Goal: Task Accomplishment & Management: Manage account settings

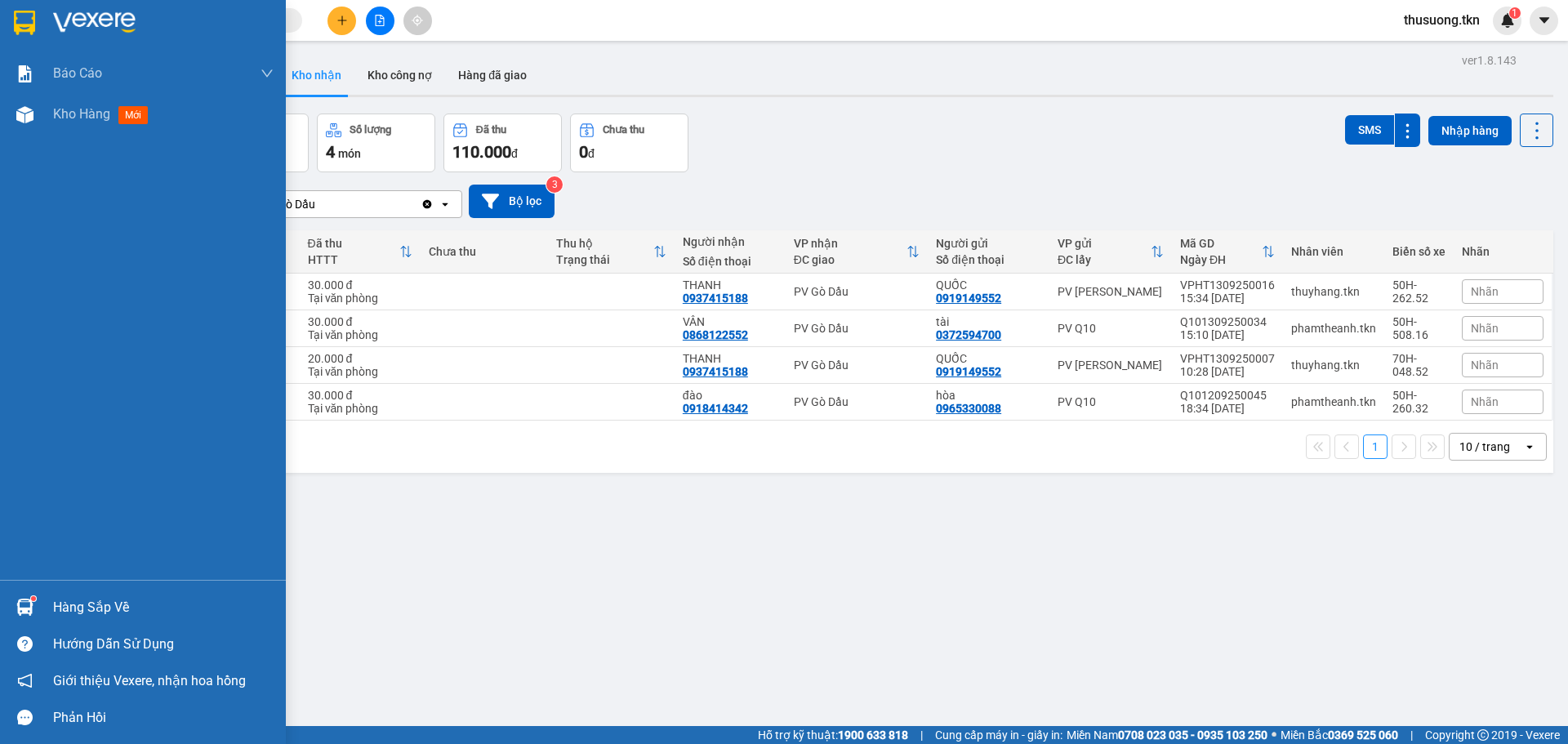
click at [73, 614] on div "Hàng sắp về" at bounding box center [163, 608] width 220 height 25
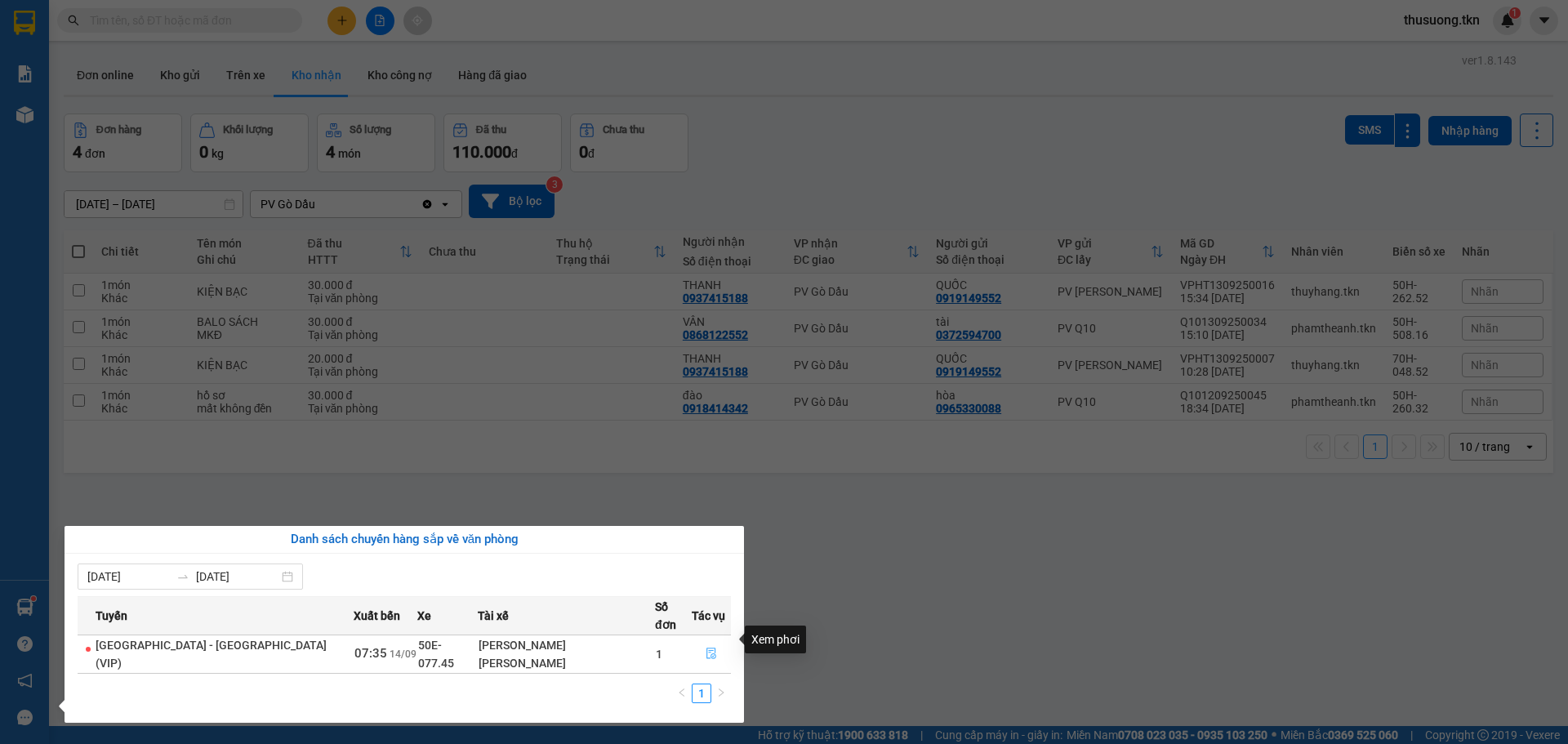
drag, startPoint x: 699, startPoint y: 640, endPoint x: 721, endPoint y: 625, distance: 26.6
click at [705, 647] on icon "file-done" at bounding box center [710, 653] width 11 height 11
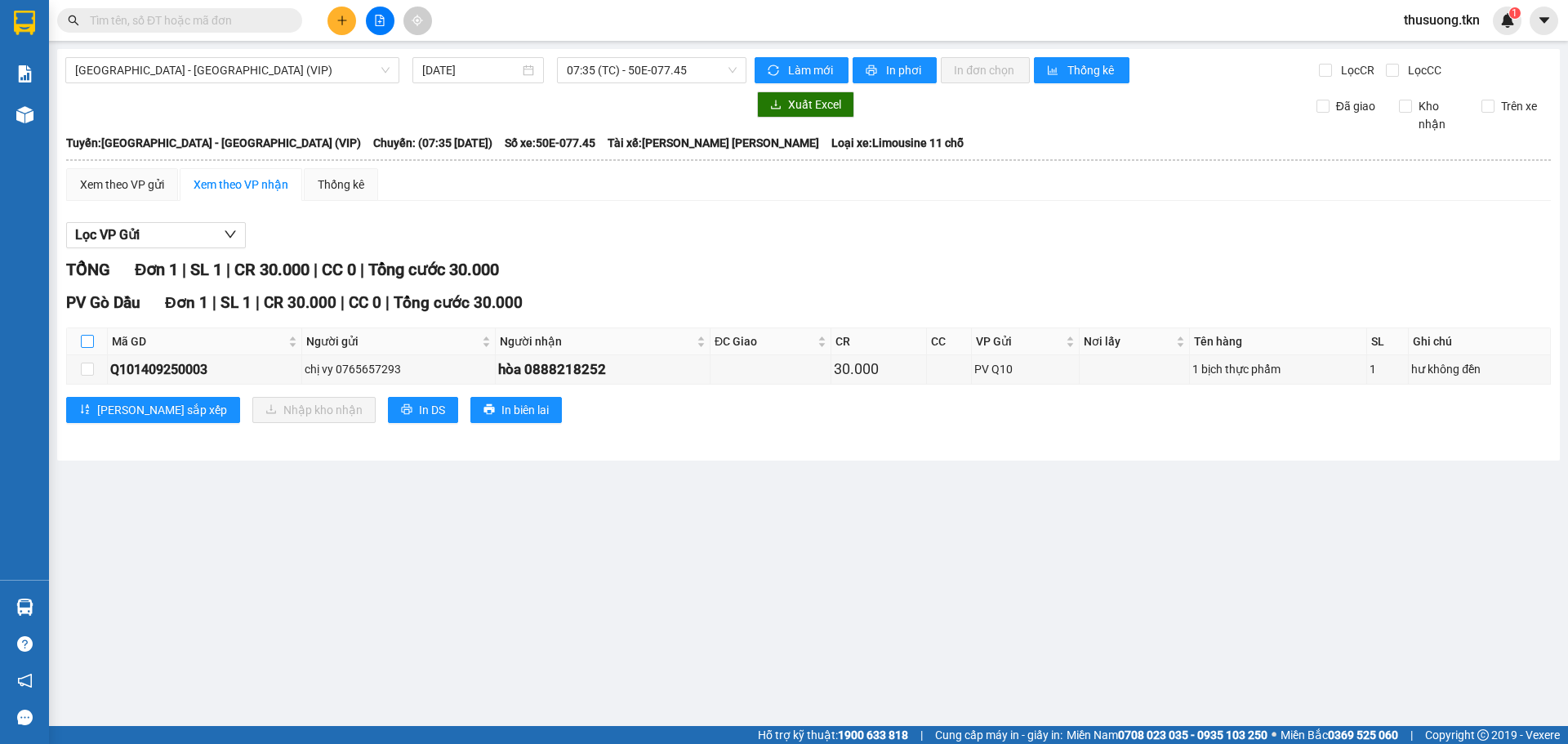
click at [89, 345] on input "checkbox" at bounding box center [87, 341] width 13 height 13
checkbox input "true"
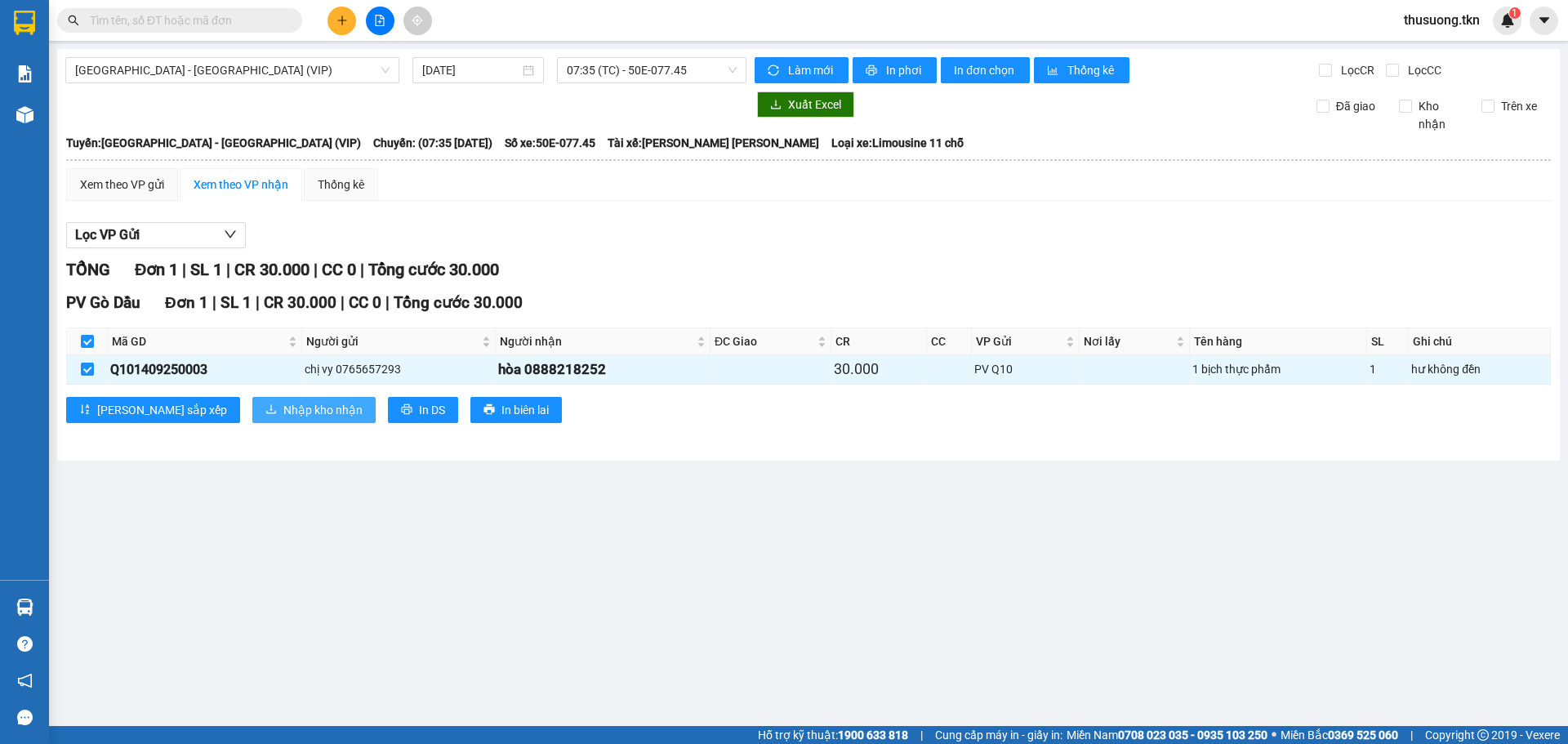
click at [283, 417] on span "Nhập kho nhận" at bounding box center [323, 410] width 79 height 18
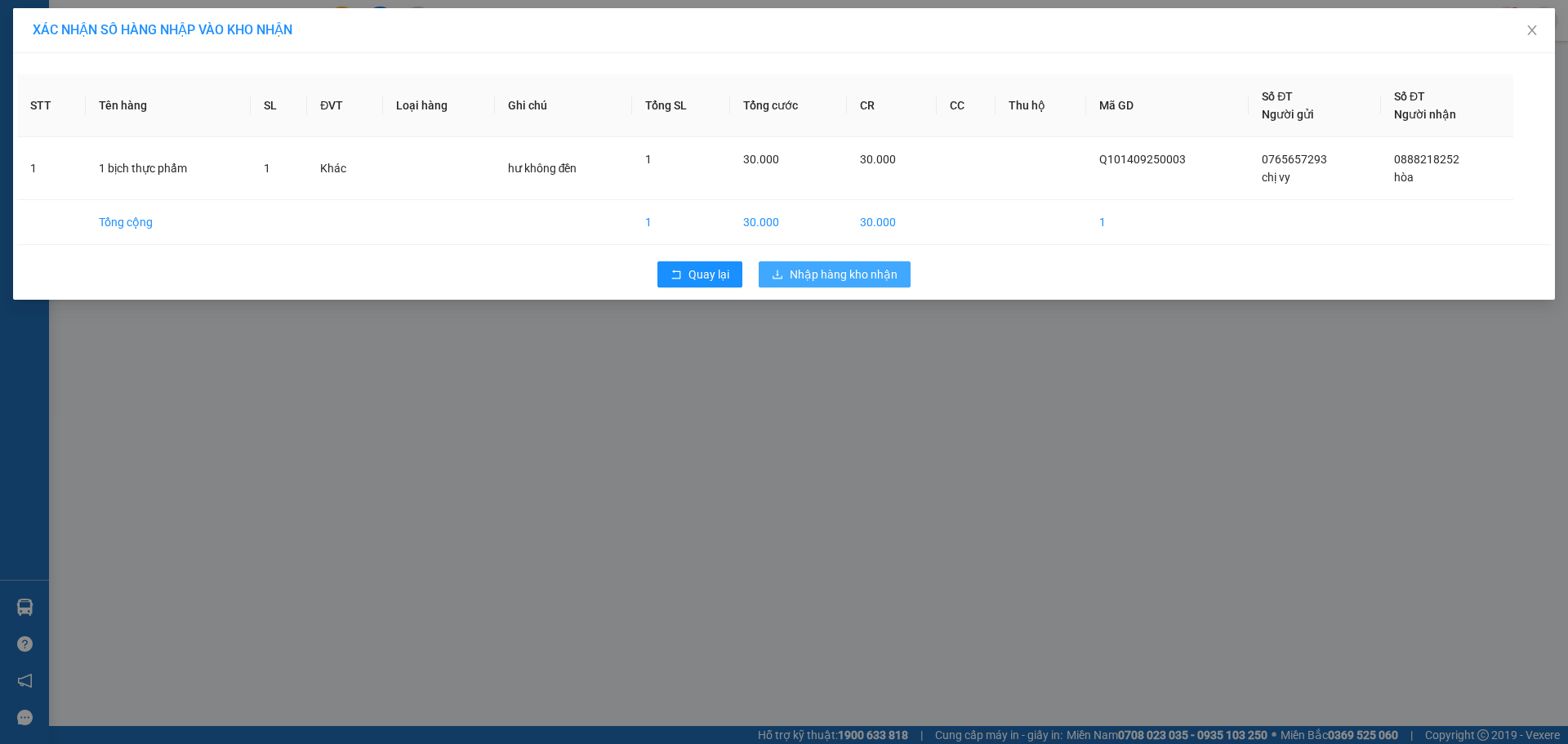
click at [849, 273] on span "Nhập hàng kho nhận" at bounding box center [843, 275] width 108 height 18
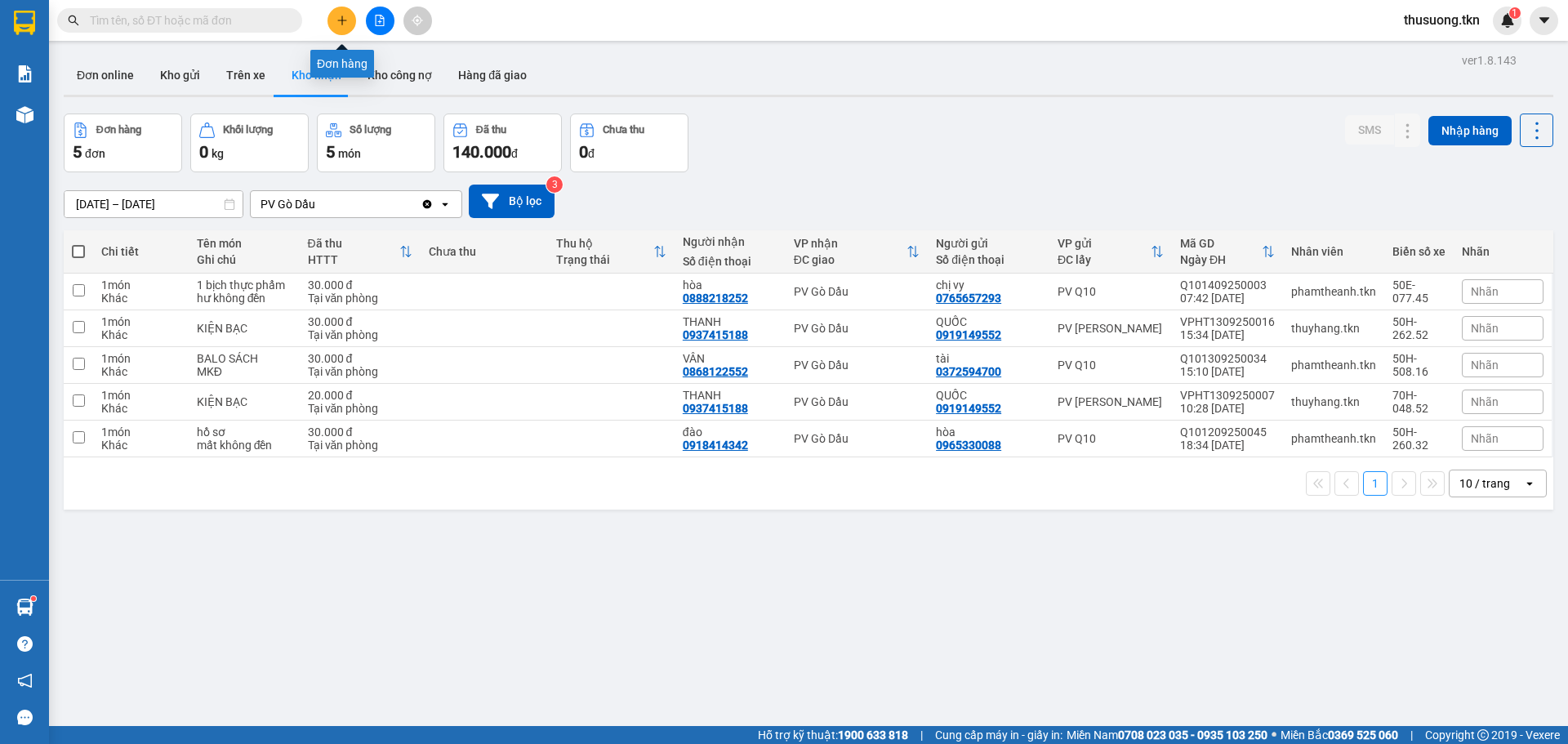
click at [345, 16] on icon "plus" at bounding box center [342, 20] width 11 height 11
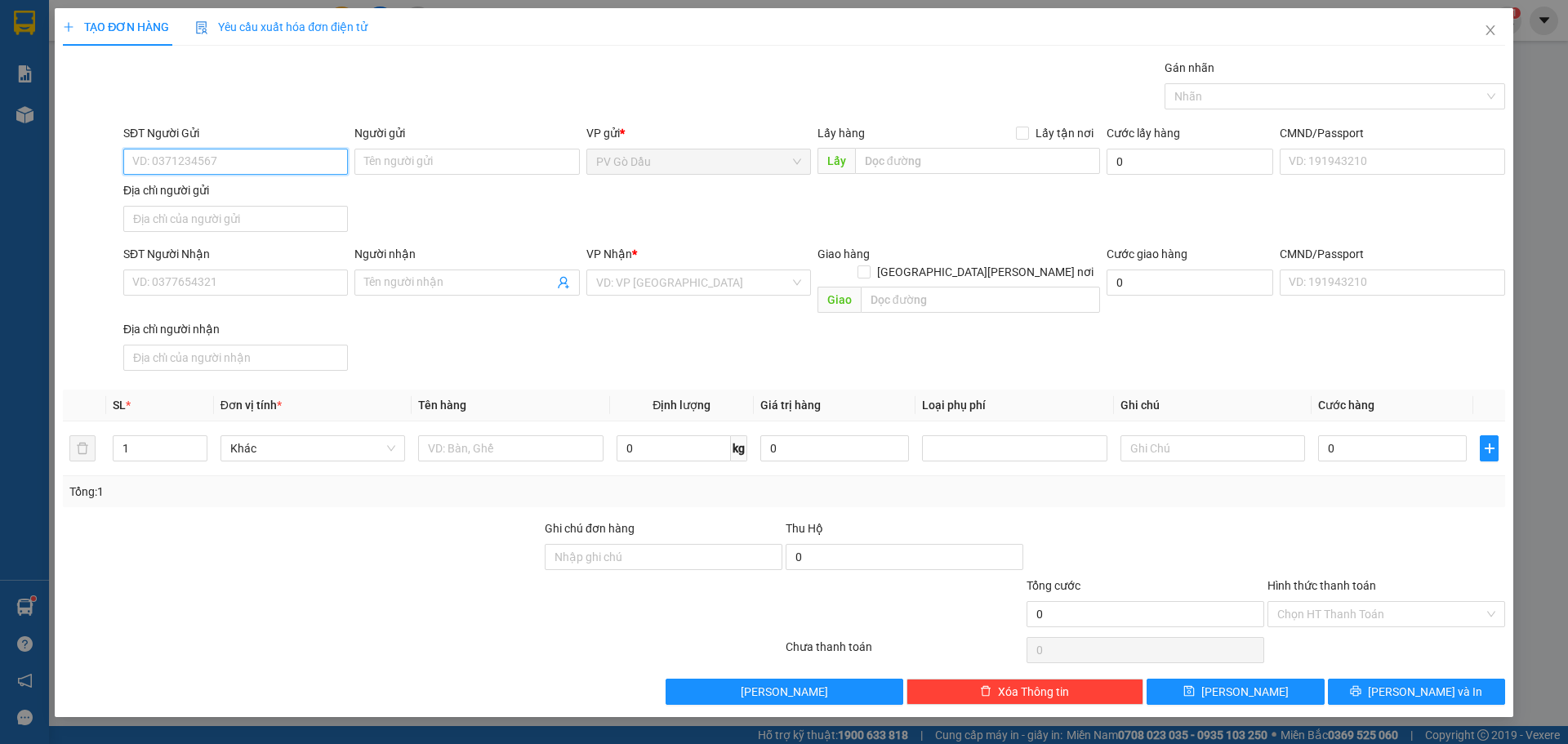
click at [236, 161] on input "SĐT Người Gửi" at bounding box center [236, 161] width 225 height 26
type input "0939939859"
click at [449, 168] on input "Người gửi" at bounding box center [467, 161] width 225 height 26
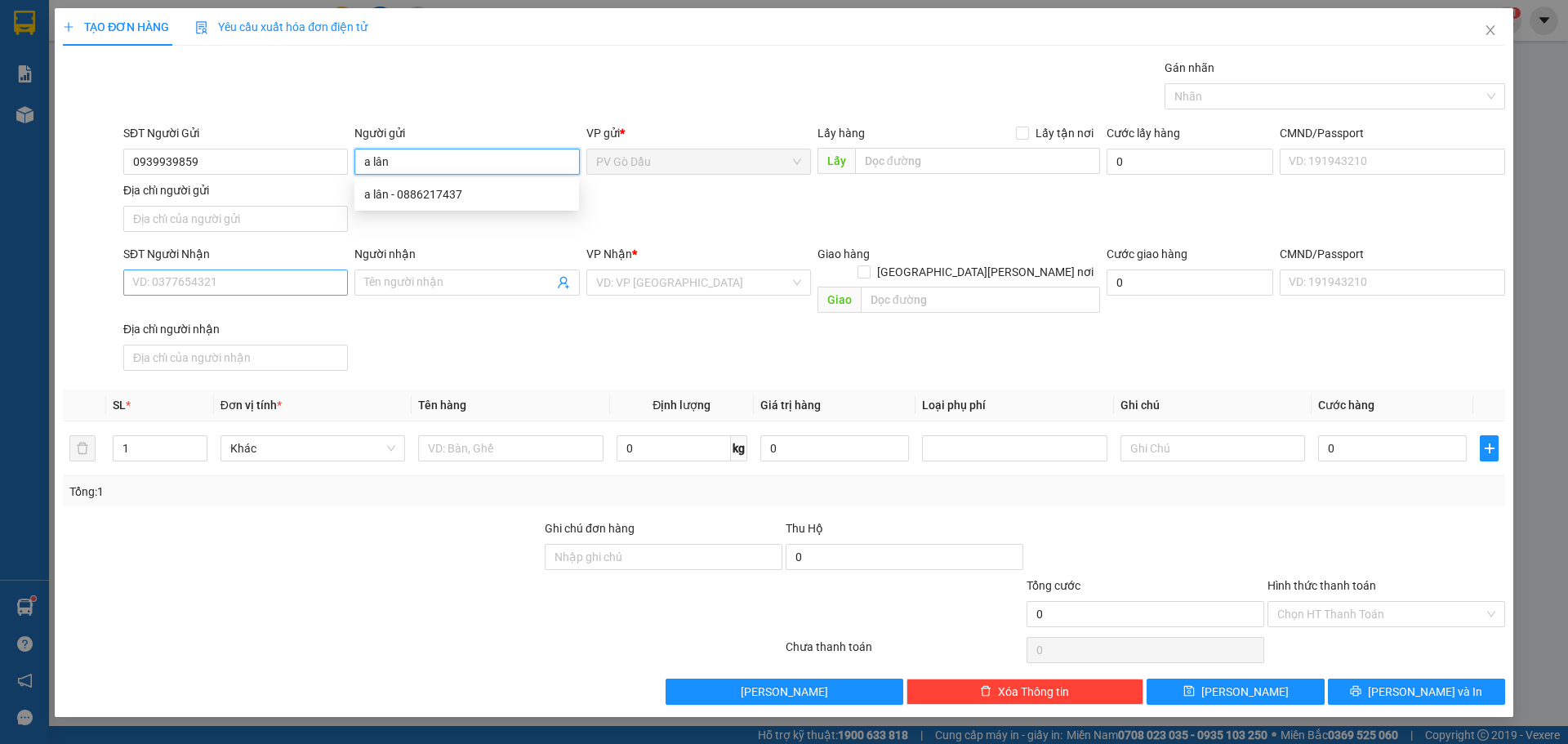
type input "a lân"
click at [201, 286] on input "SĐT Người Nhận" at bounding box center [236, 283] width 225 height 26
type input "0907248831"
click at [422, 281] on input "Người nhận" at bounding box center [458, 283] width 189 height 18
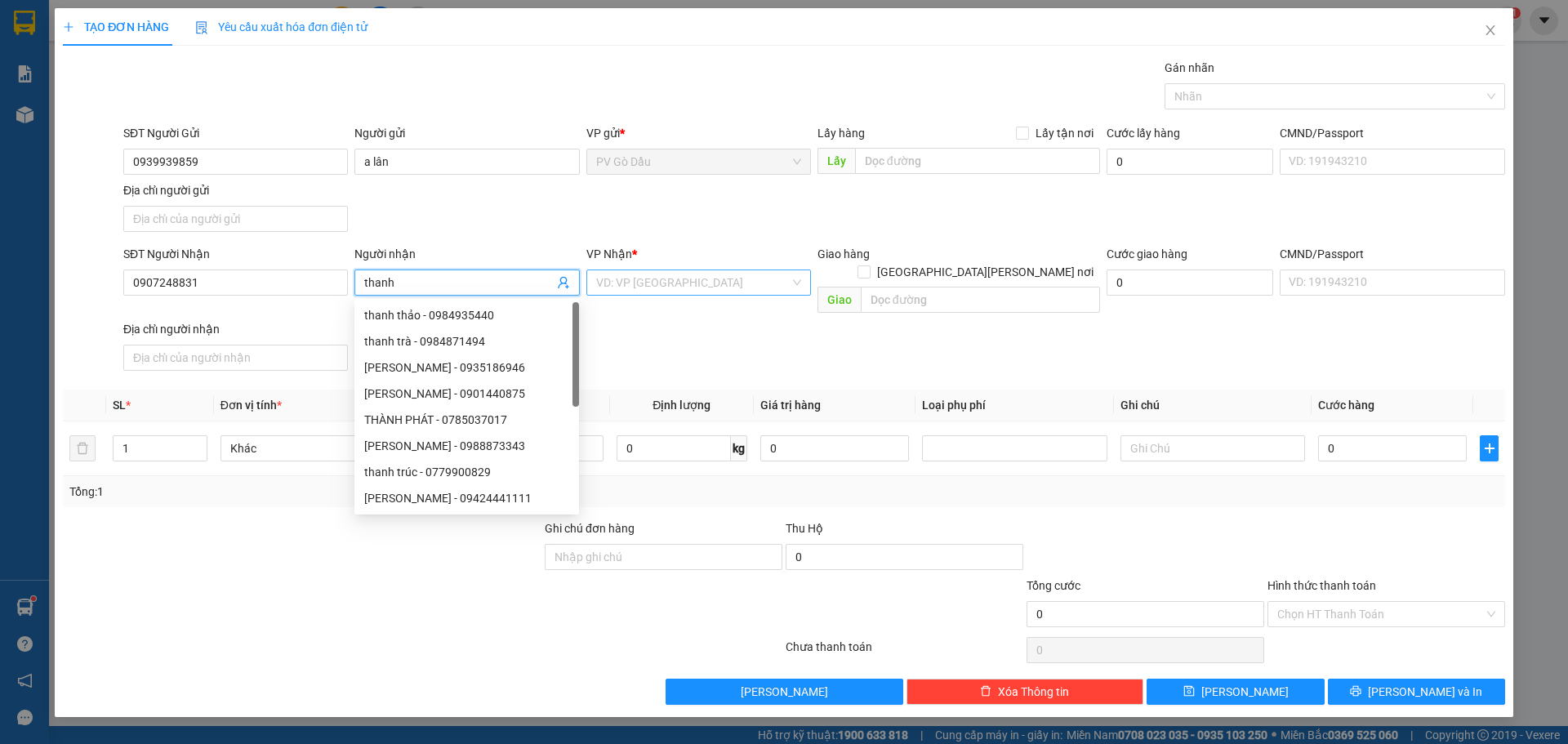
type input "thanh"
click at [696, 280] on input "search" at bounding box center [693, 283] width 194 height 25
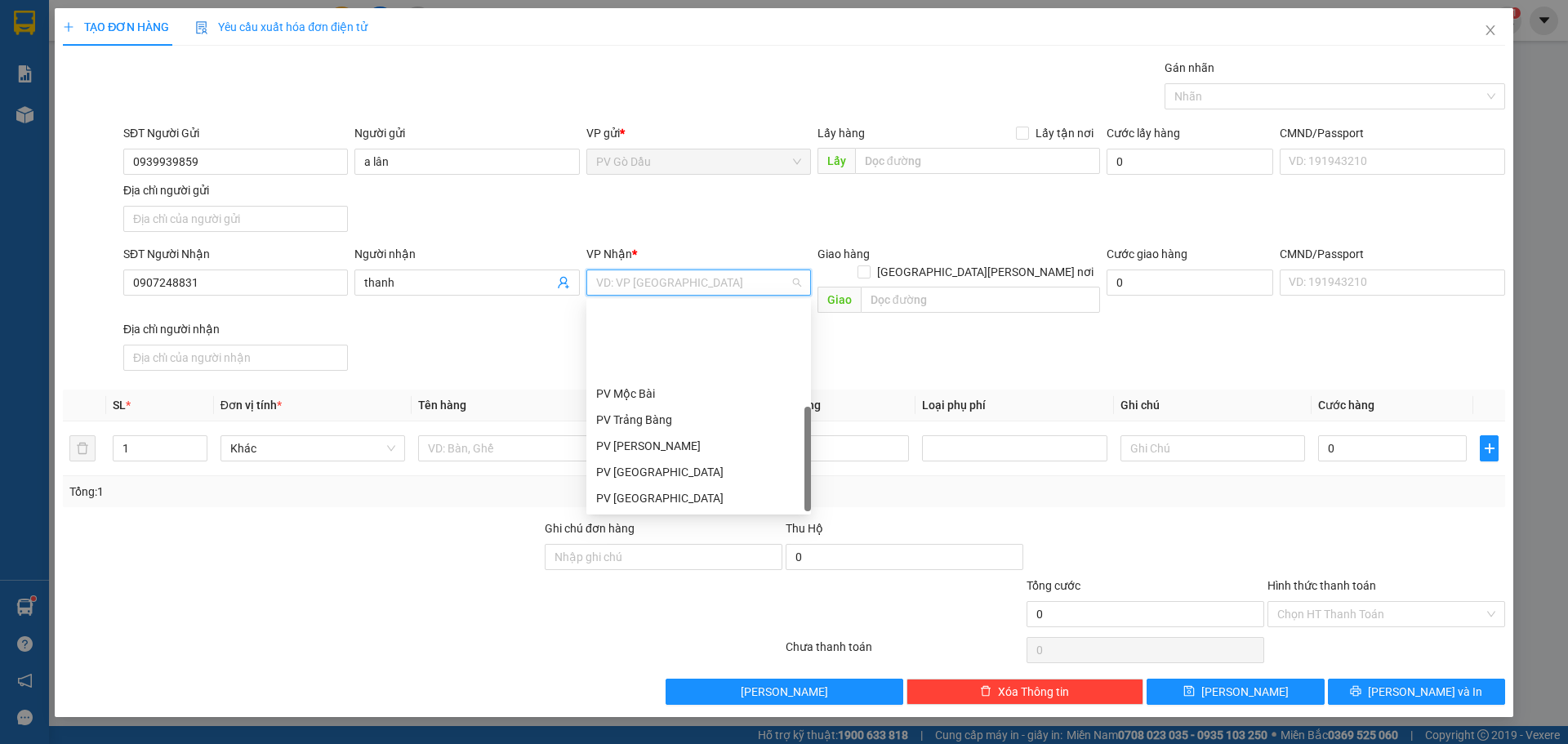
scroll to position [104, 0]
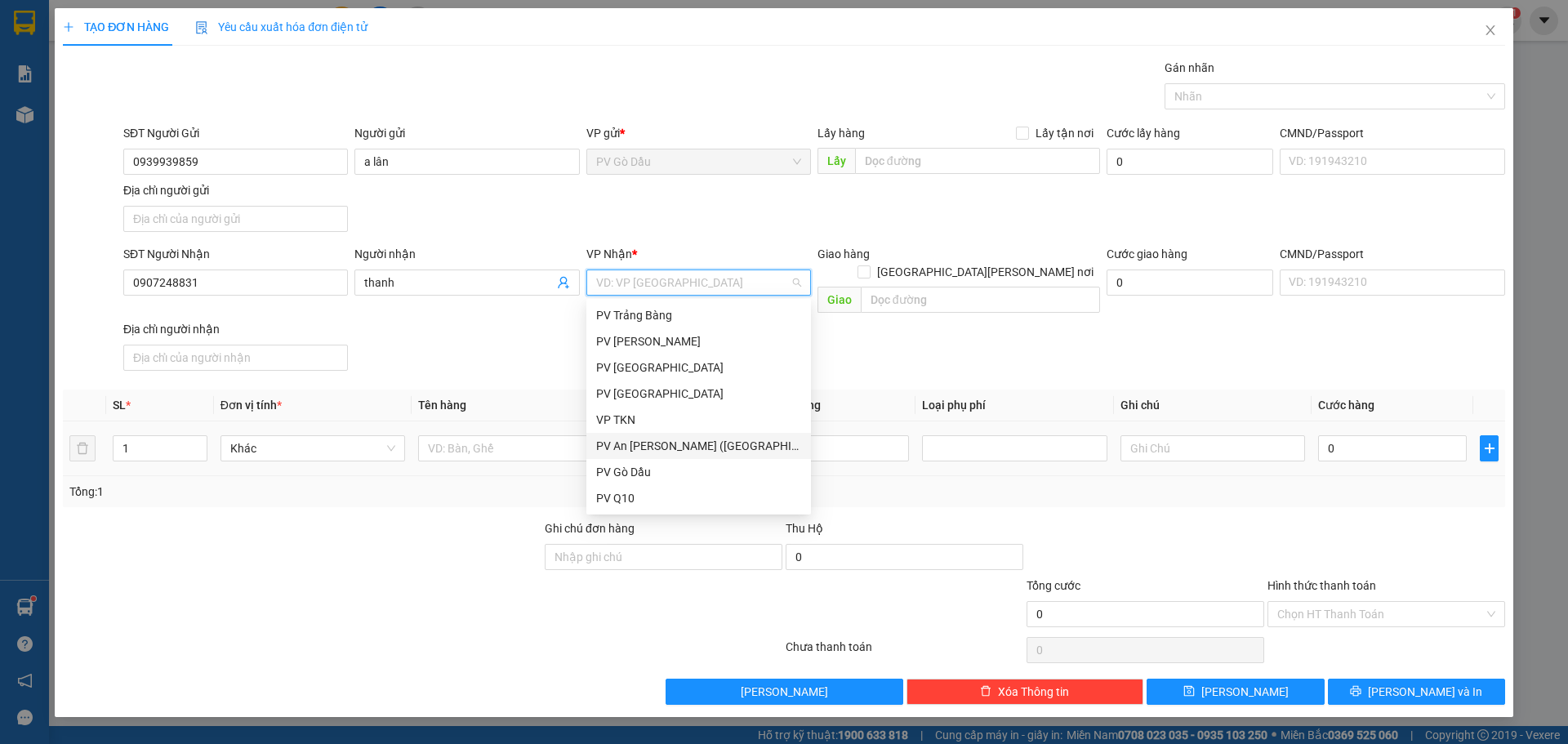
drag, startPoint x: 665, startPoint y: 448, endPoint x: 600, endPoint y: 449, distance: 65.0
click at [666, 447] on div "PV An [PERSON_NAME] ([GEOGRAPHIC_DATA])" at bounding box center [699, 446] width 205 height 18
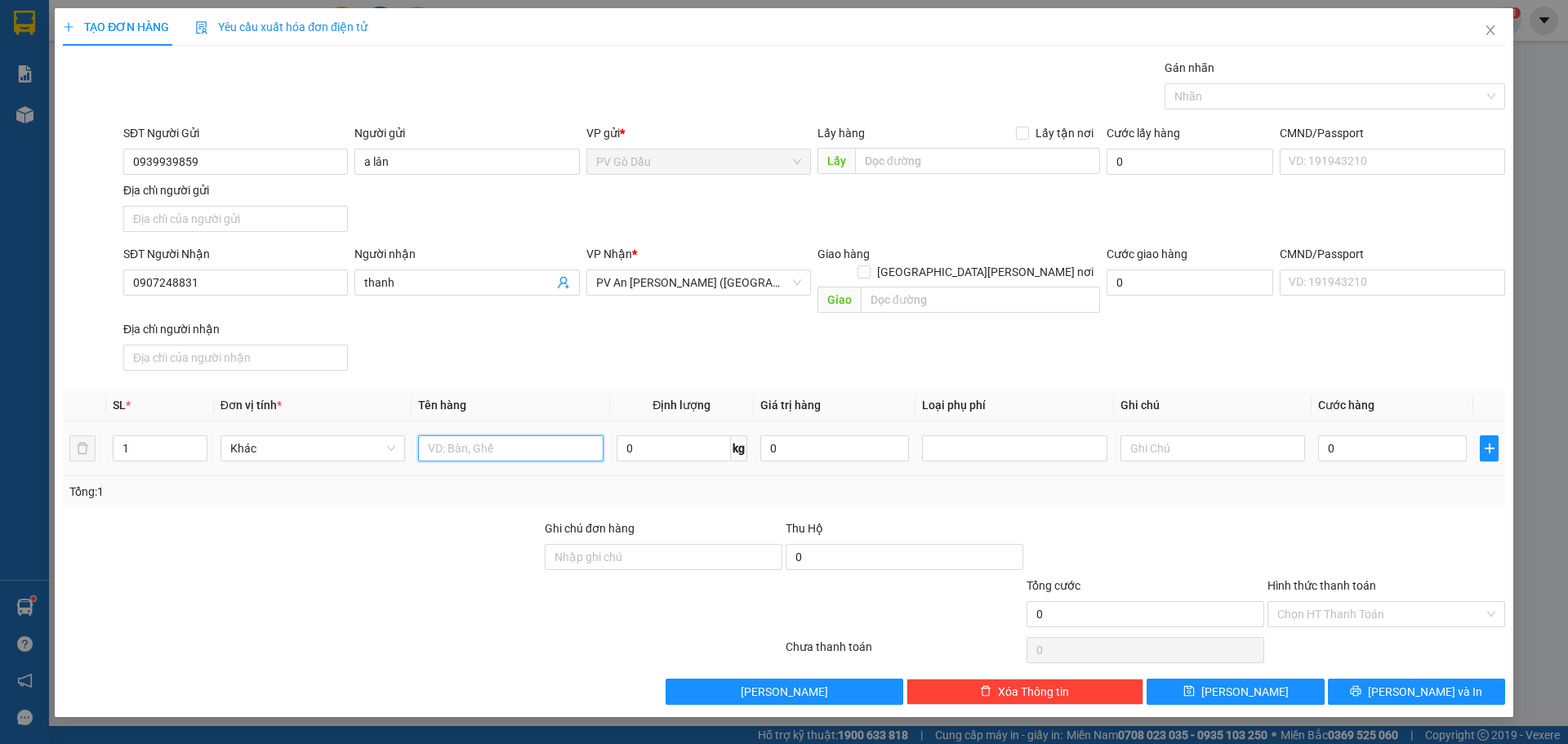
click at [512, 435] on input "text" at bounding box center [510, 448] width 184 height 26
type input "bao thuoc nam"
drag, startPoint x: 1169, startPoint y: 414, endPoint x: 1173, endPoint y: 431, distance: 17.5
click at [1170, 433] on div at bounding box center [1213, 448] width 184 height 32
click at [1173, 435] on input "text" at bounding box center [1213, 448] width 184 height 26
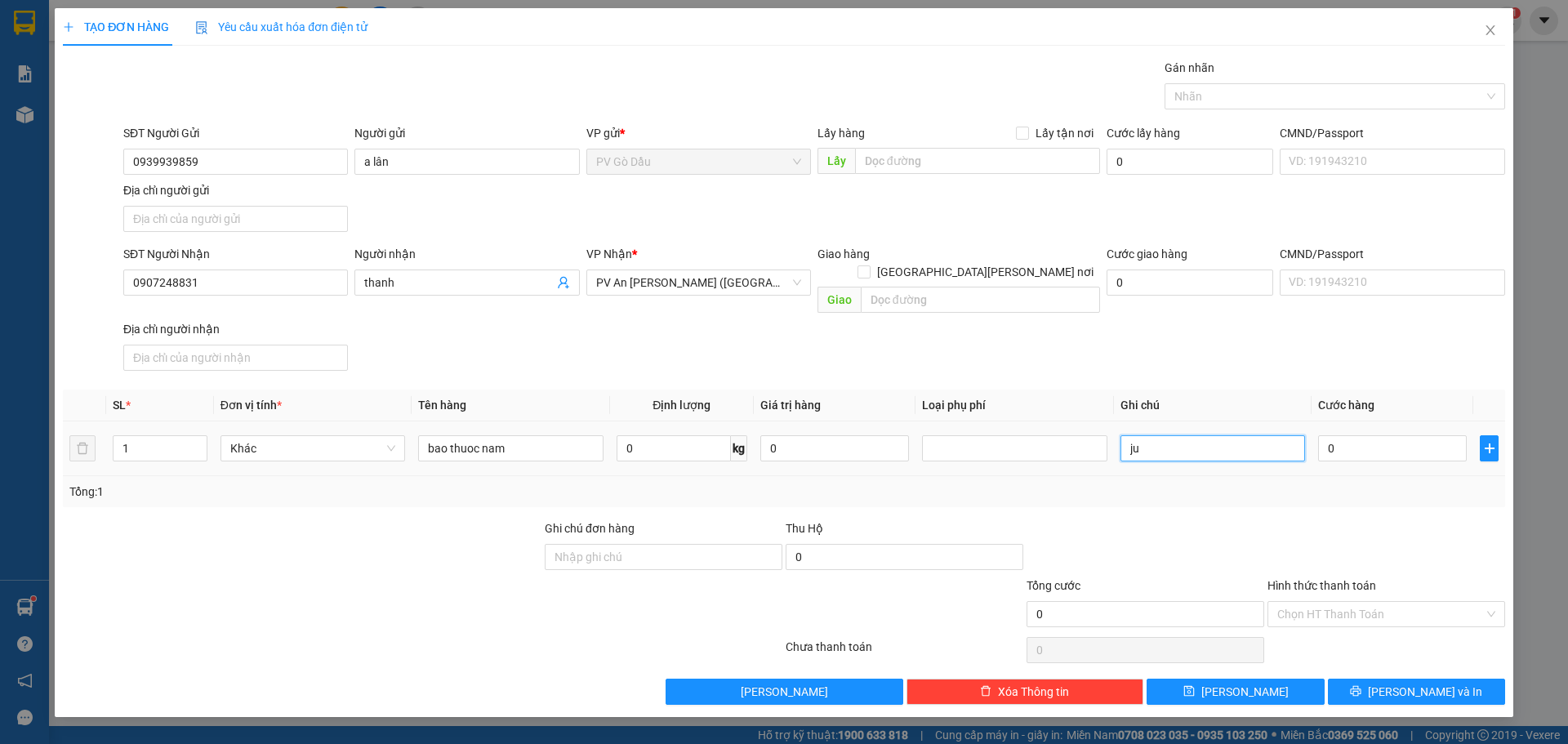
type input "j"
type input "hư không đền"
type input "2"
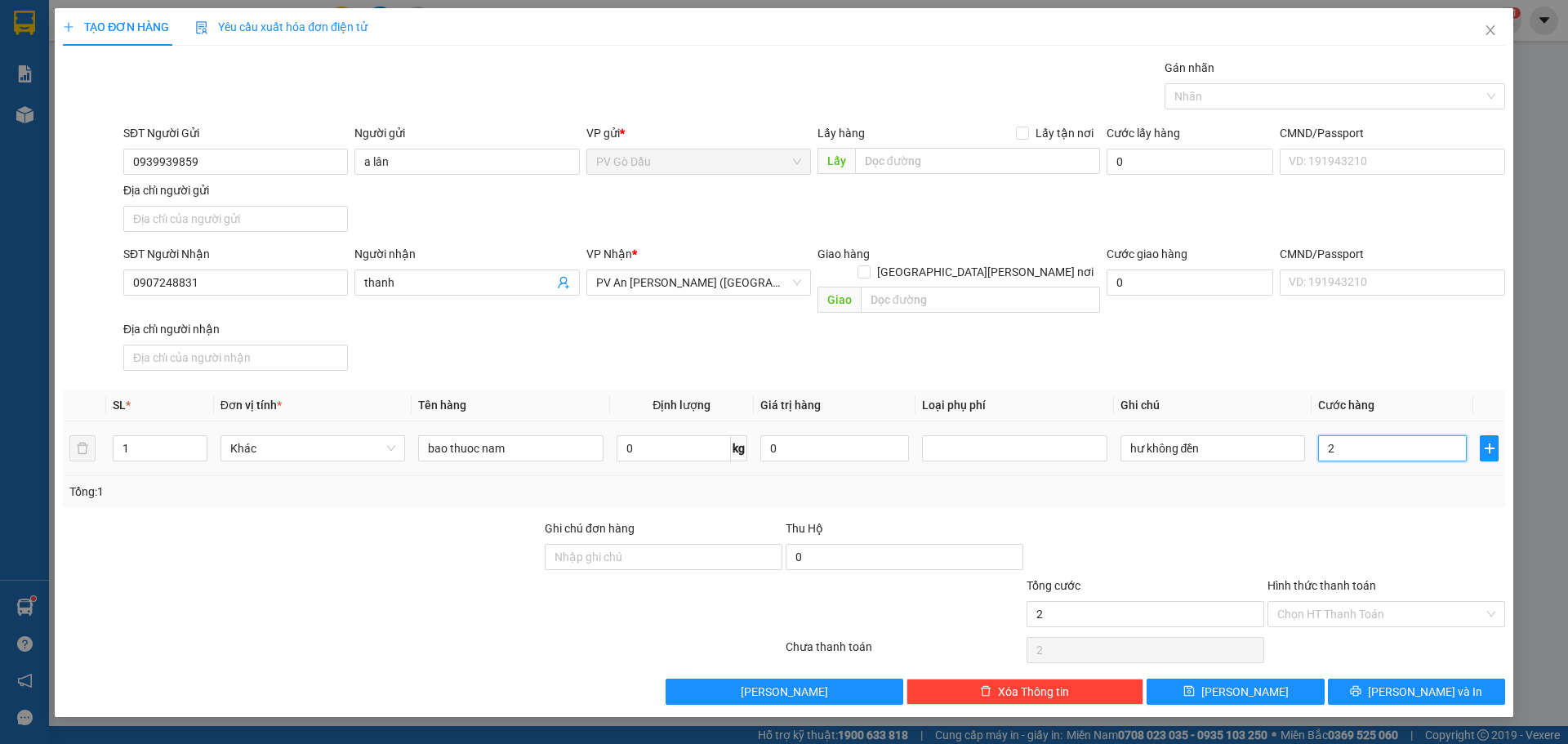
type input "20"
type input "200"
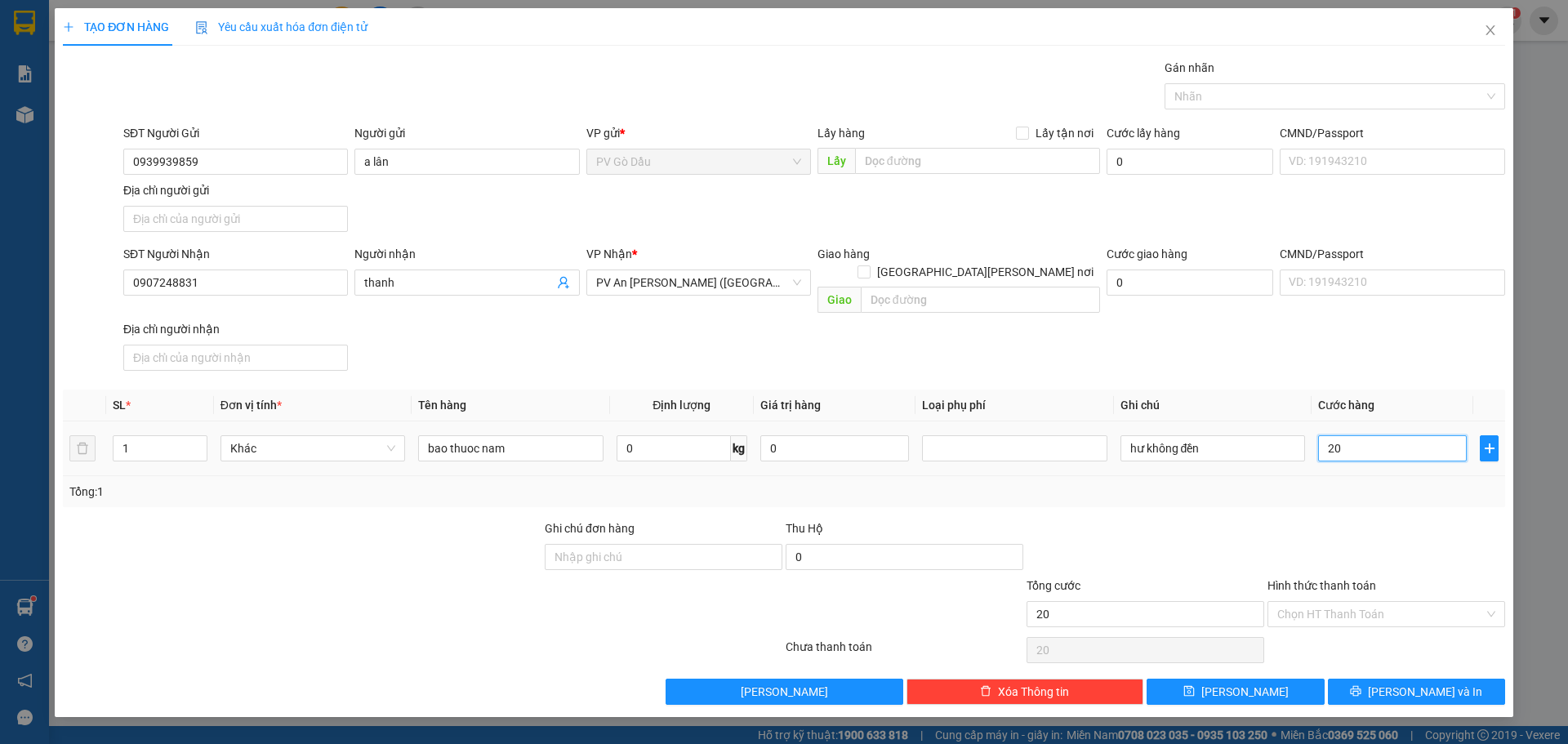
type input "200"
type input "2.000"
type input "20.000"
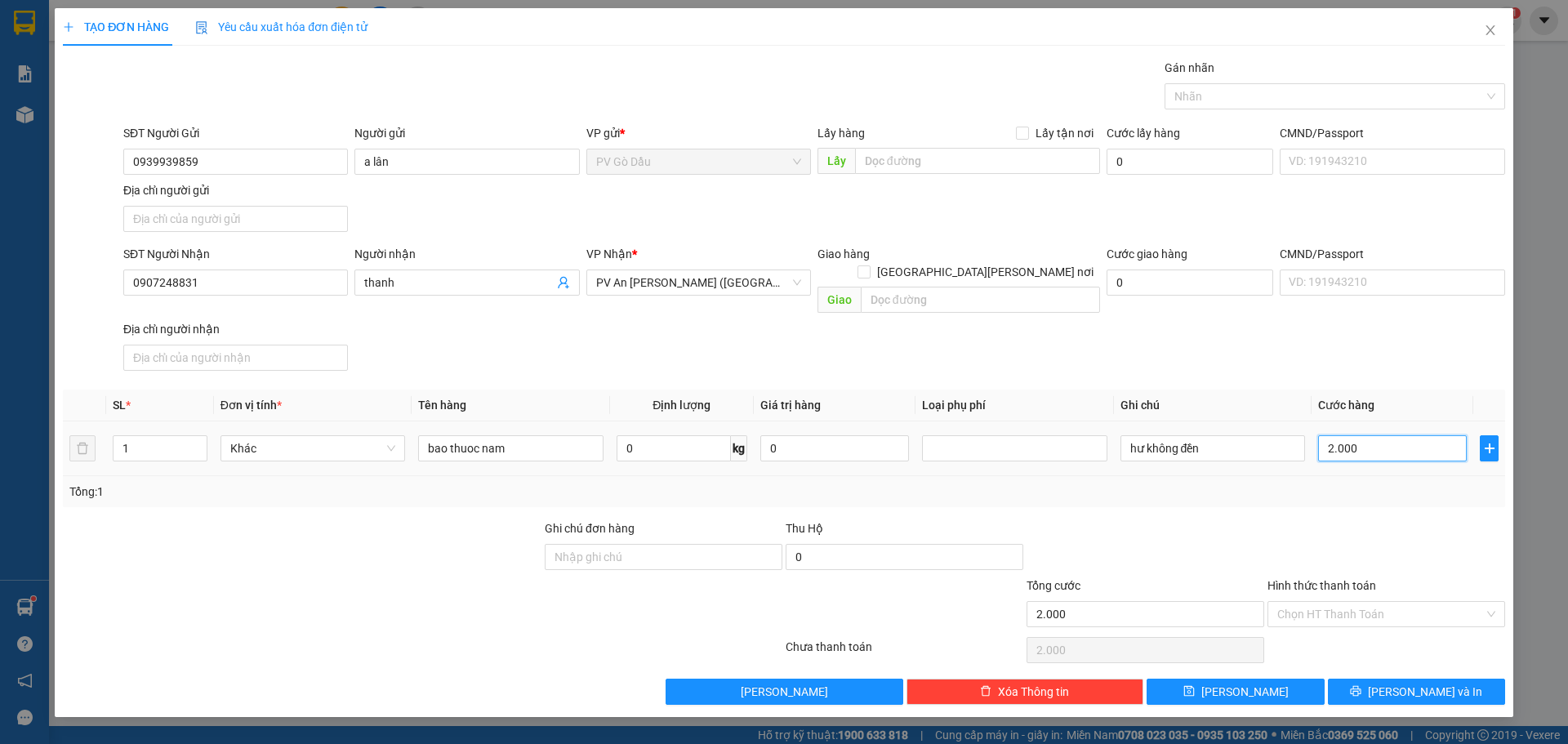
type input "20.000"
click at [1400, 602] on input "Hình thức thanh toán" at bounding box center [1380, 614] width 207 height 25
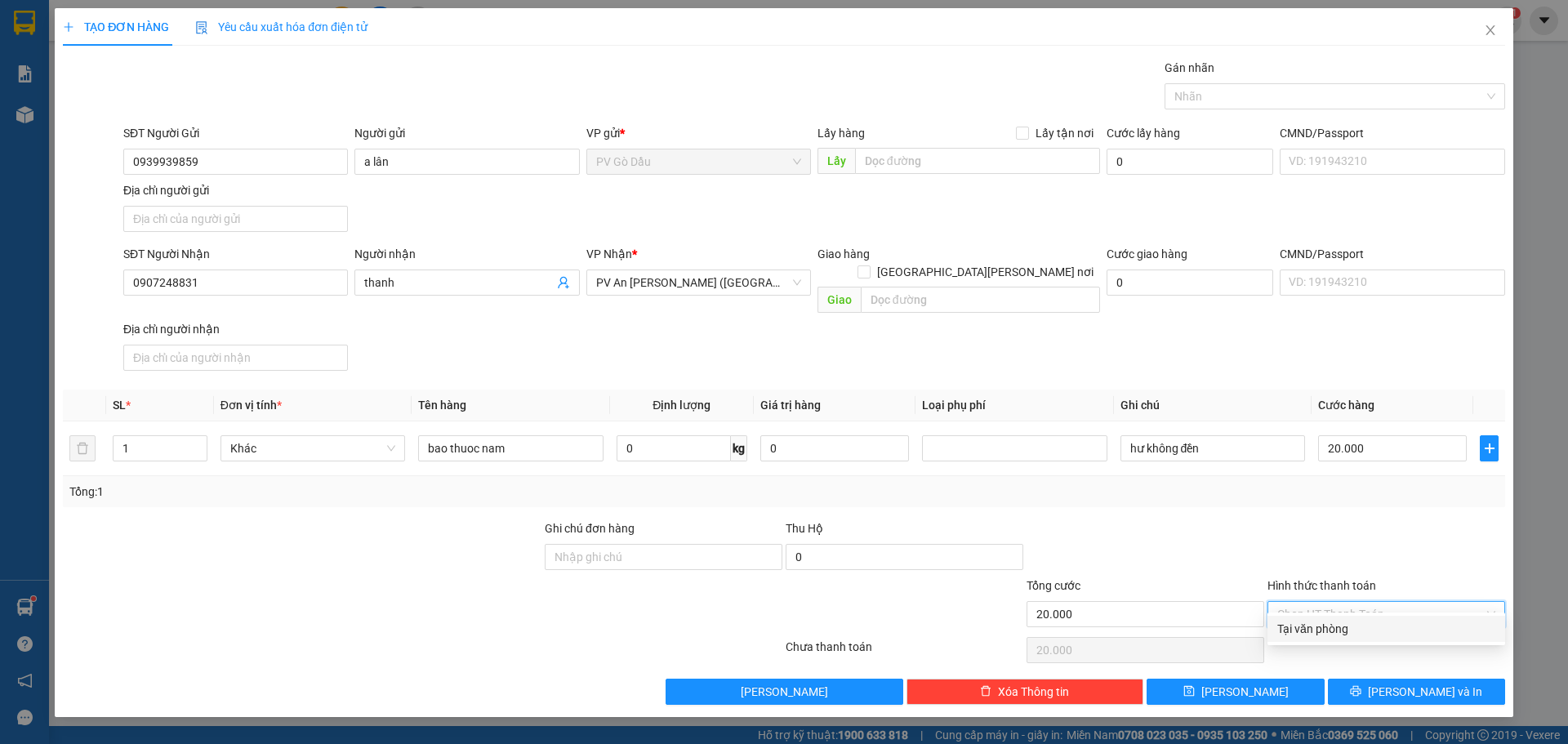
click at [1367, 633] on div "Tại văn phòng" at bounding box center [1386, 629] width 218 height 18
type input "0"
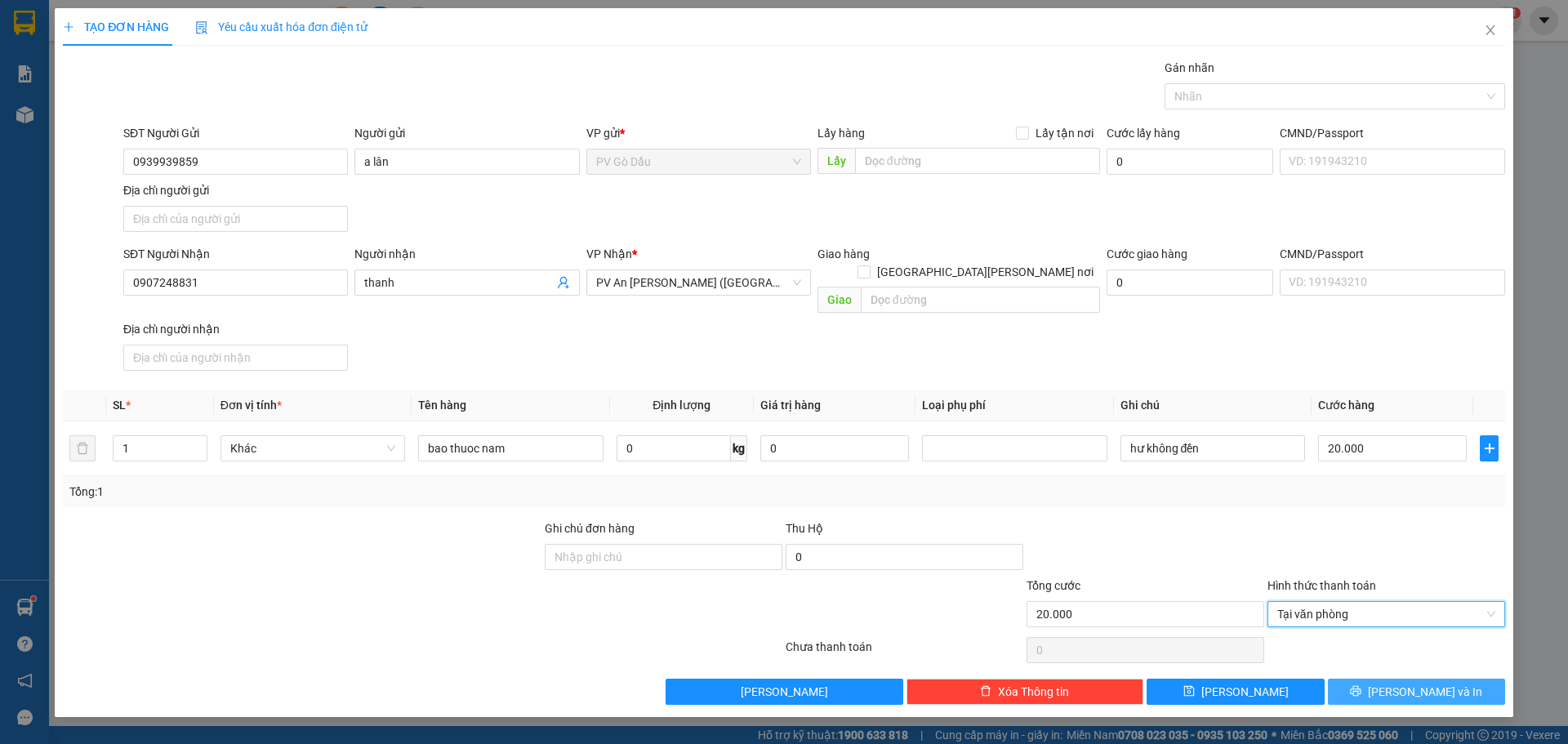
click at [1441, 683] on span "[PERSON_NAME] và In" at bounding box center [1425, 691] width 114 height 18
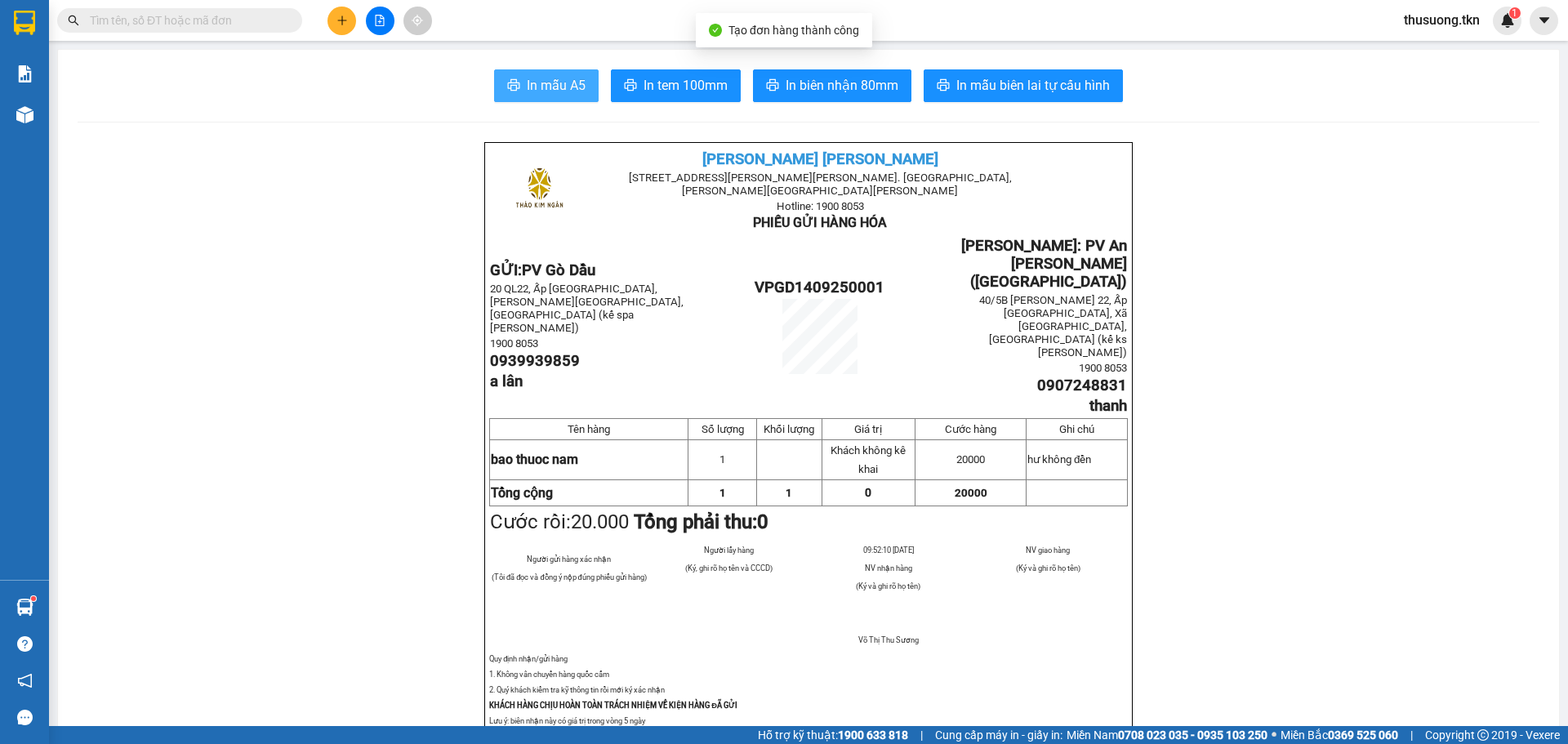
click at [538, 77] on span "In mẫu A5" at bounding box center [556, 85] width 59 height 20
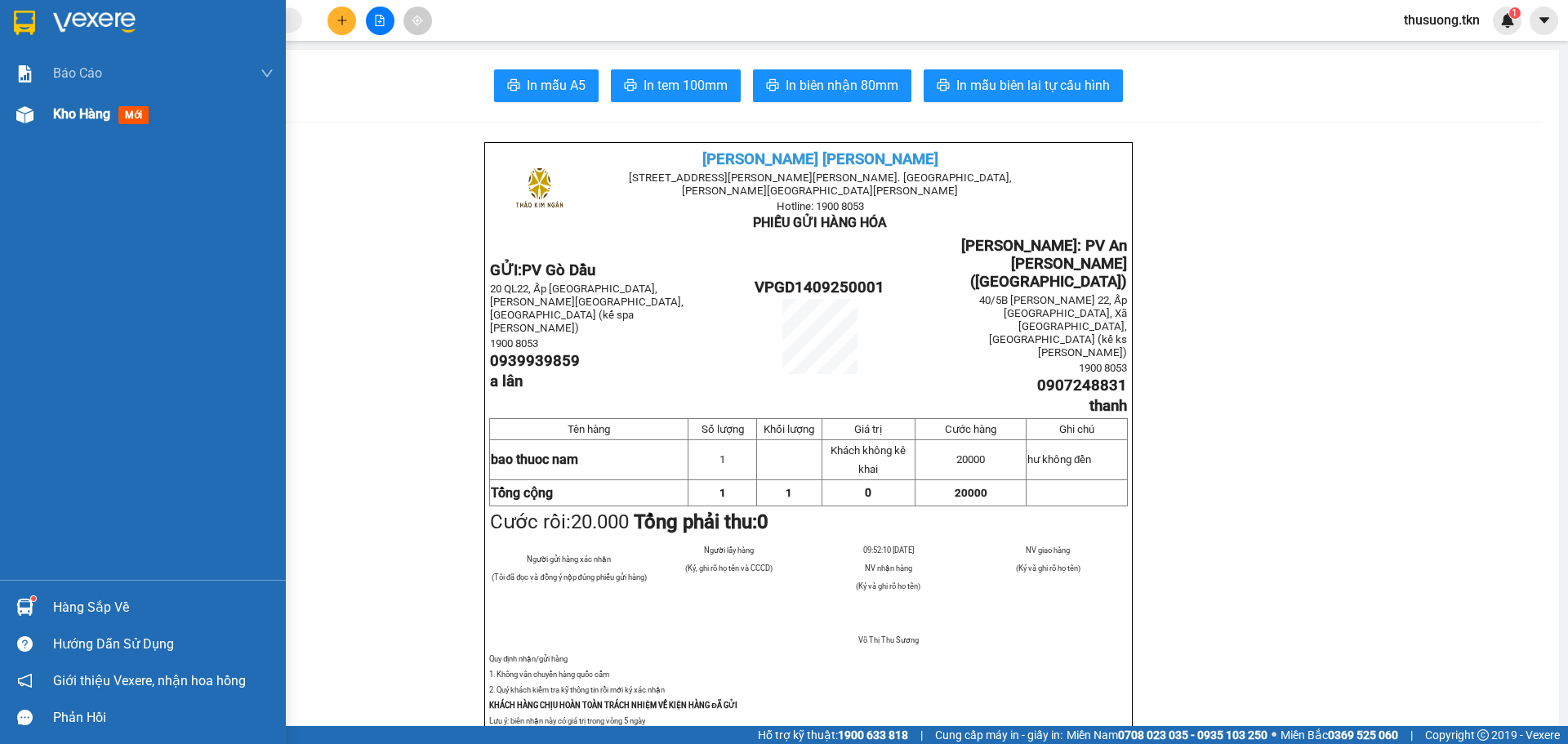
click at [109, 107] on span "Kho hàng" at bounding box center [82, 114] width 57 height 16
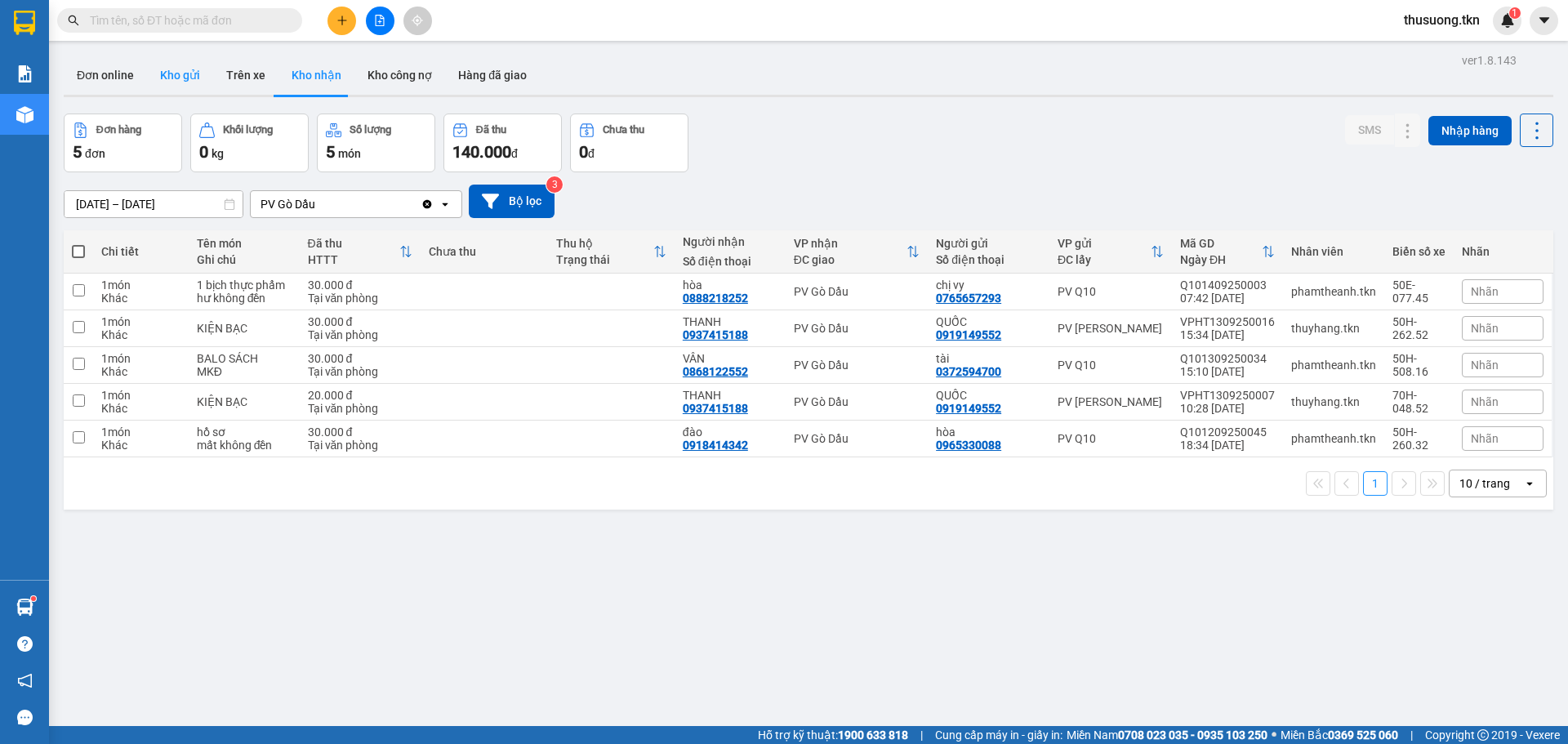
click at [172, 77] on button "Kho gửi" at bounding box center [180, 75] width 66 height 39
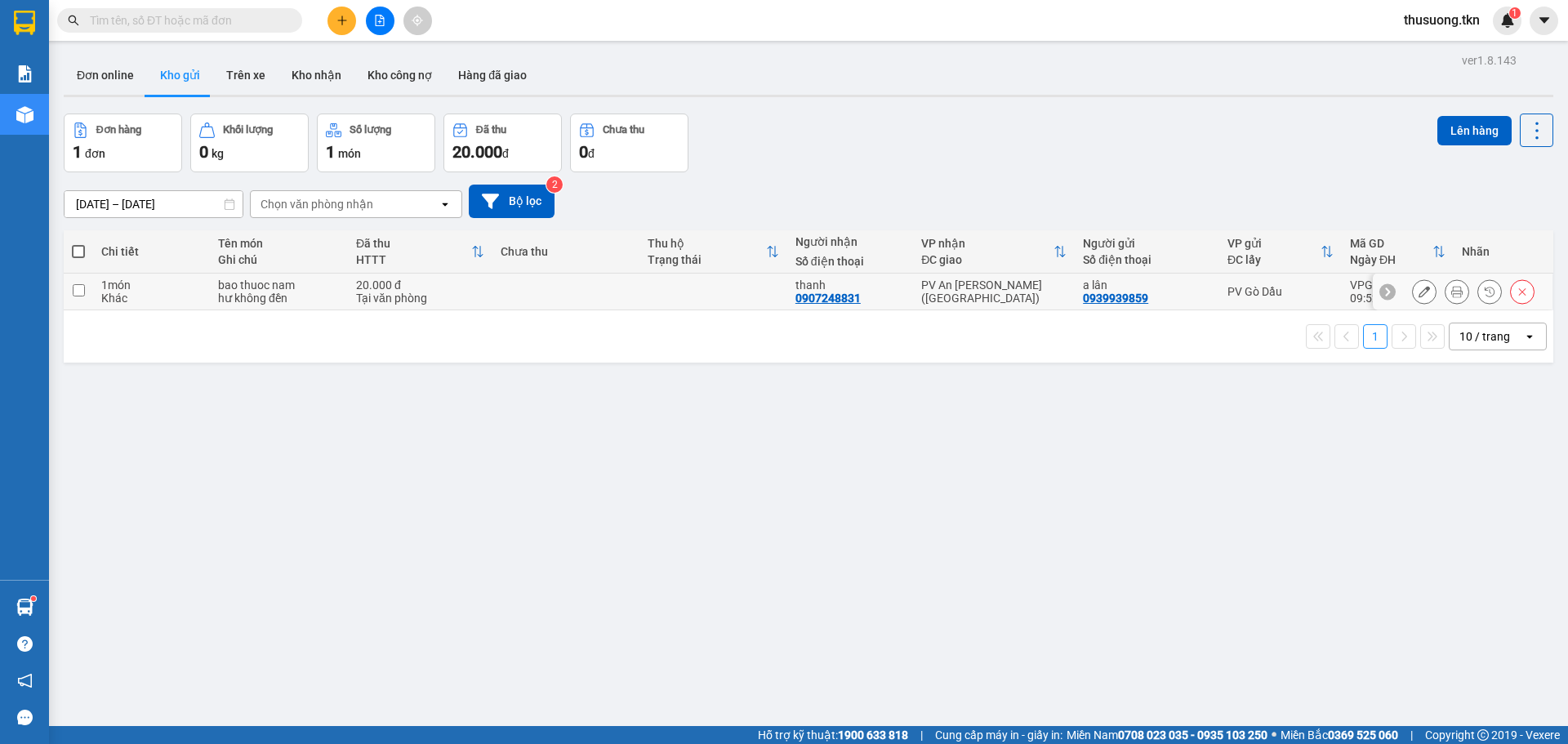
click at [81, 292] on input "checkbox" at bounding box center [79, 290] width 12 height 12
checkbox input "true"
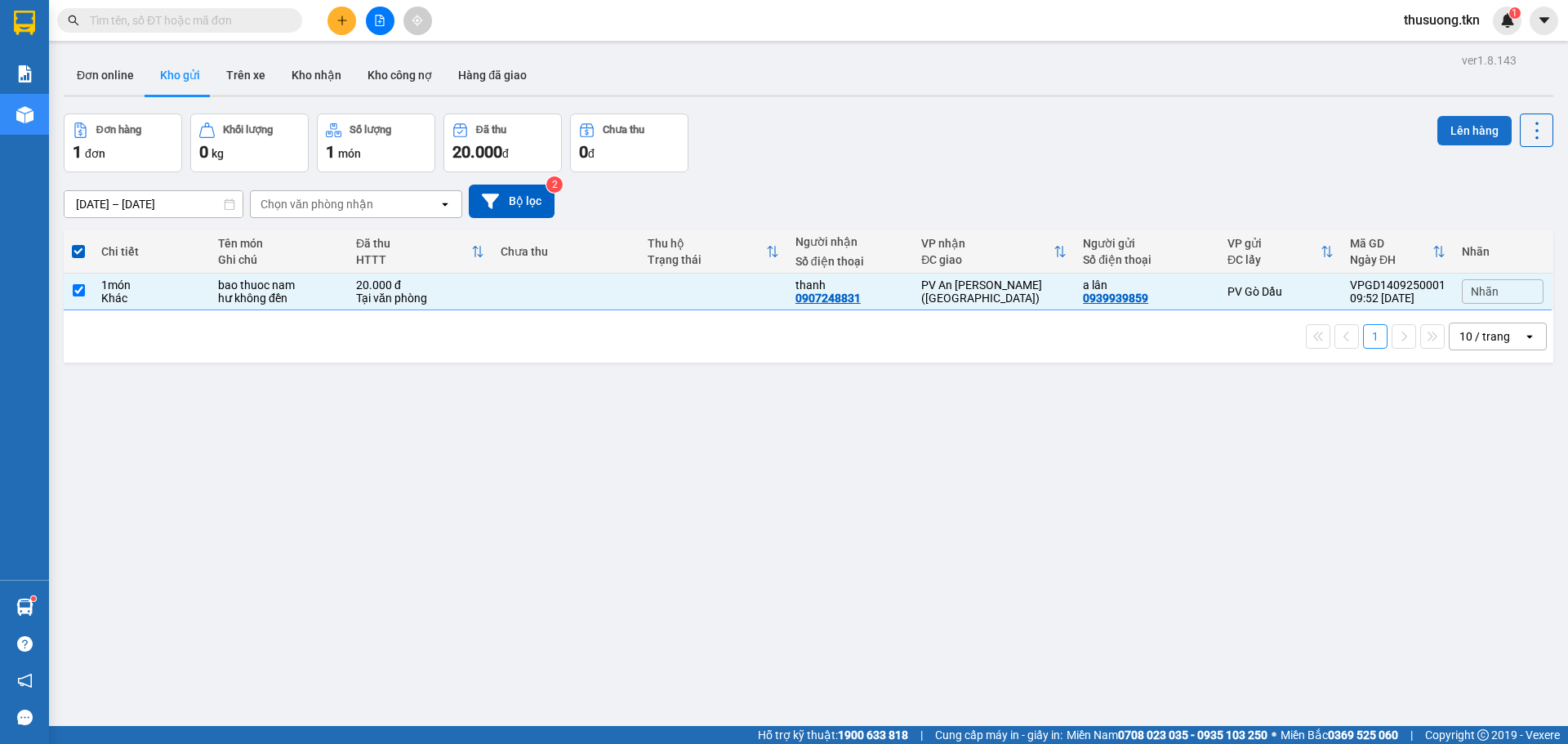
click at [1456, 127] on button "Lên hàng" at bounding box center [1474, 131] width 75 height 30
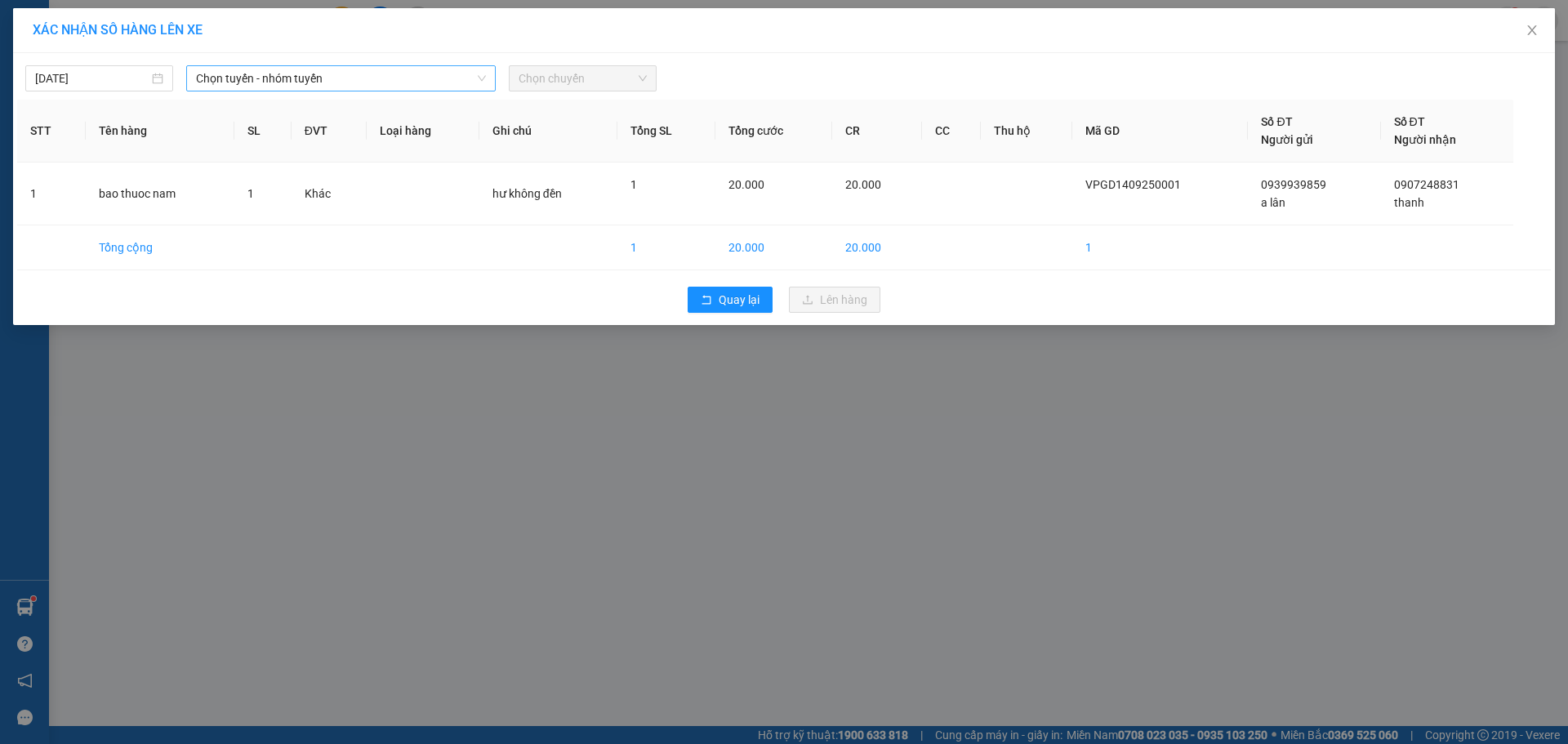
click at [307, 79] on span "Chọn tuyến - nhóm tuyến" at bounding box center [340, 78] width 290 height 25
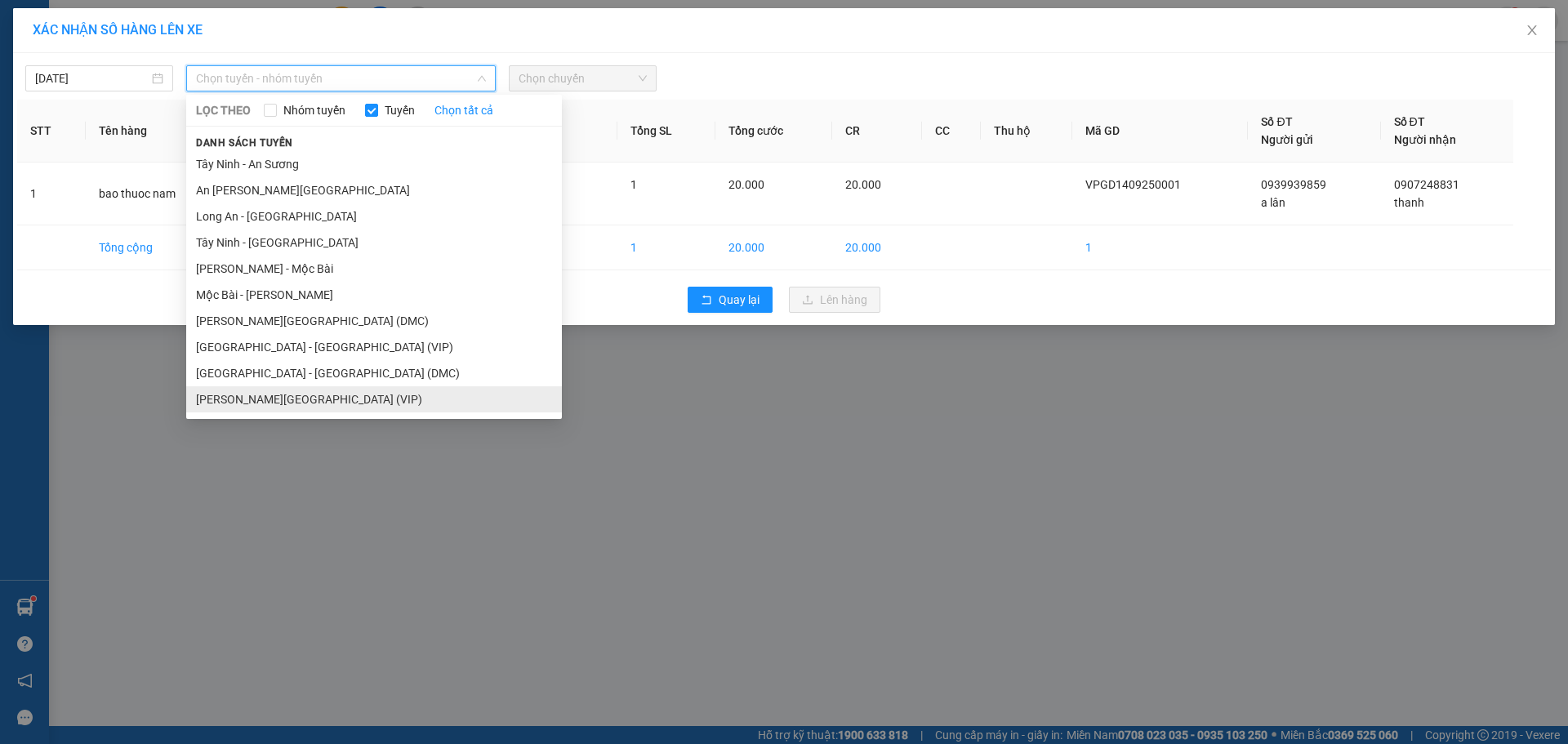
click at [273, 401] on li "[PERSON_NAME][GEOGRAPHIC_DATA] (VIP)" at bounding box center [374, 399] width 375 height 26
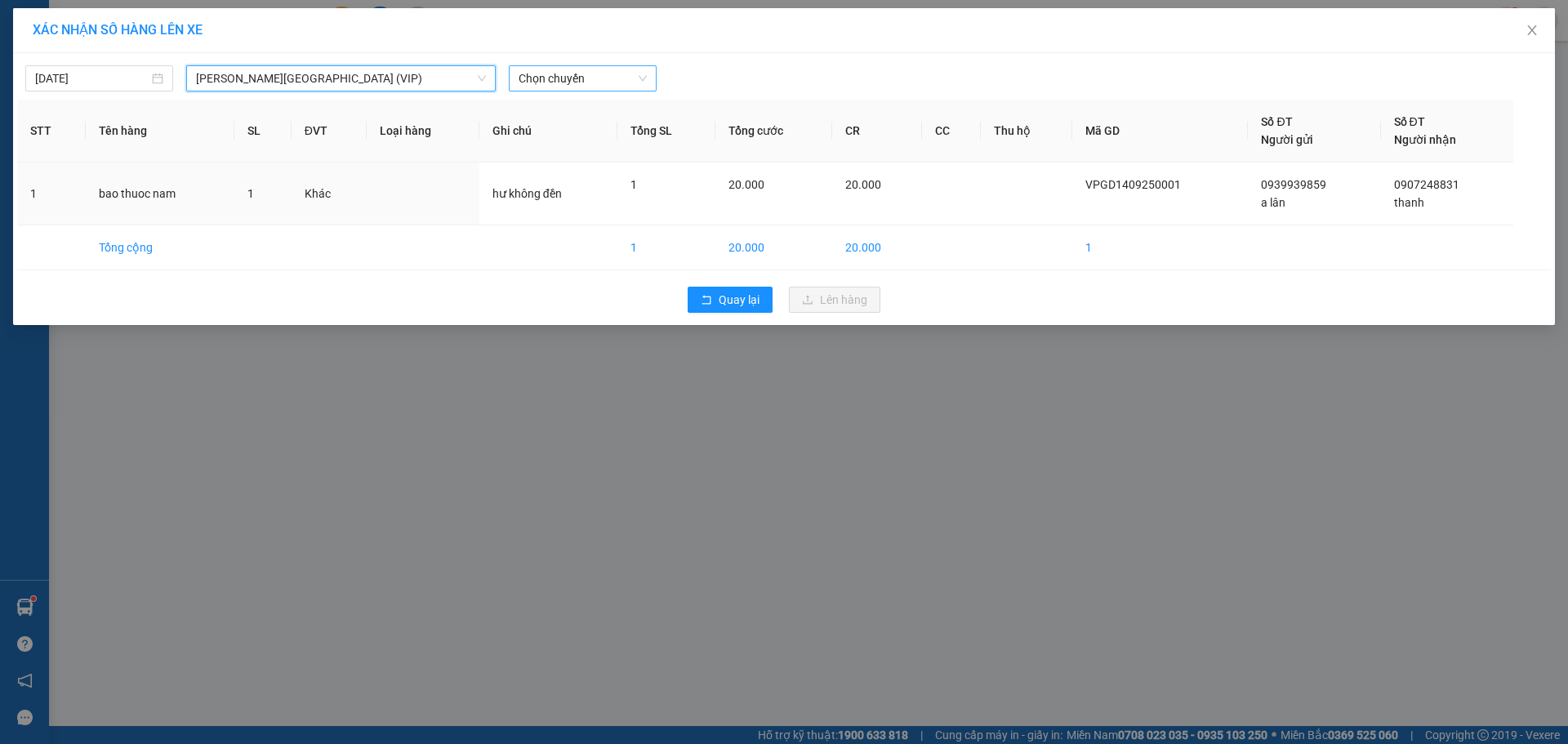
click at [574, 68] on span "Chọn chuyến" at bounding box center [582, 78] width 128 height 25
click at [578, 79] on input "66676" at bounding box center [576, 78] width 117 height 25
type input "6676"
click at [578, 134] on div "09:20 - 50H-266.76" at bounding box center [581, 137] width 127 height 18
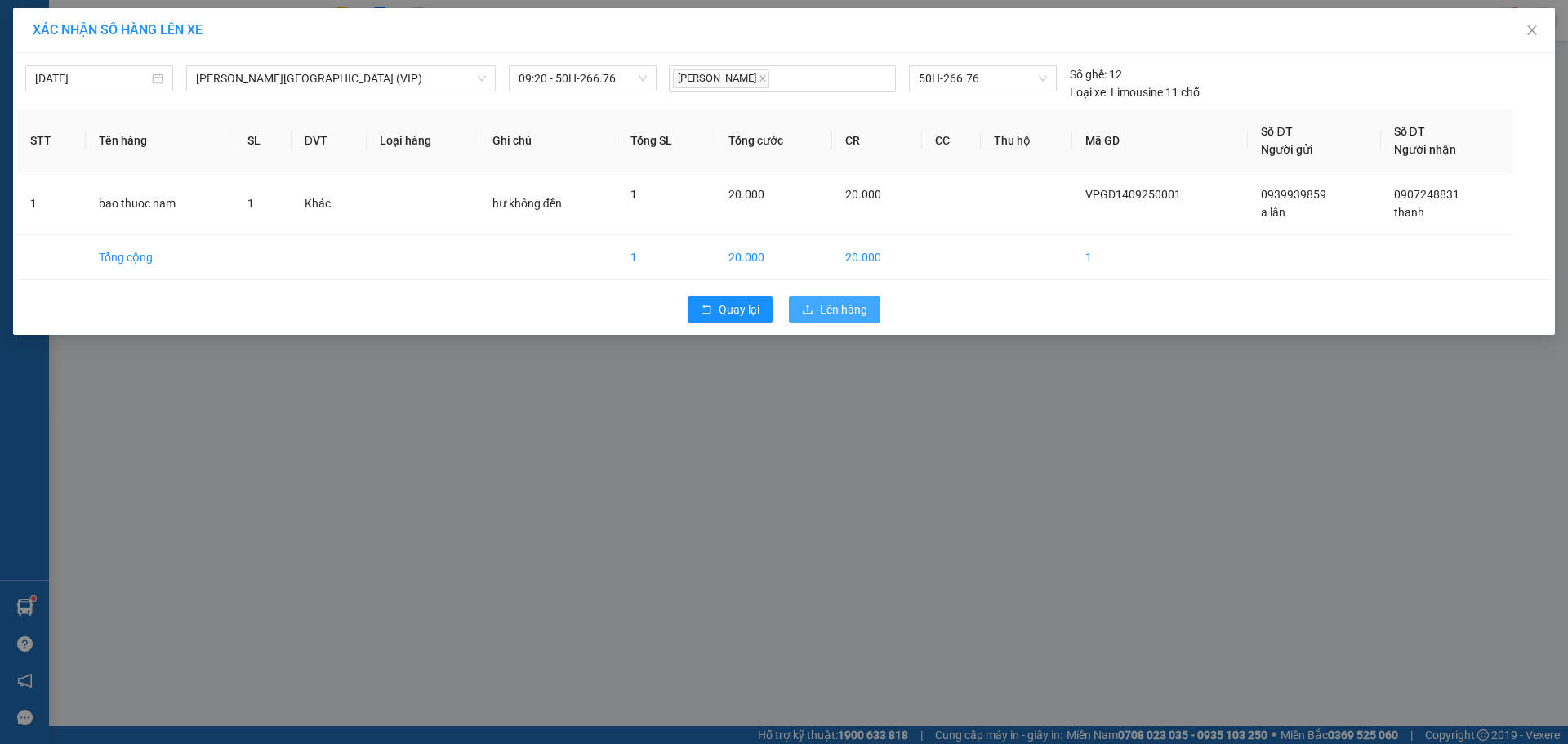
click at [842, 309] on span "Lên hàng" at bounding box center [844, 310] width 47 height 18
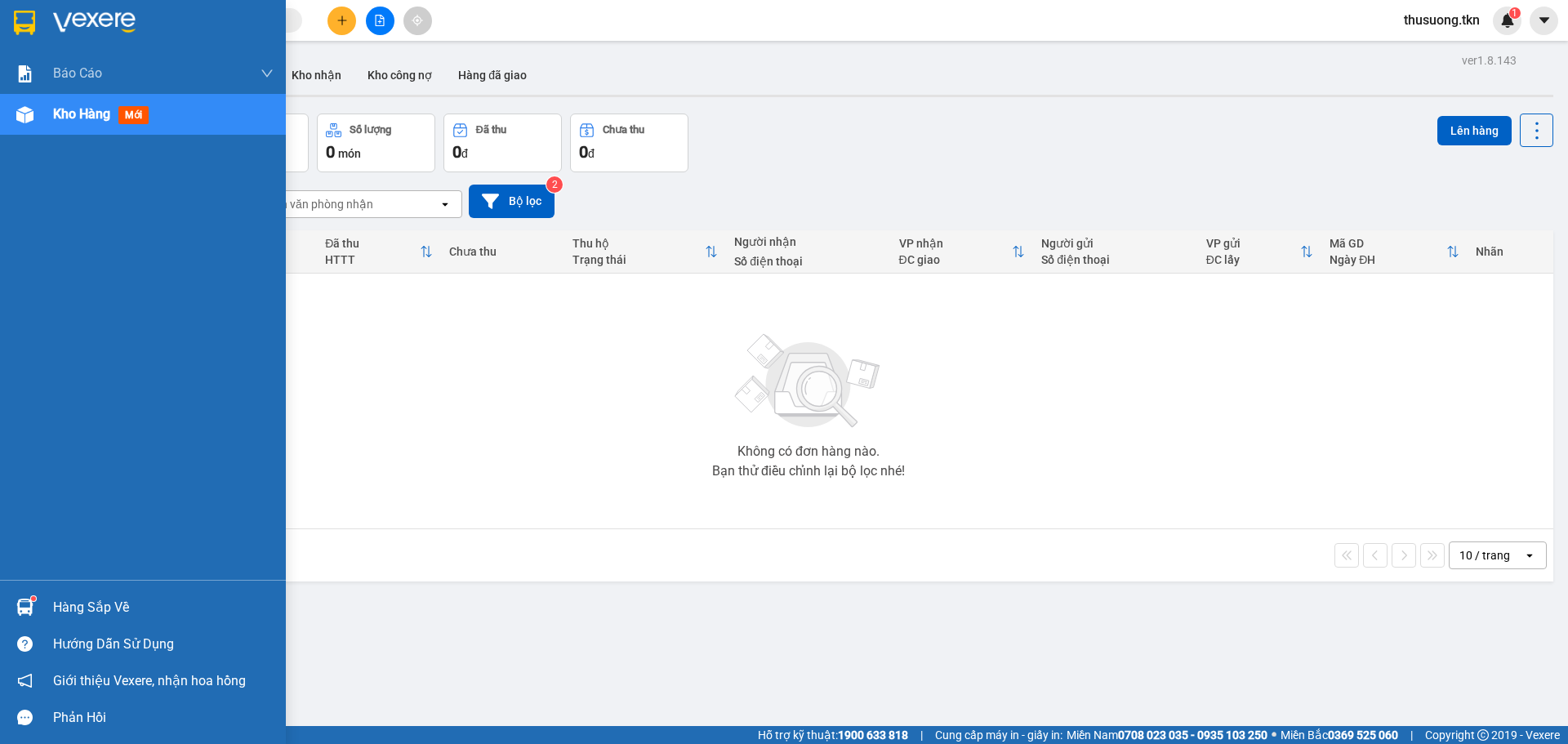
click at [94, 601] on div "Hàng sắp về" at bounding box center [163, 608] width 220 height 25
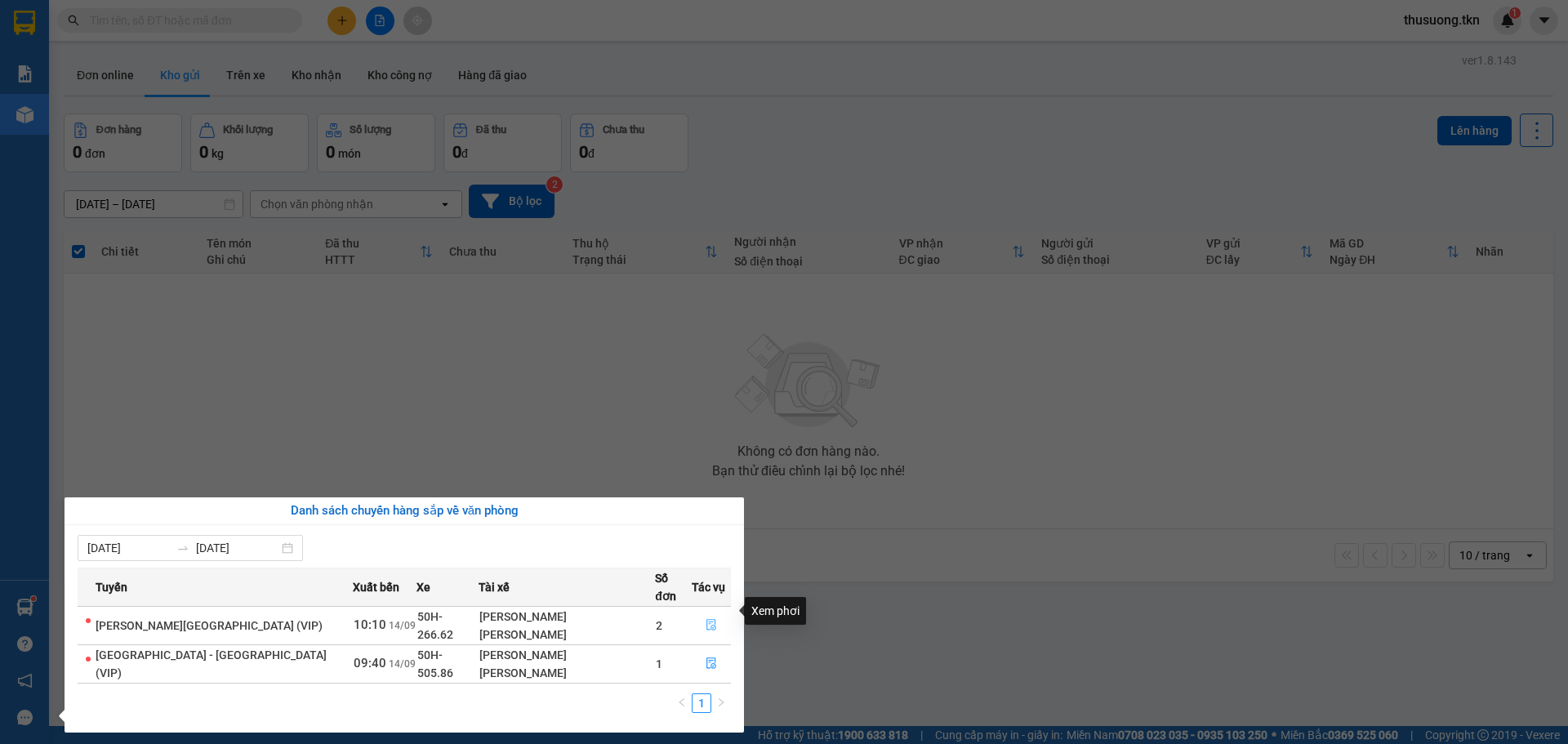
click at [705, 619] on icon "file-done" at bounding box center [710, 625] width 11 height 11
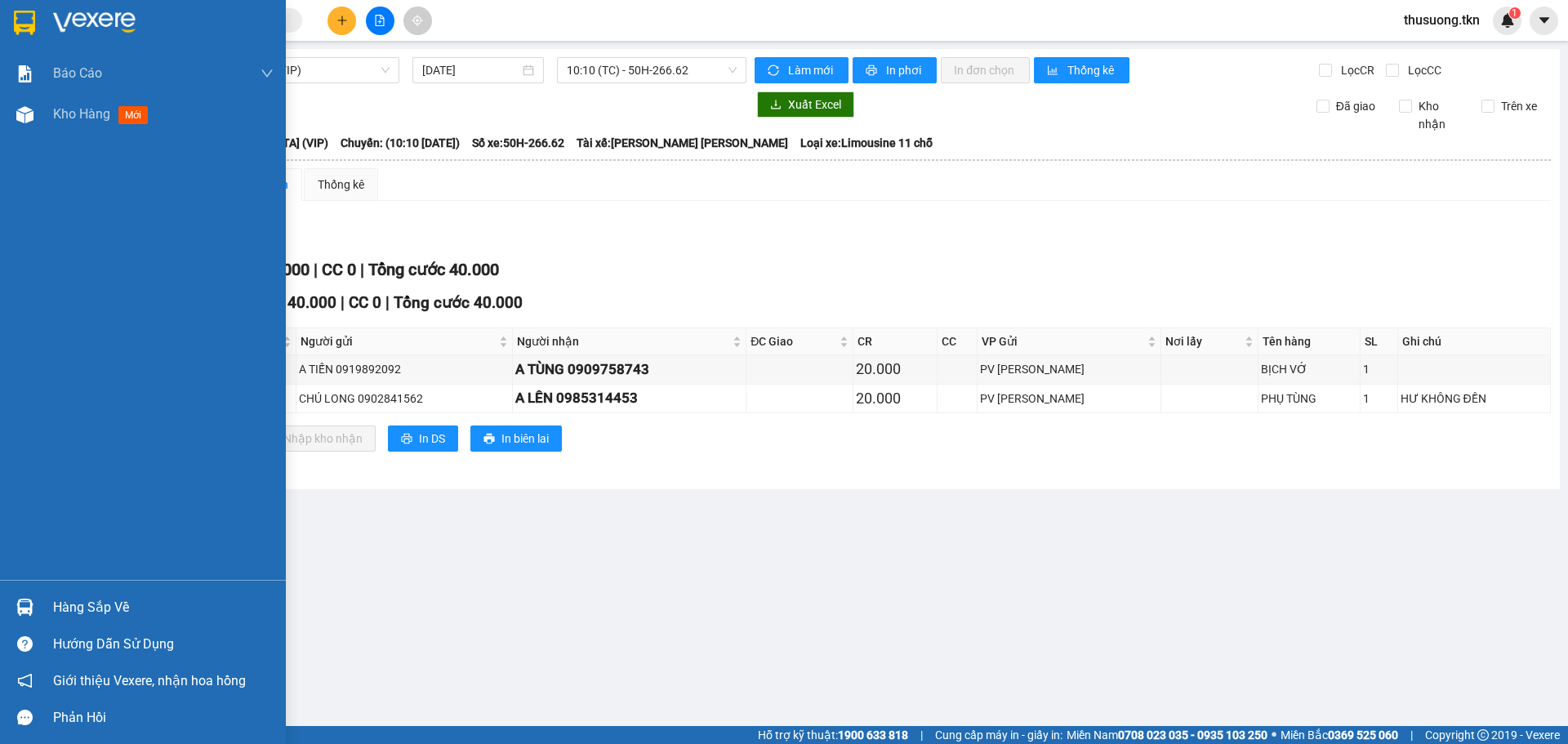
click at [82, 599] on div "Hàng sắp về" at bounding box center [163, 608] width 220 height 25
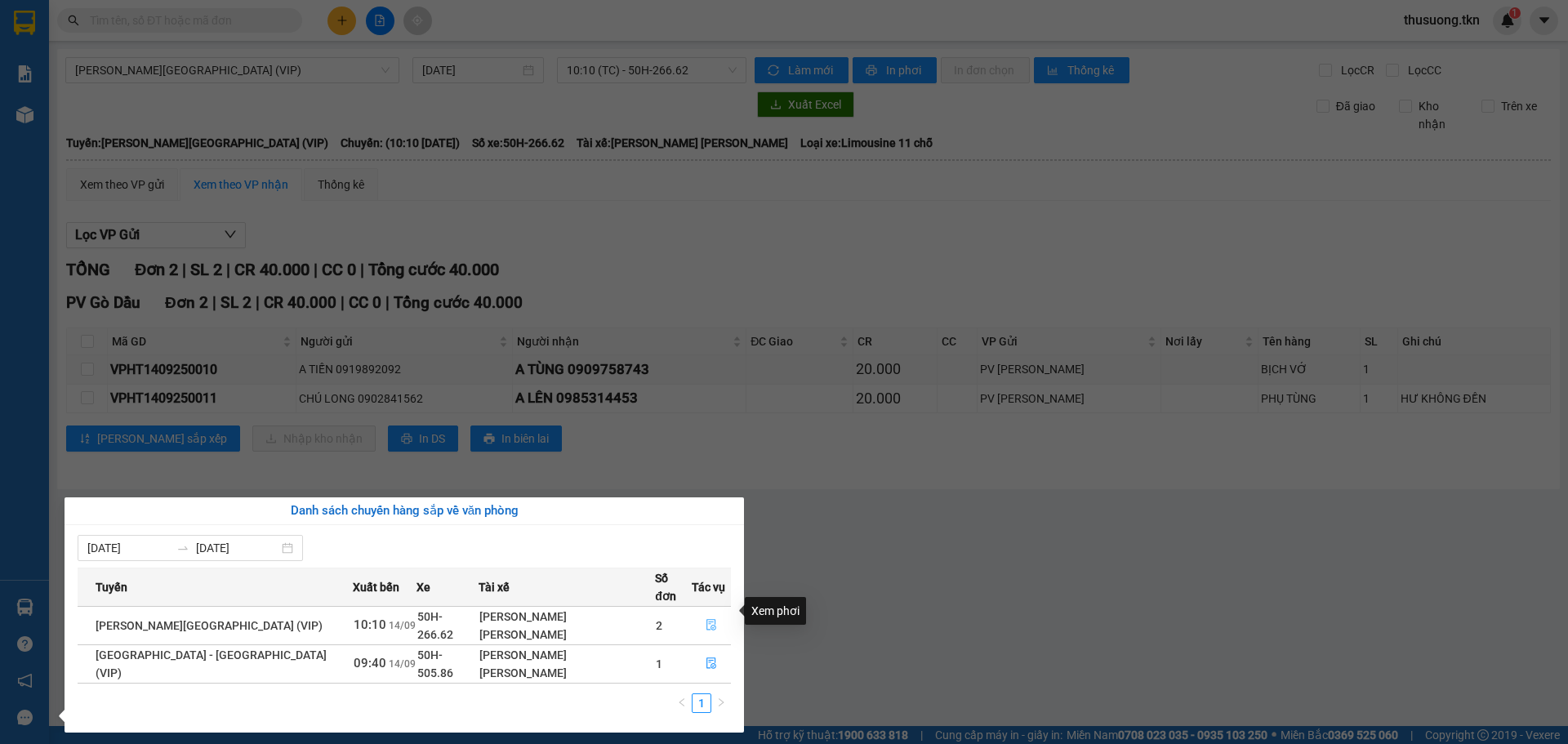
click at [705, 619] on icon "file-done" at bounding box center [710, 625] width 11 height 11
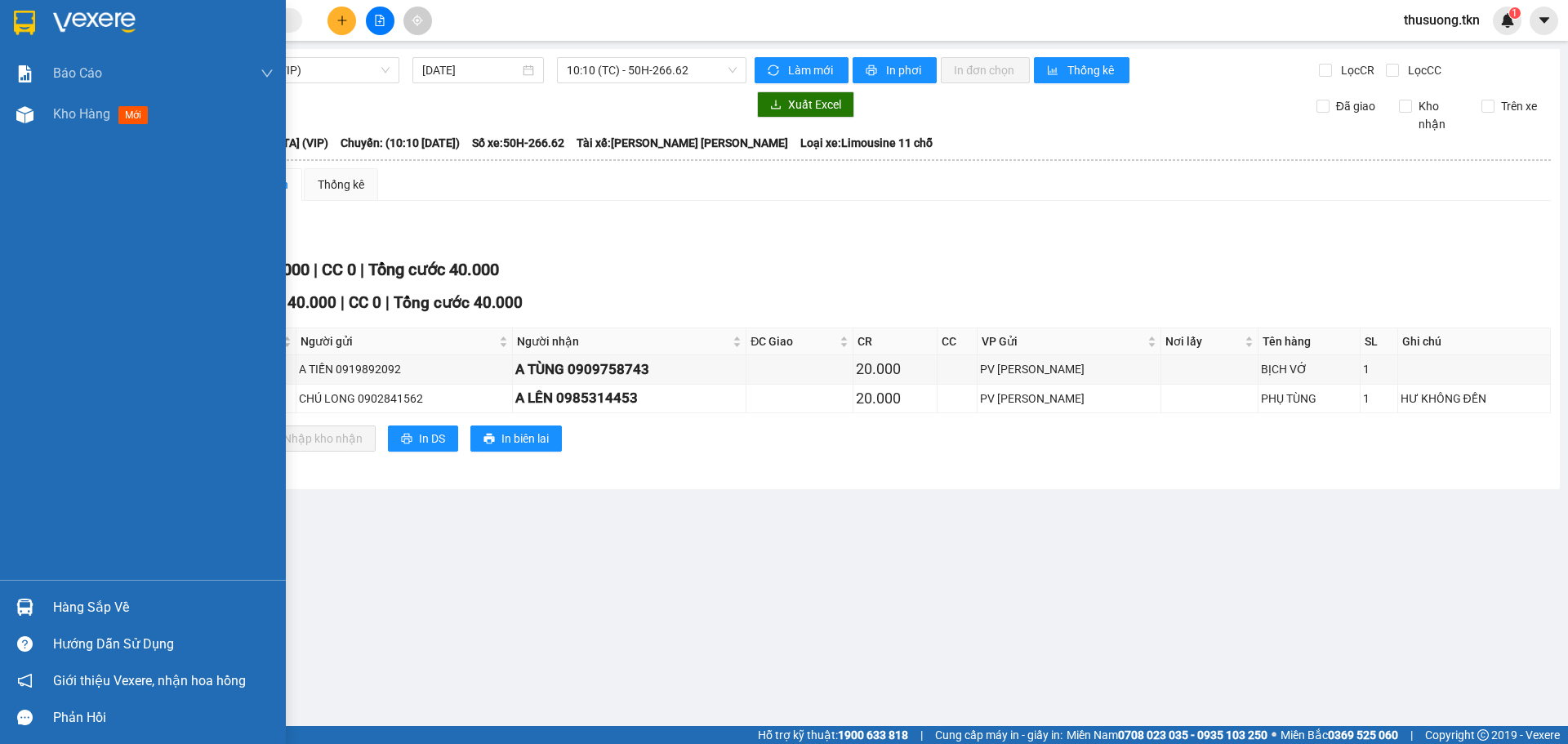
click at [109, 600] on div "Hàng sắp về" at bounding box center [163, 608] width 220 height 25
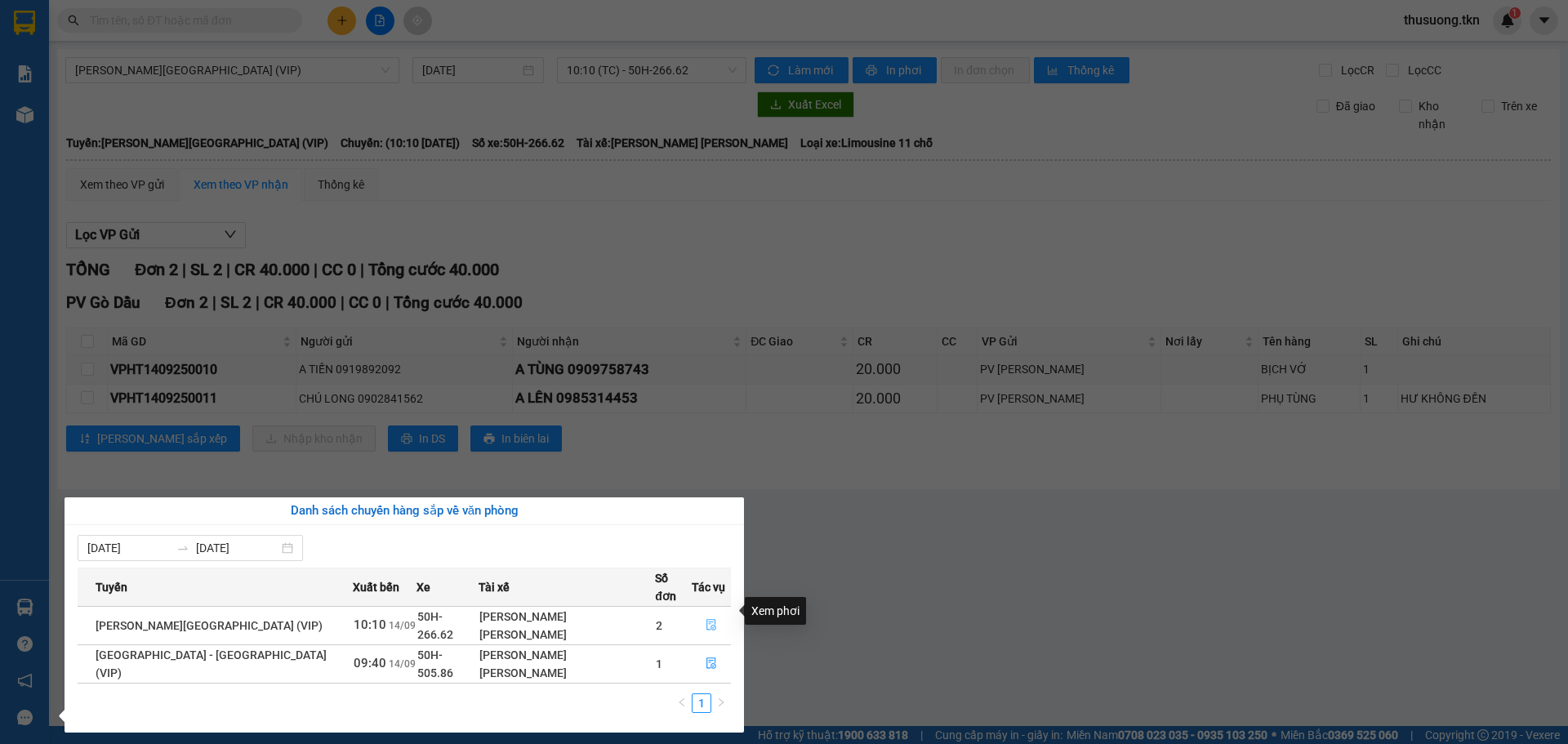
click at [705, 619] on icon "file-done" at bounding box center [710, 625] width 11 height 11
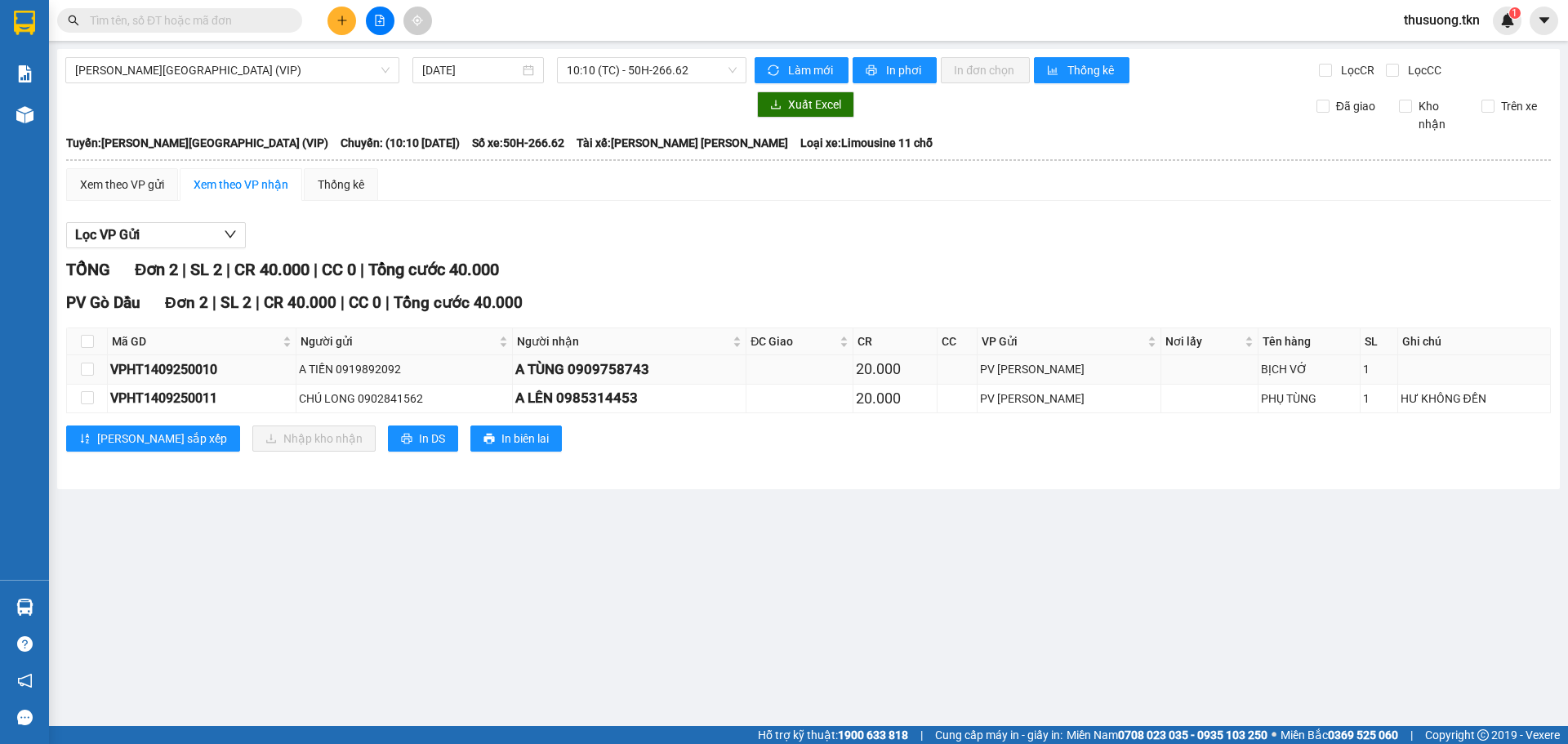
click at [1044, 378] on div "PV [PERSON_NAME]" at bounding box center [1069, 369] width 179 height 18
click at [89, 340] on input "checkbox" at bounding box center [87, 341] width 13 height 13
checkbox input "true"
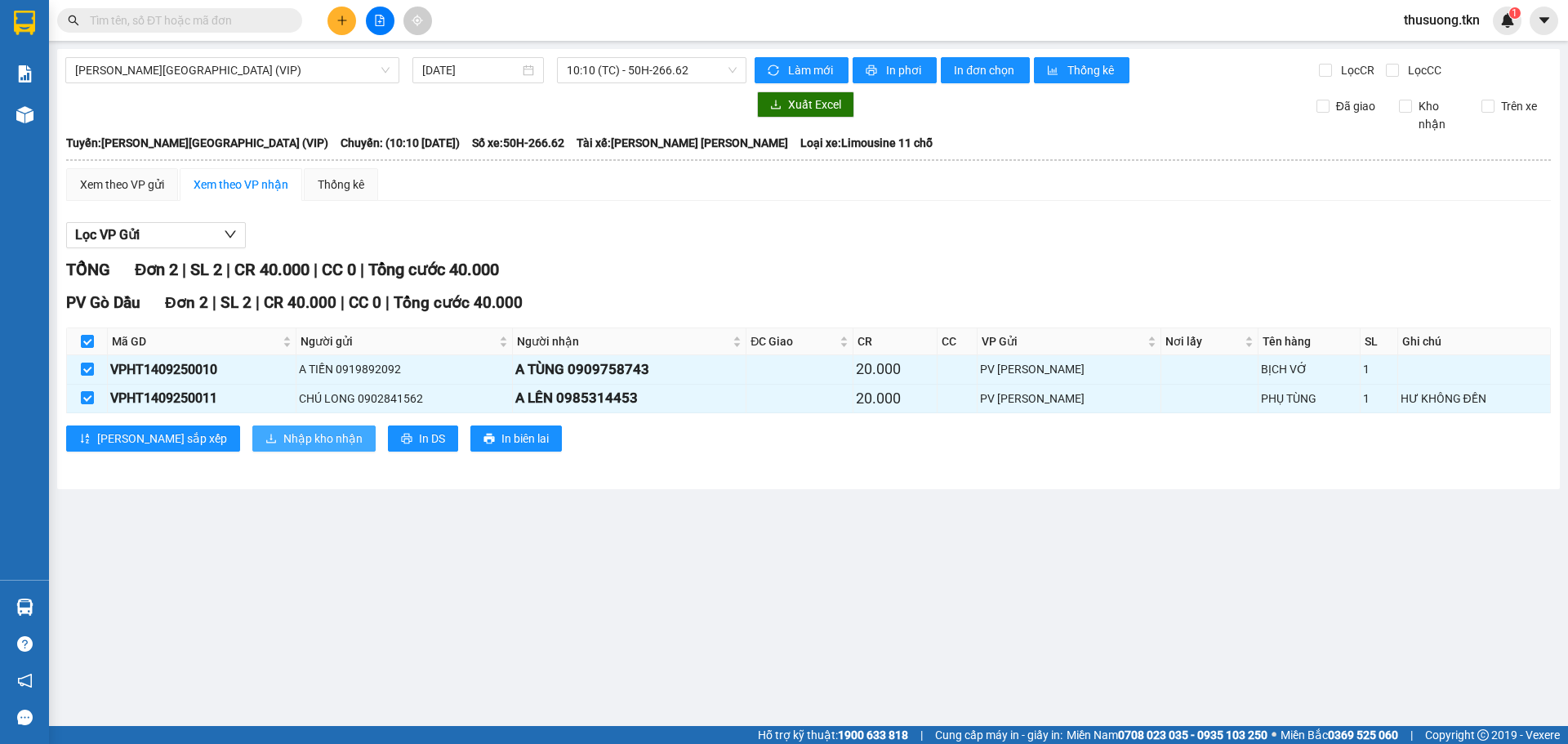
click at [283, 440] on span "Nhập kho nhận" at bounding box center [323, 439] width 79 height 18
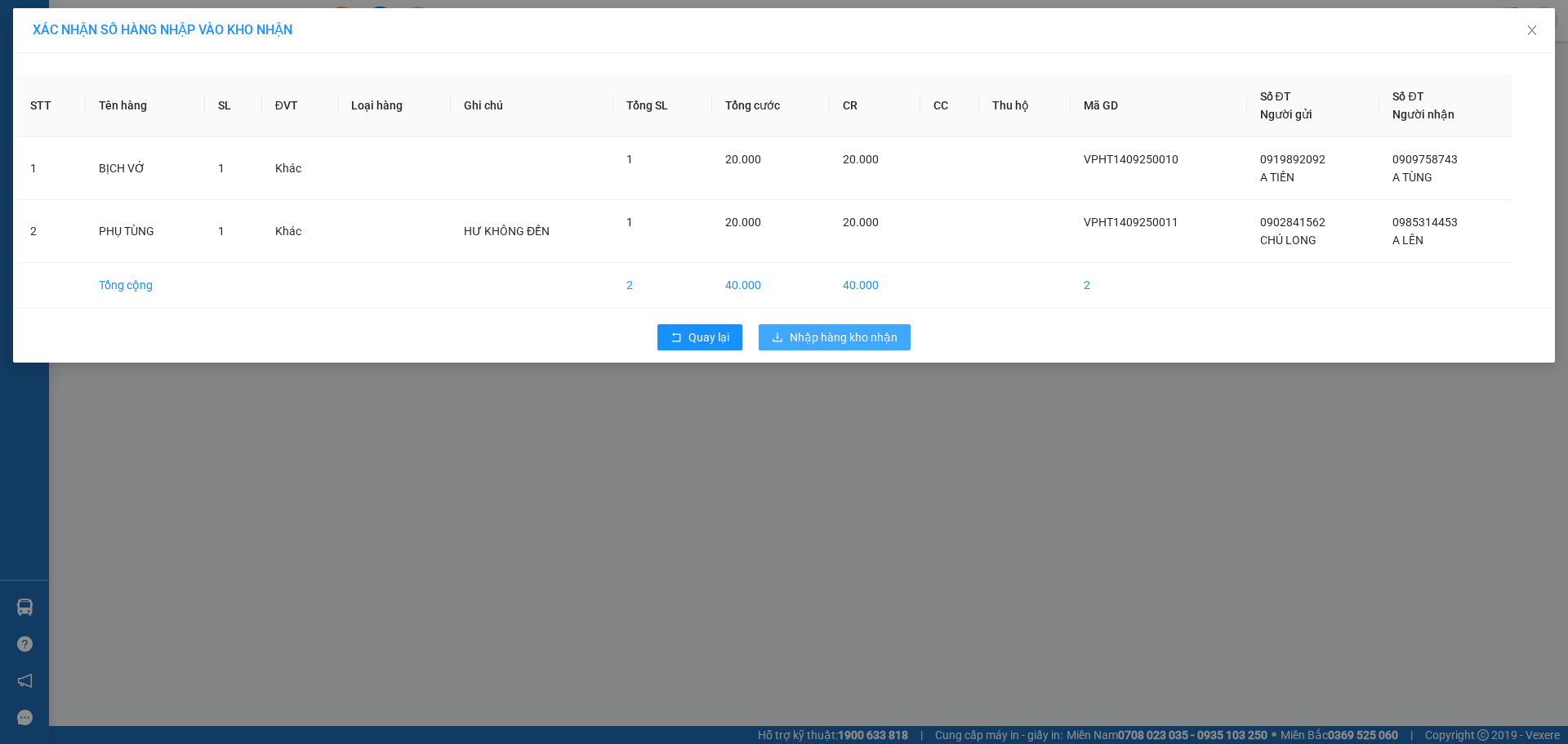
click at [862, 336] on span "Nhập hàng kho nhận" at bounding box center [843, 337] width 108 height 18
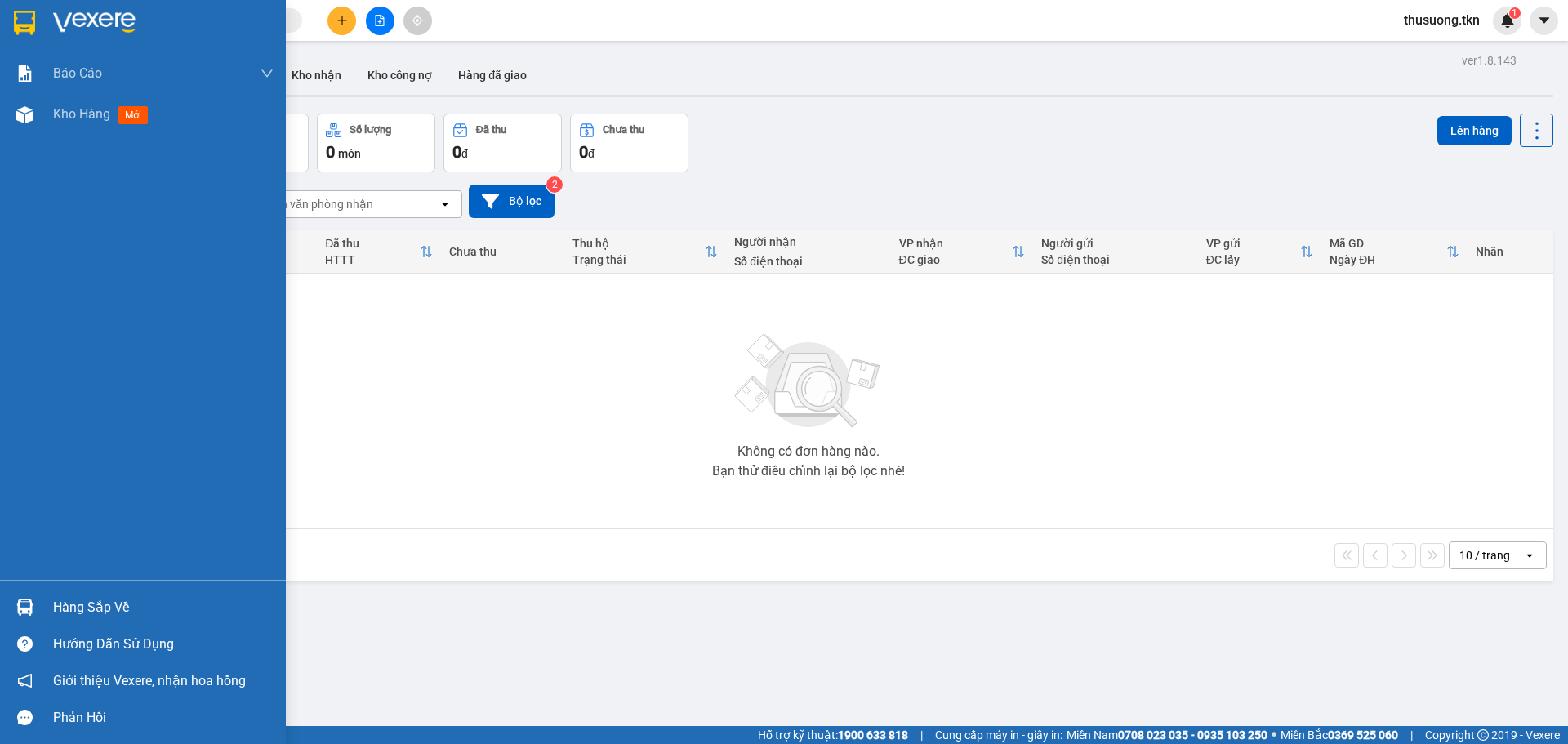
click at [89, 606] on div "Hàng sắp về" at bounding box center [163, 608] width 220 height 25
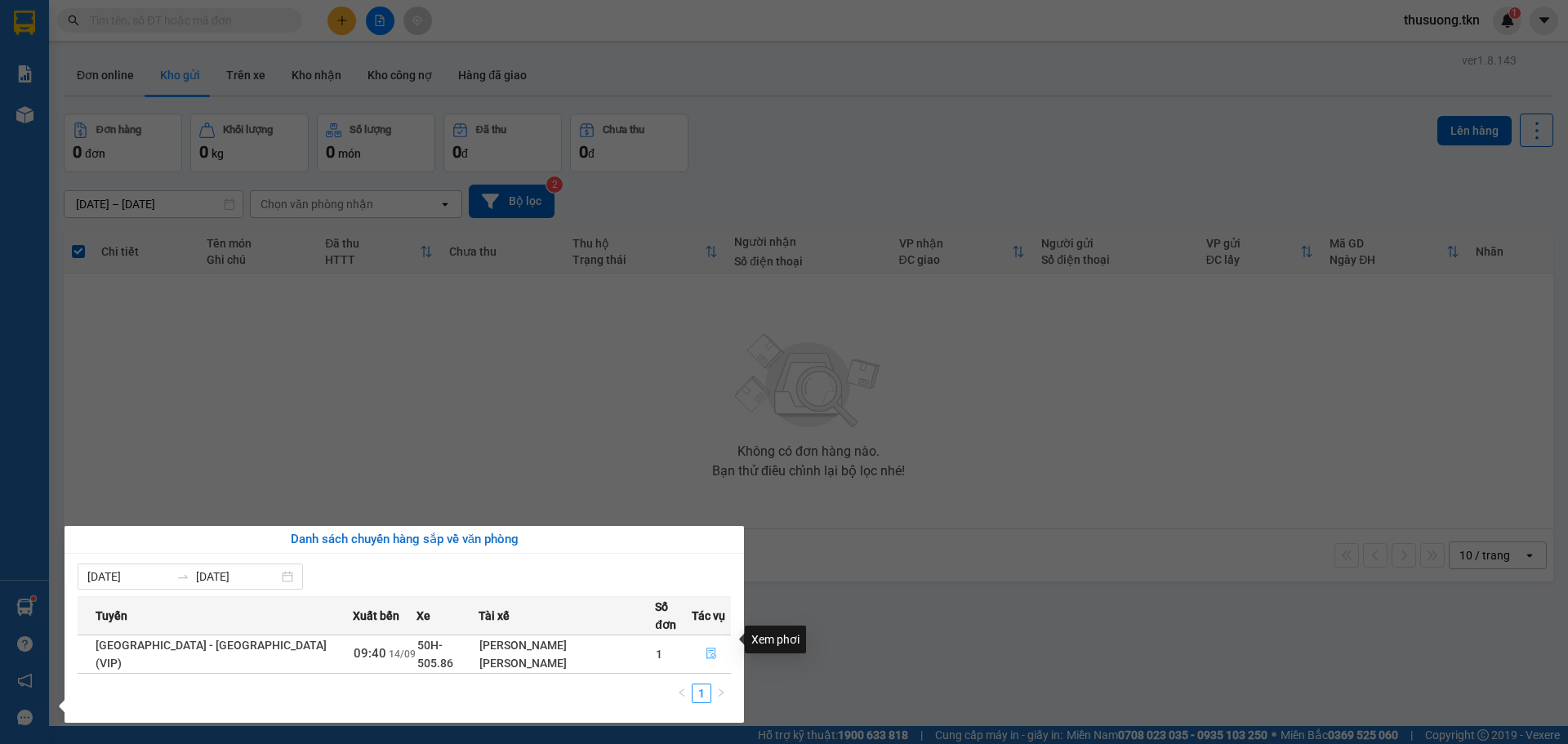
click at [705, 647] on icon "file-done" at bounding box center [710, 653] width 11 height 11
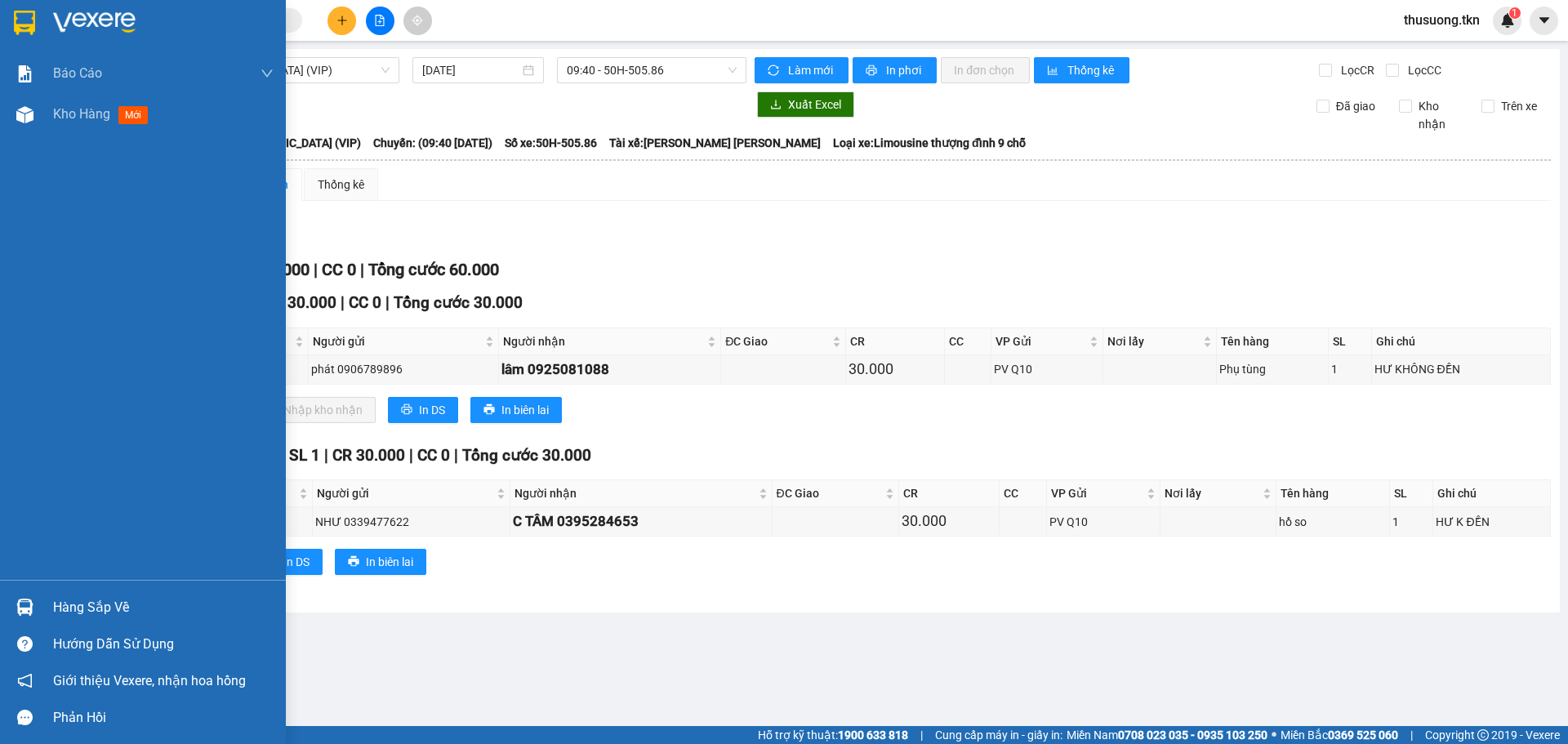
click at [105, 609] on div "Hàng sắp về" at bounding box center [163, 608] width 220 height 25
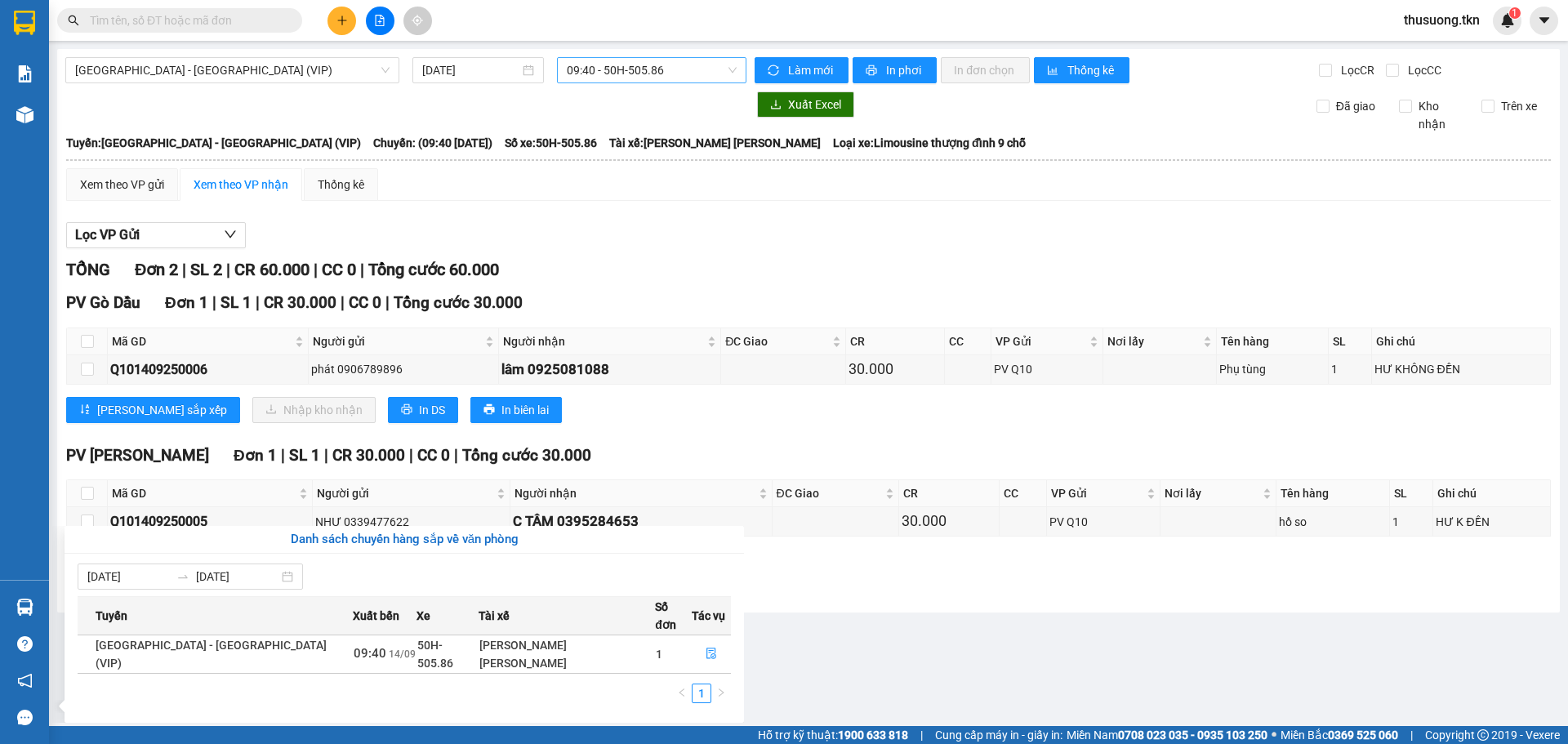
drag, startPoint x: 894, startPoint y: 672, endPoint x: 626, endPoint y: 68, distance: 660.8
click at [894, 670] on section "Kết quả [PERSON_NAME] ( 0 ) Bộ lọc No Data thusuong.tkn 1 [PERSON_NAME] [PERSON…" at bounding box center [784, 372] width 1568 height 744
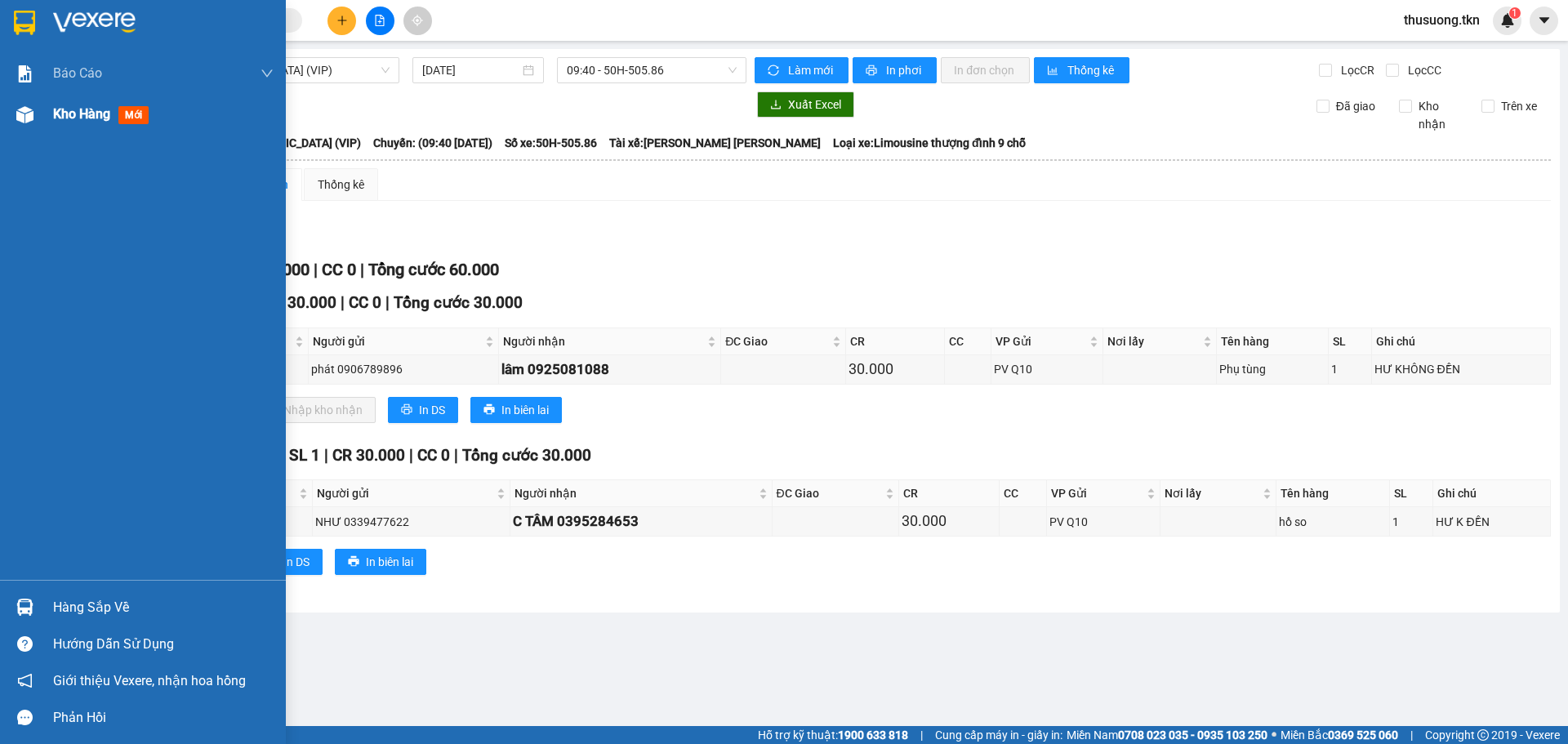
click at [97, 114] on span "Kho hàng" at bounding box center [82, 114] width 57 height 16
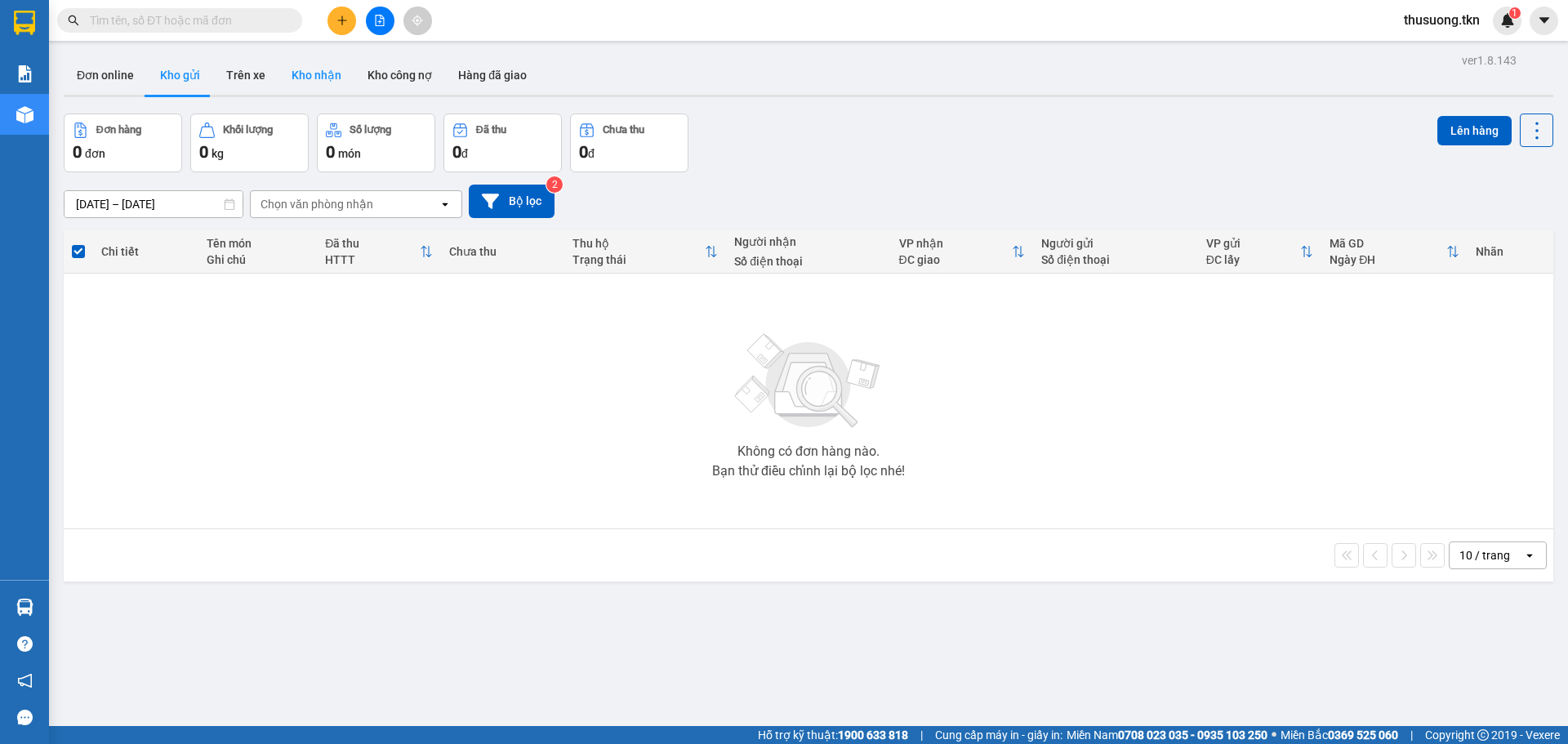
click at [308, 64] on button "Kho nhận" at bounding box center [317, 75] width 76 height 39
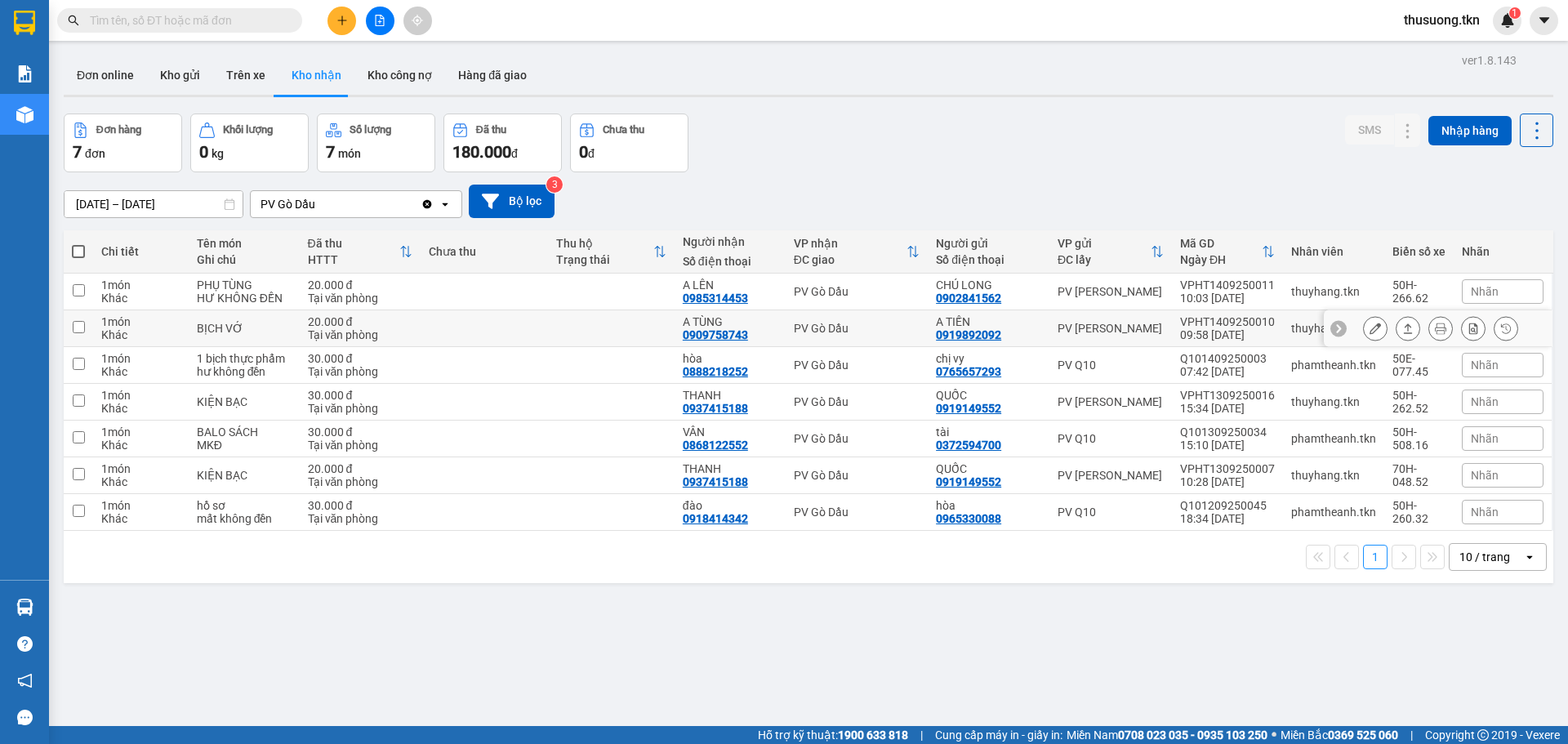
click at [1402, 334] on icon at bounding box center [1408, 328] width 11 height 11
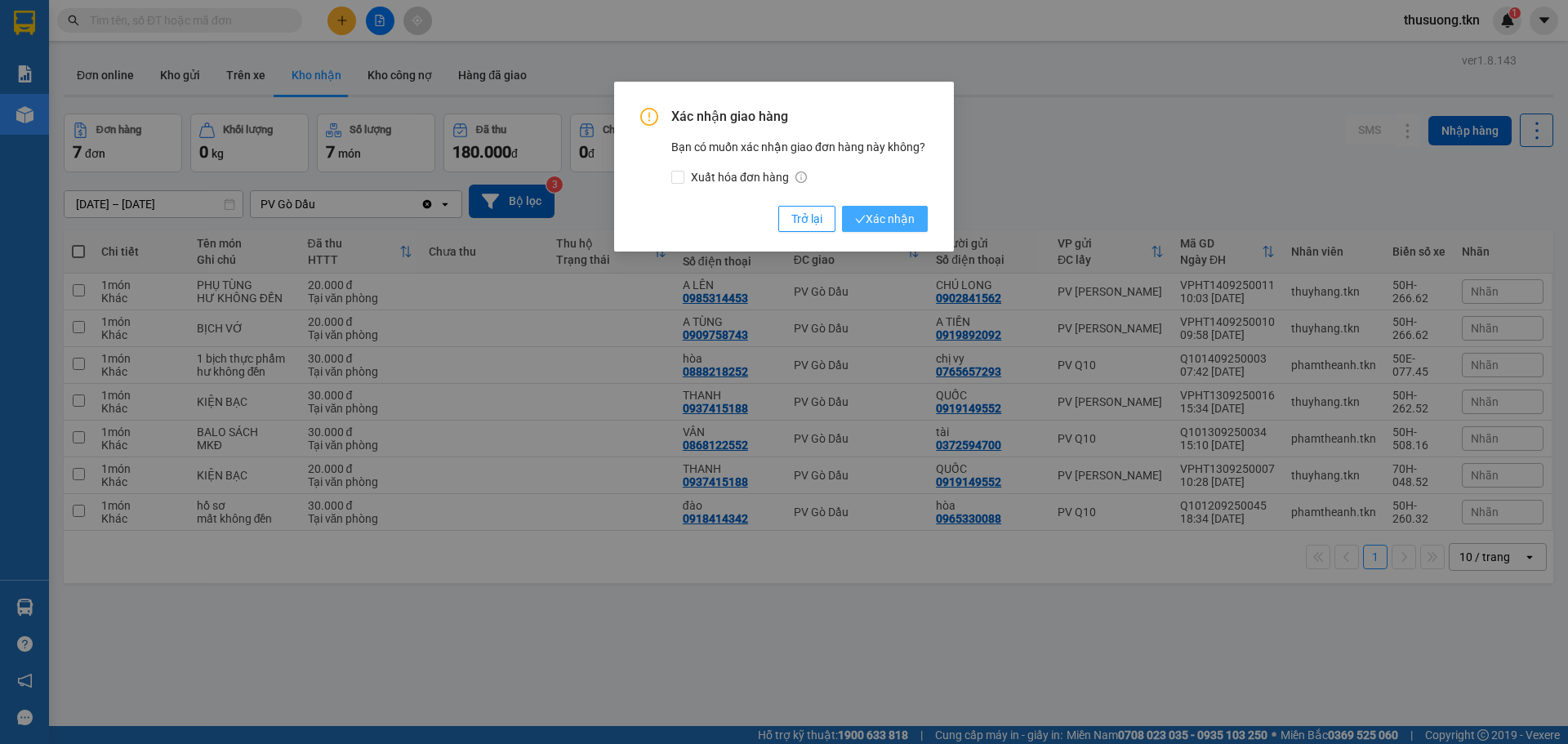
click at [904, 218] on span "Xác nhận" at bounding box center [885, 218] width 60 height 18
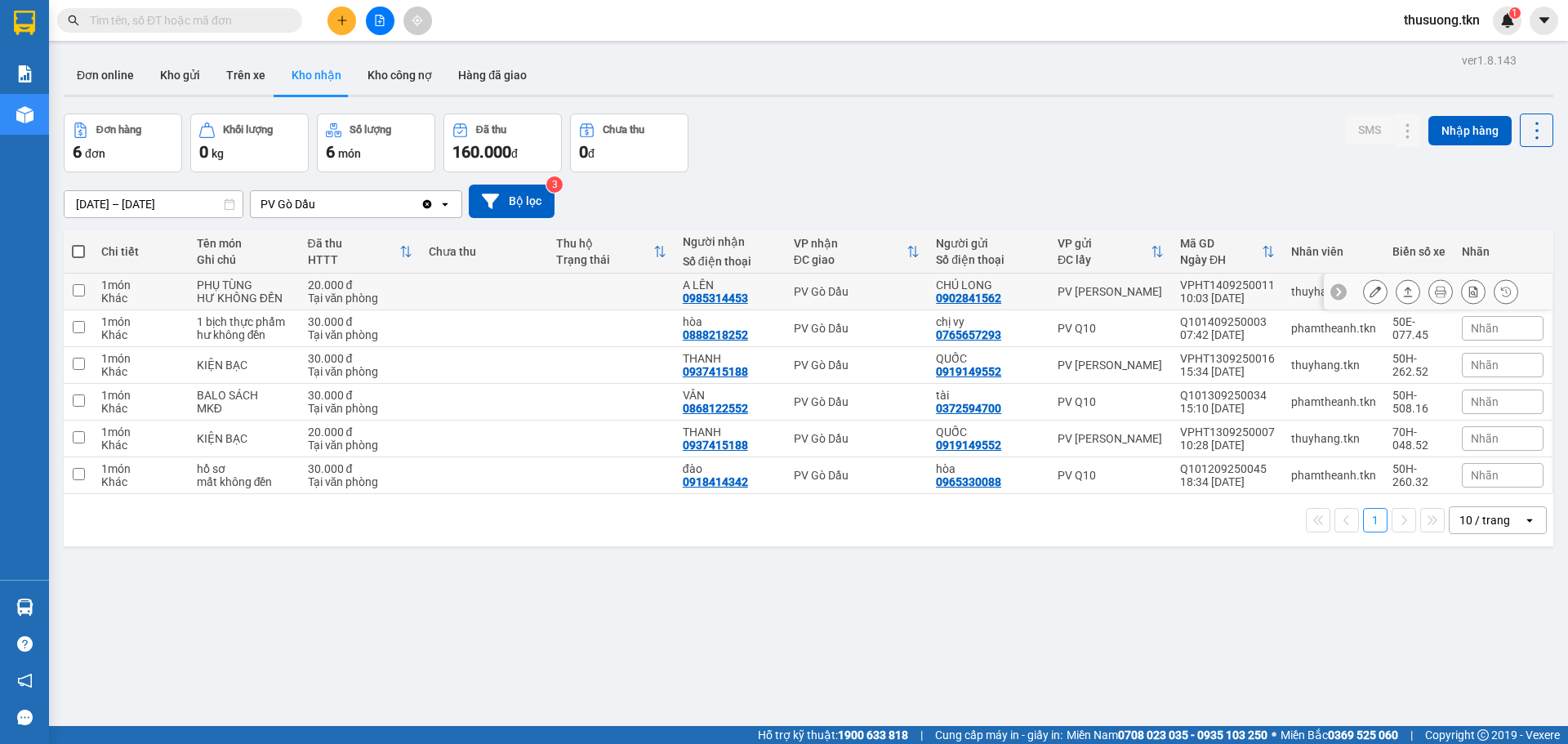
click at [608, 296] on td at bounding box center [611, 292] width 126 height 37
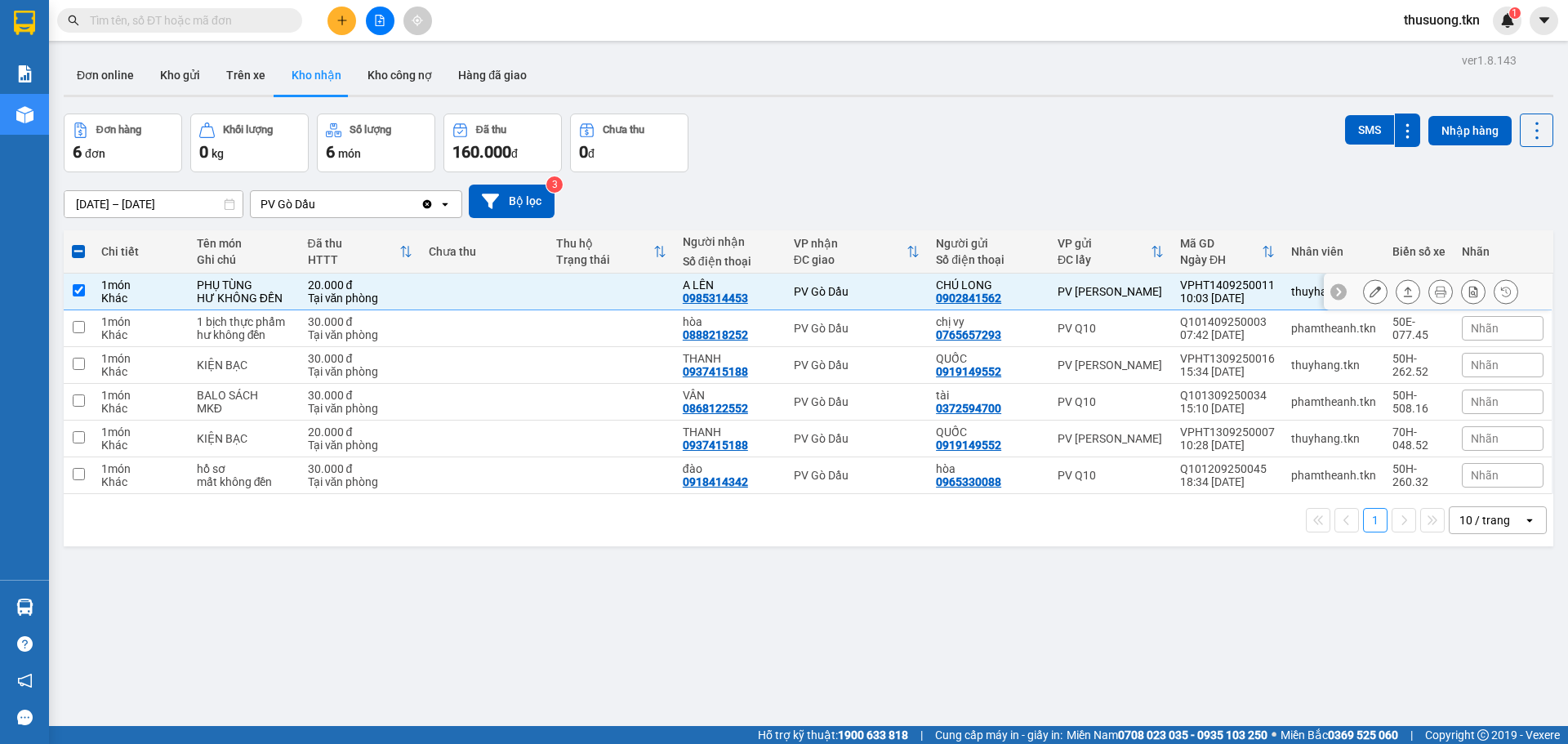
click at [558, 296] on td at bounding box center [611, 292] width 126 height 37
checkbox input "false"
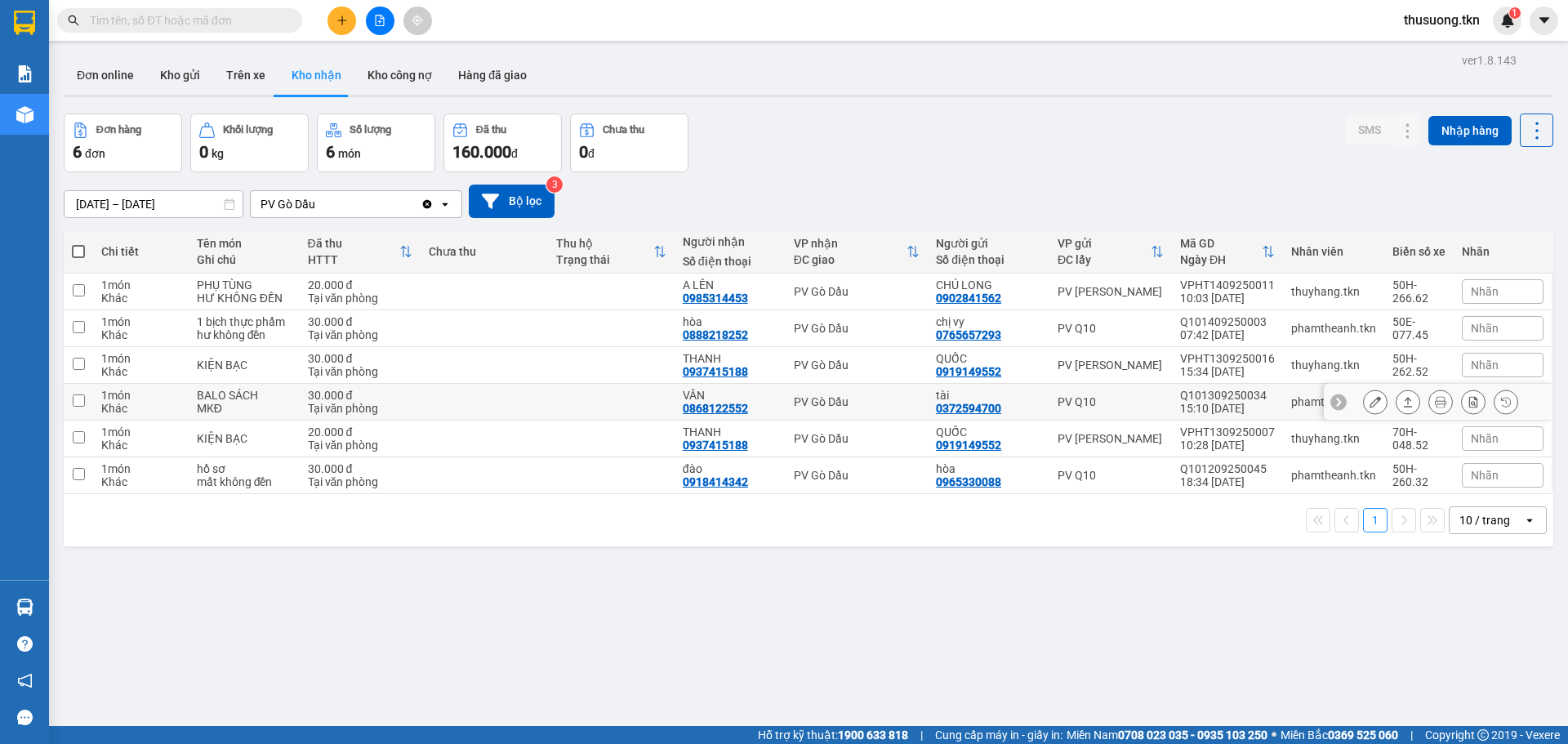
click at [435, 404] on td at bounding box center [484, 403] width 126 height 37
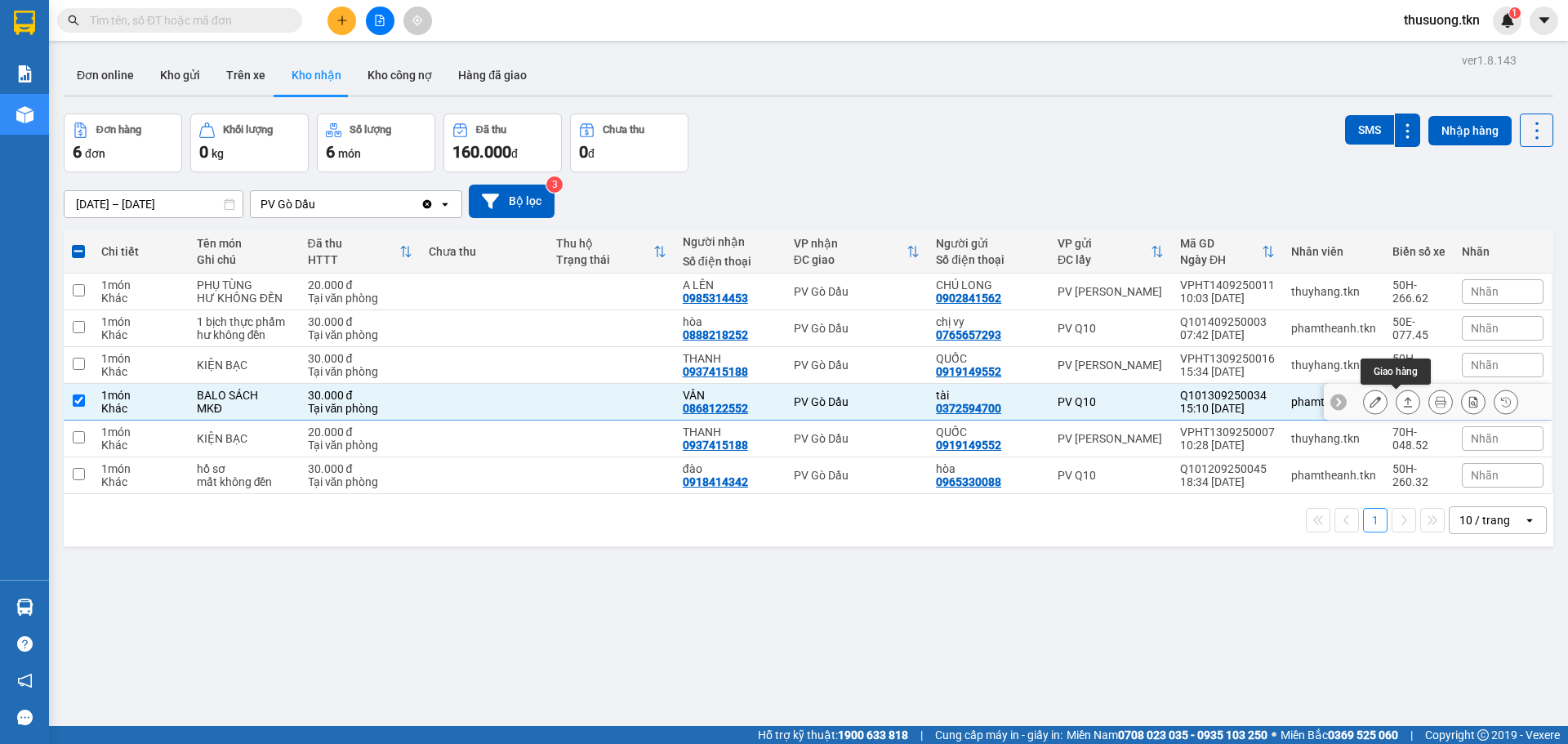
click at [1402, 404] on icon at bounding box center [1408, 402] width 11 height 11
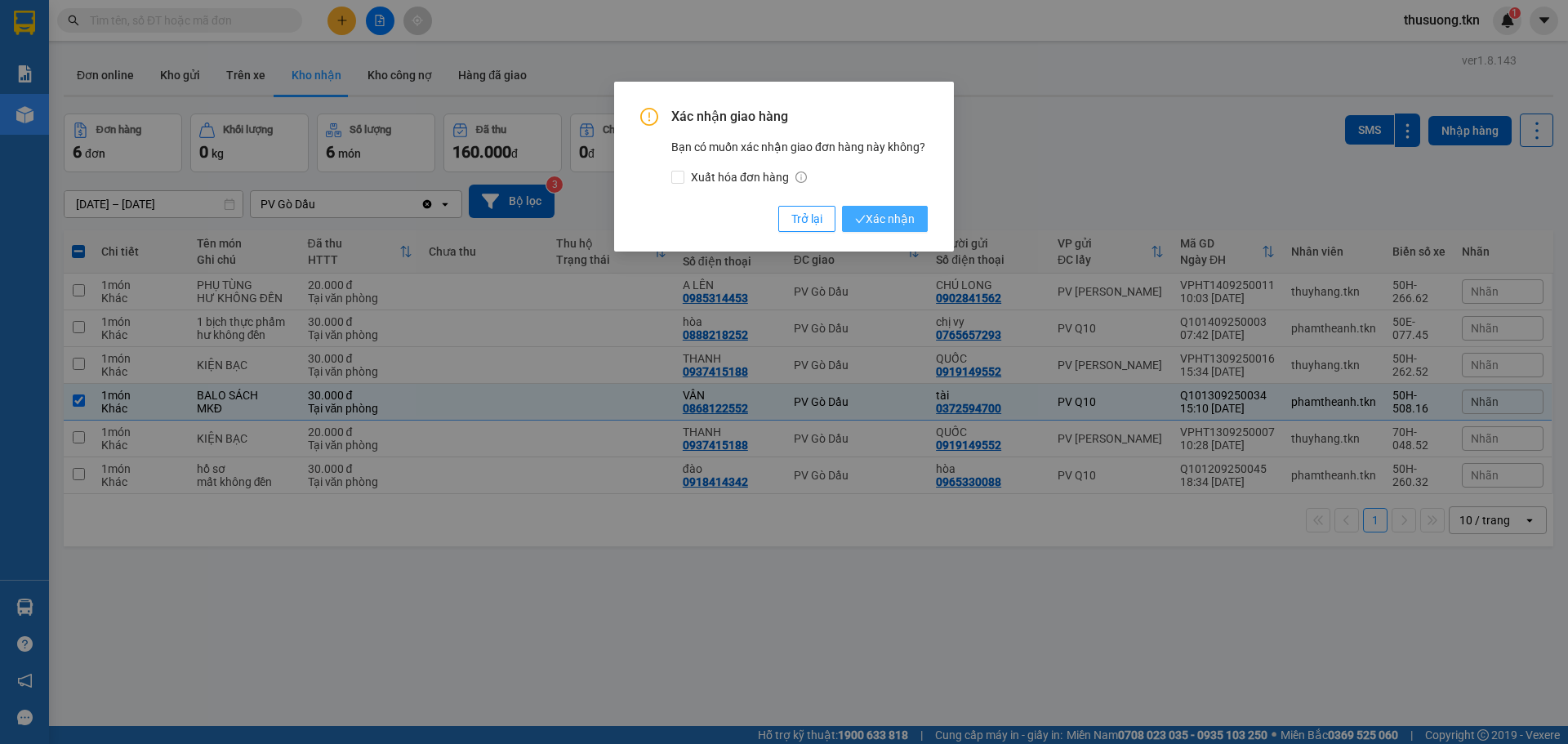
click at [873, 216] on span "Xác nhận" at bounding box center [885, 218] width 60 height 18
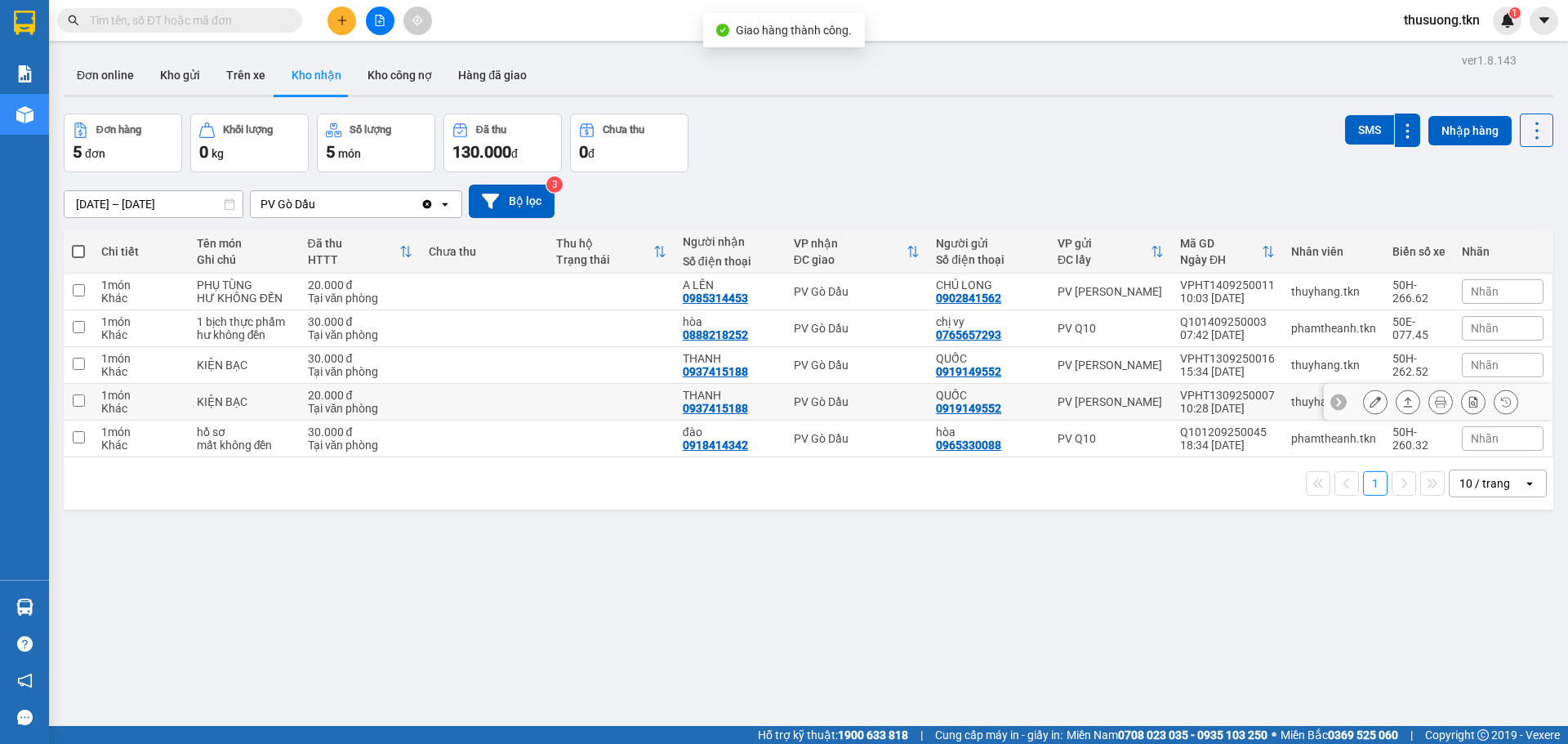
click at [577, 390] on td at bounding box center [611, 403] width 126 height 37
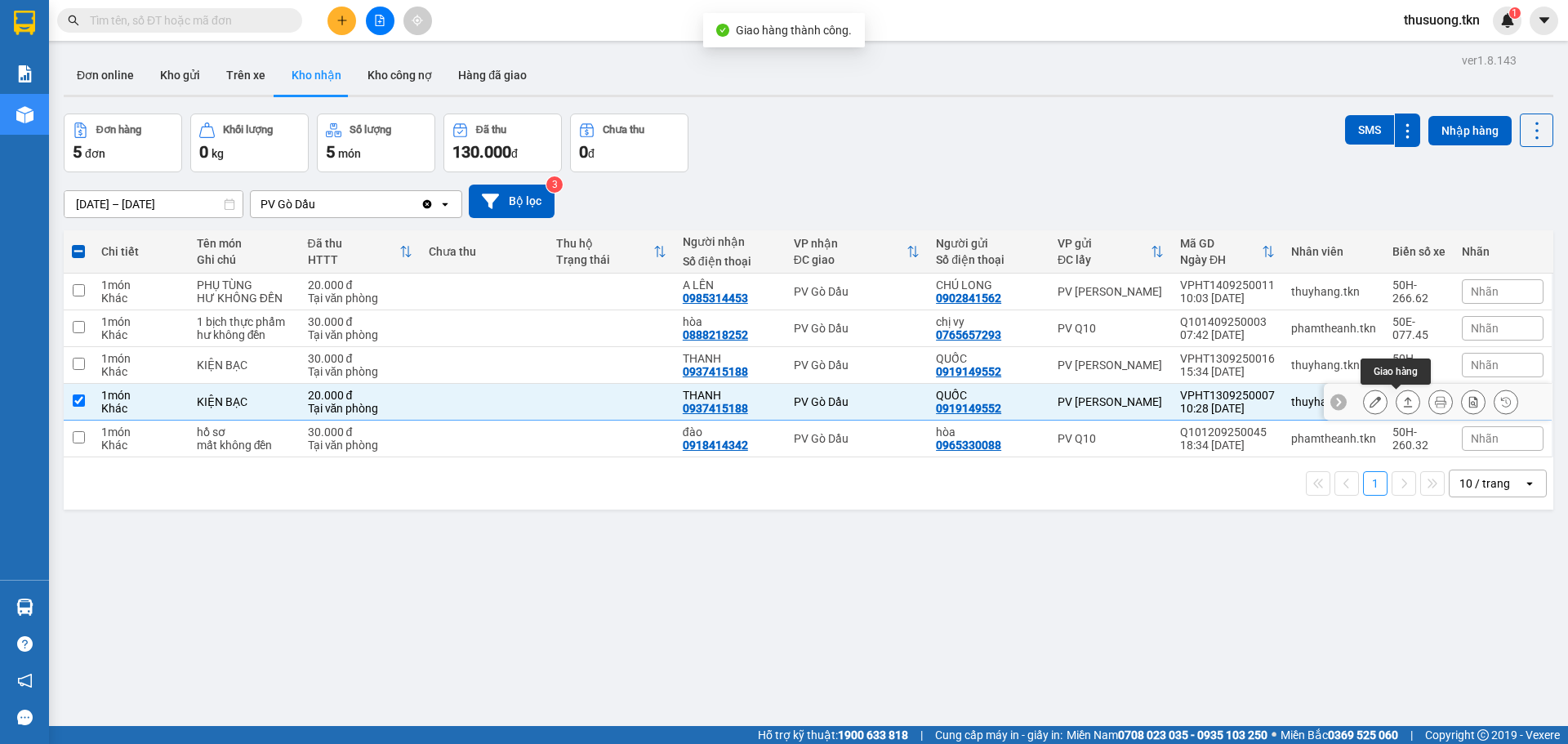
click at [1396, 401] on button at bounding box center [1408, 402] width 23 height 29
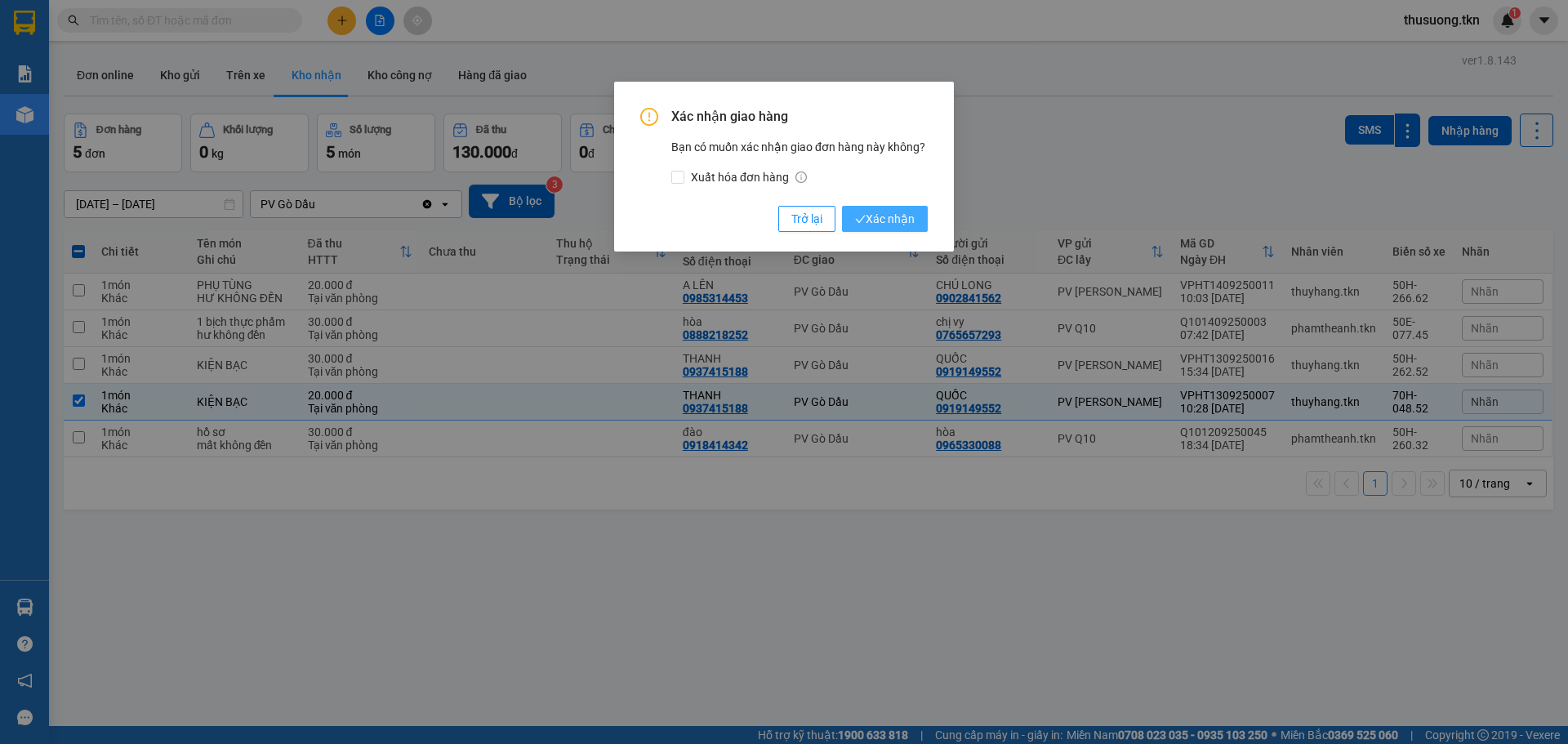
click at [896, 222] on span "Xác nhận" at bounding box center [885, 218] width 60 height 18
checkbox input "false"
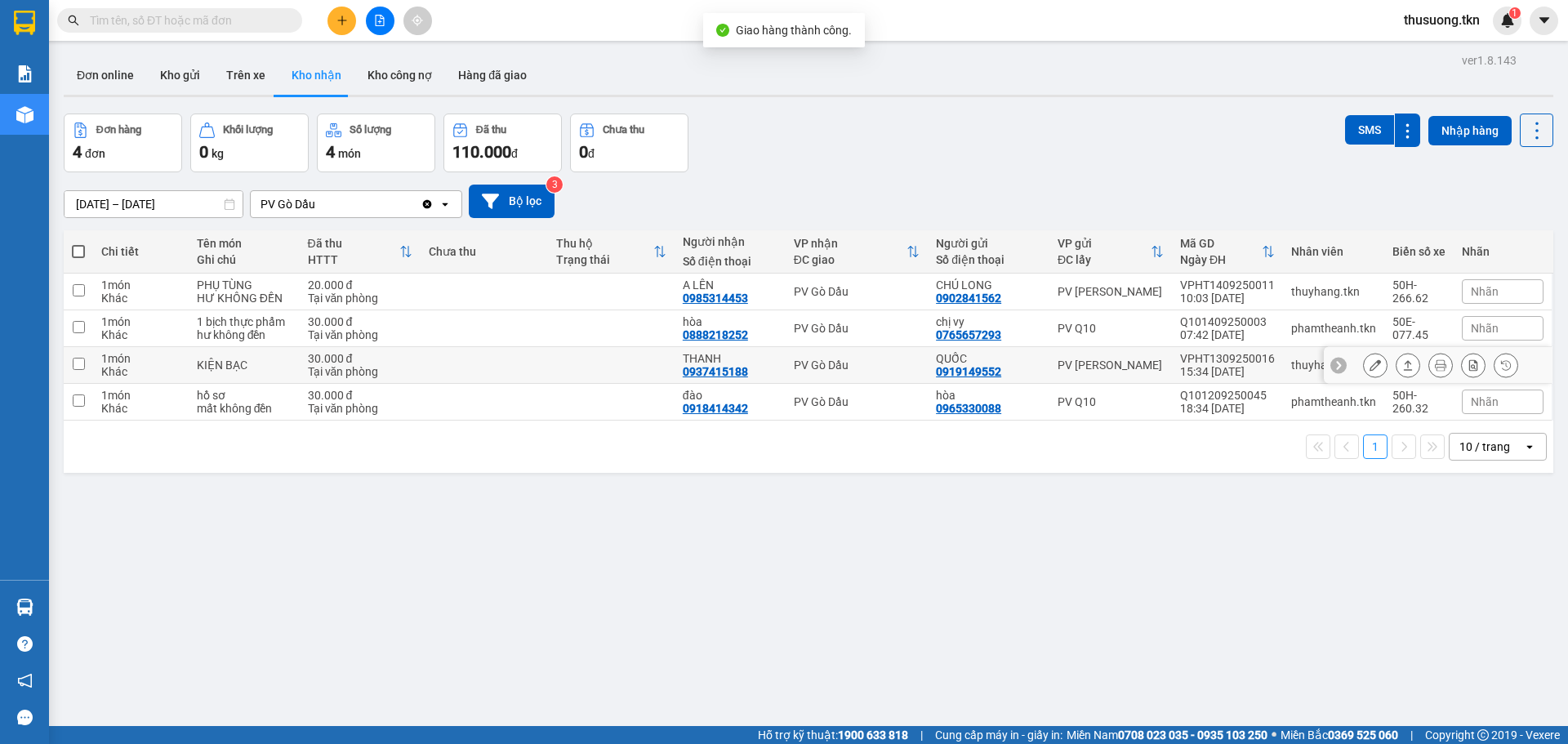
click at [684, 365] on div "0937415188" at bounding box center [715, 371] width 65 height 13
click at [1402, 364] on icon at bounding box center [1408, 365] width 11 height 11
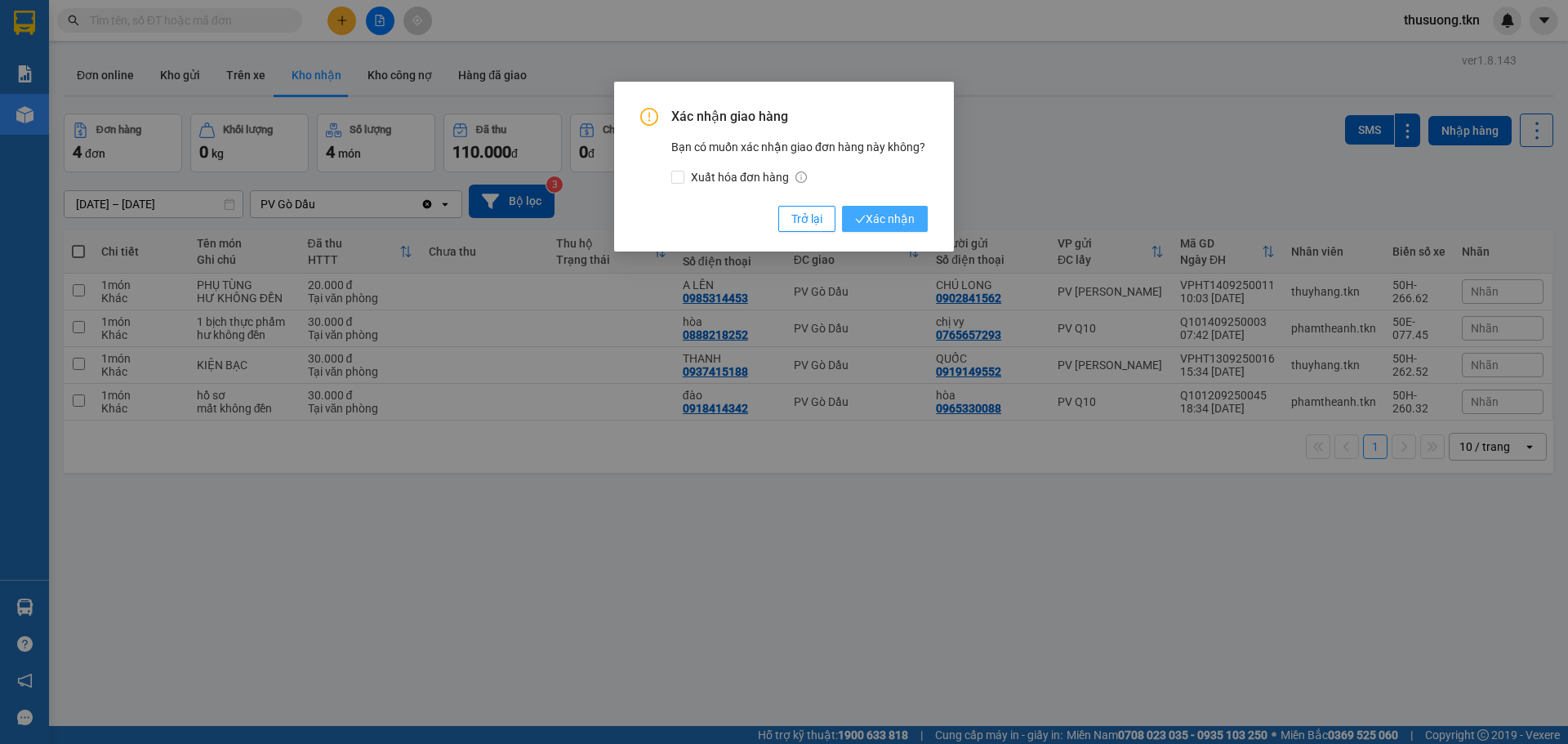
click at [883, 219] on span "Xác nhận" at bounding box center [885, 218] width 60 height 18
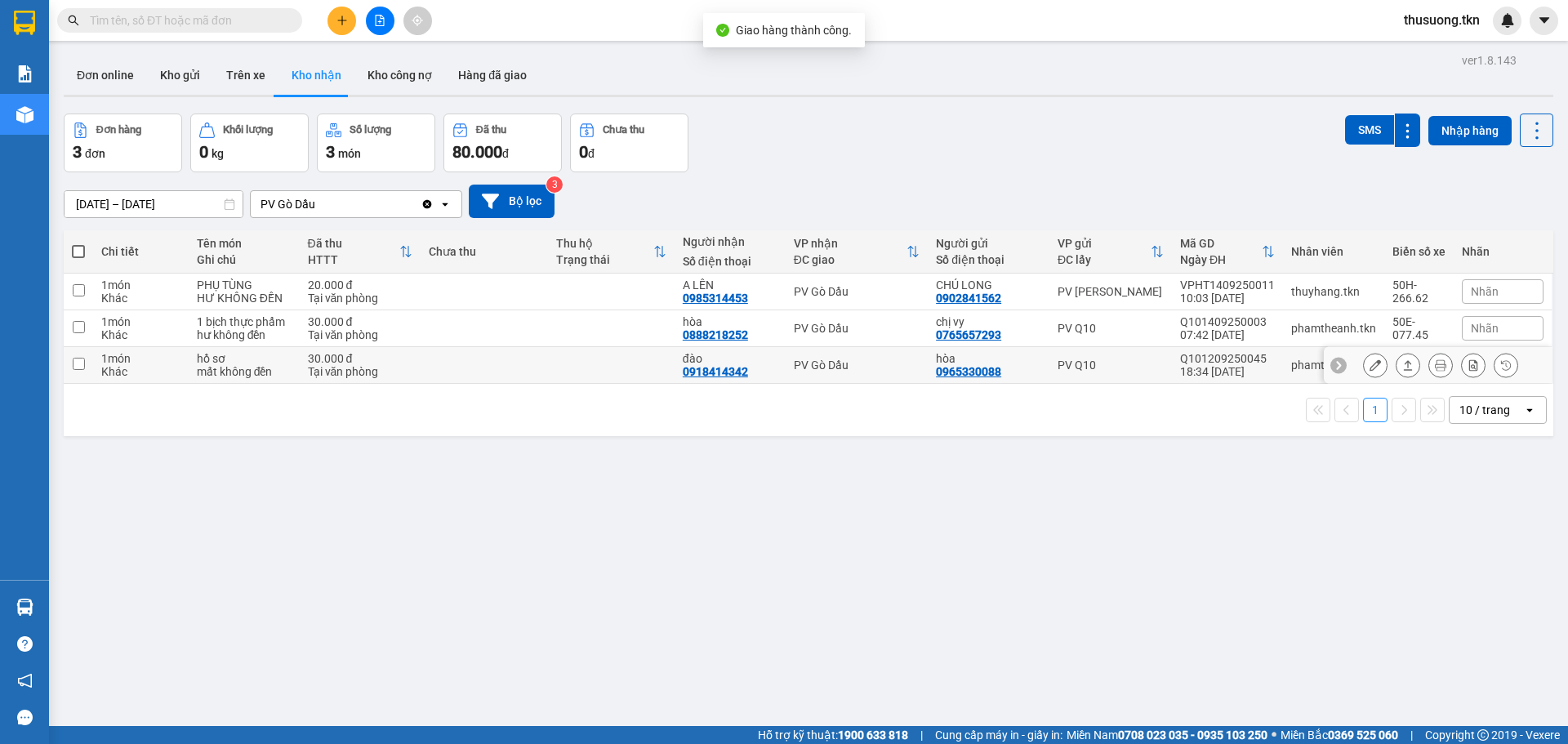
click at [722, 372] on div "0918414342" at bounding box center [715, 371] width 65 height 13
click at [567, 369] on td at bounding box center [611, 366] width 126 height 37
checkbox input "true"
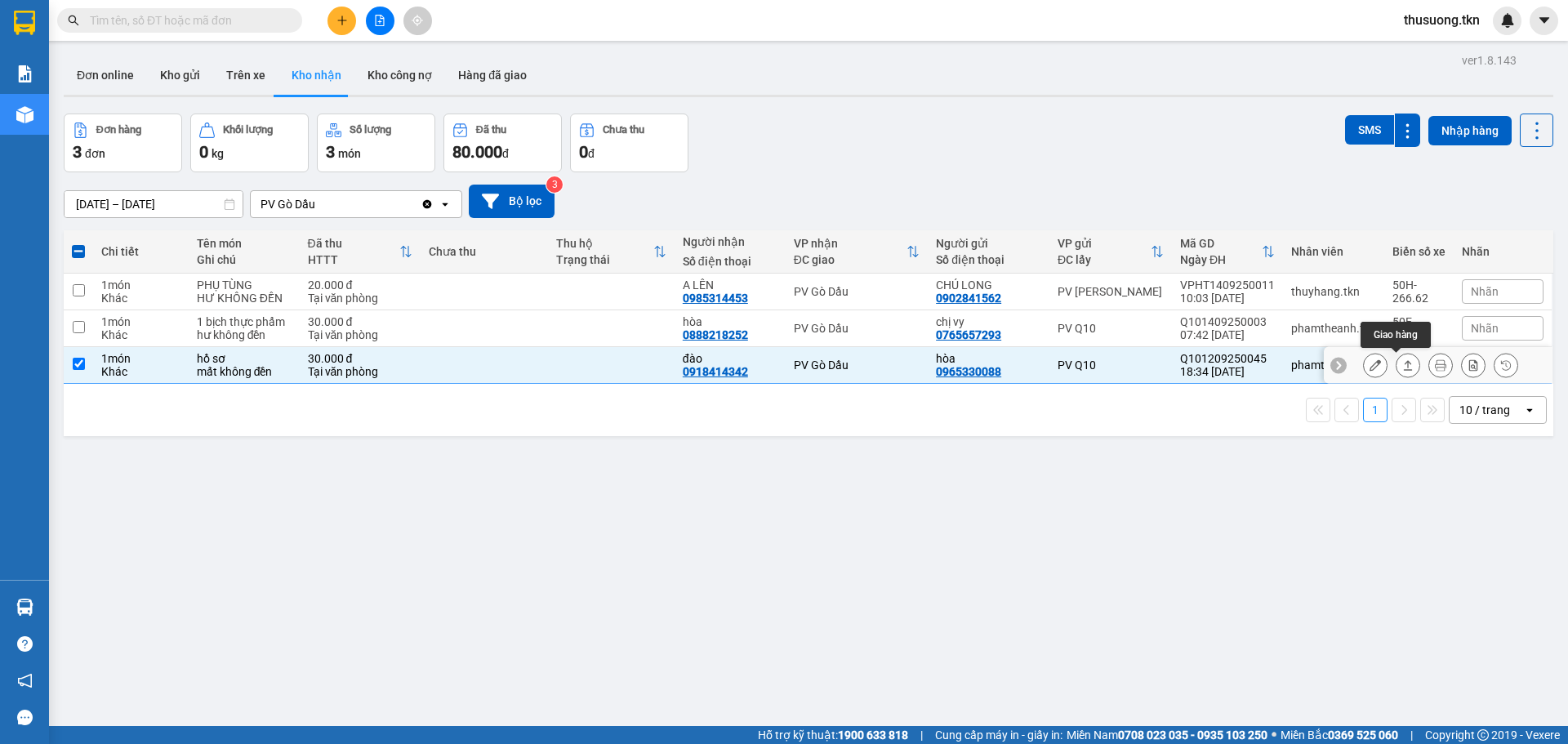
click at [1404, 361] on icon at bounding box center [1408, 365] width 9 height 10
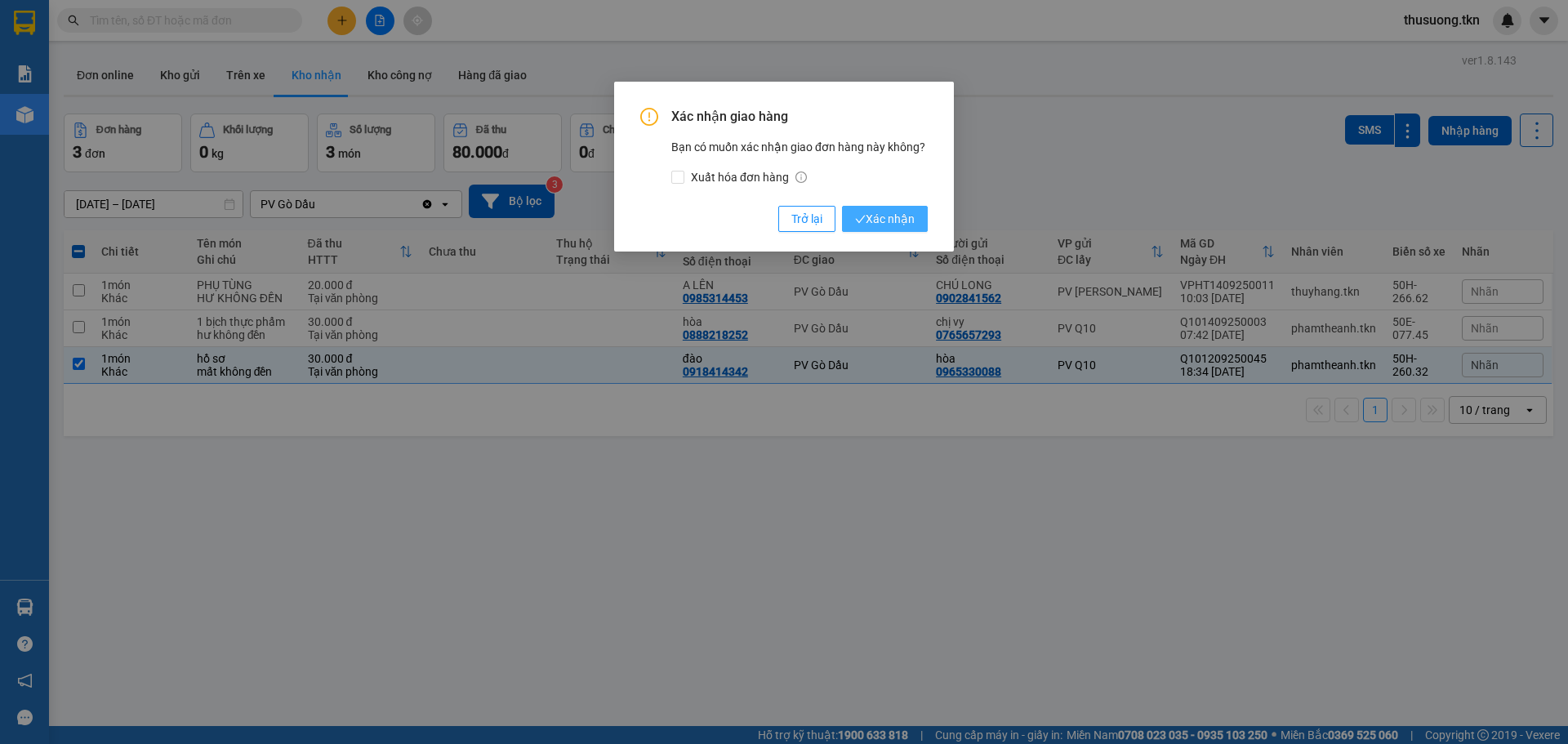
click at [898, 228] on span "Xác nhận" at bounding box center [885, 218] width 60 height 18
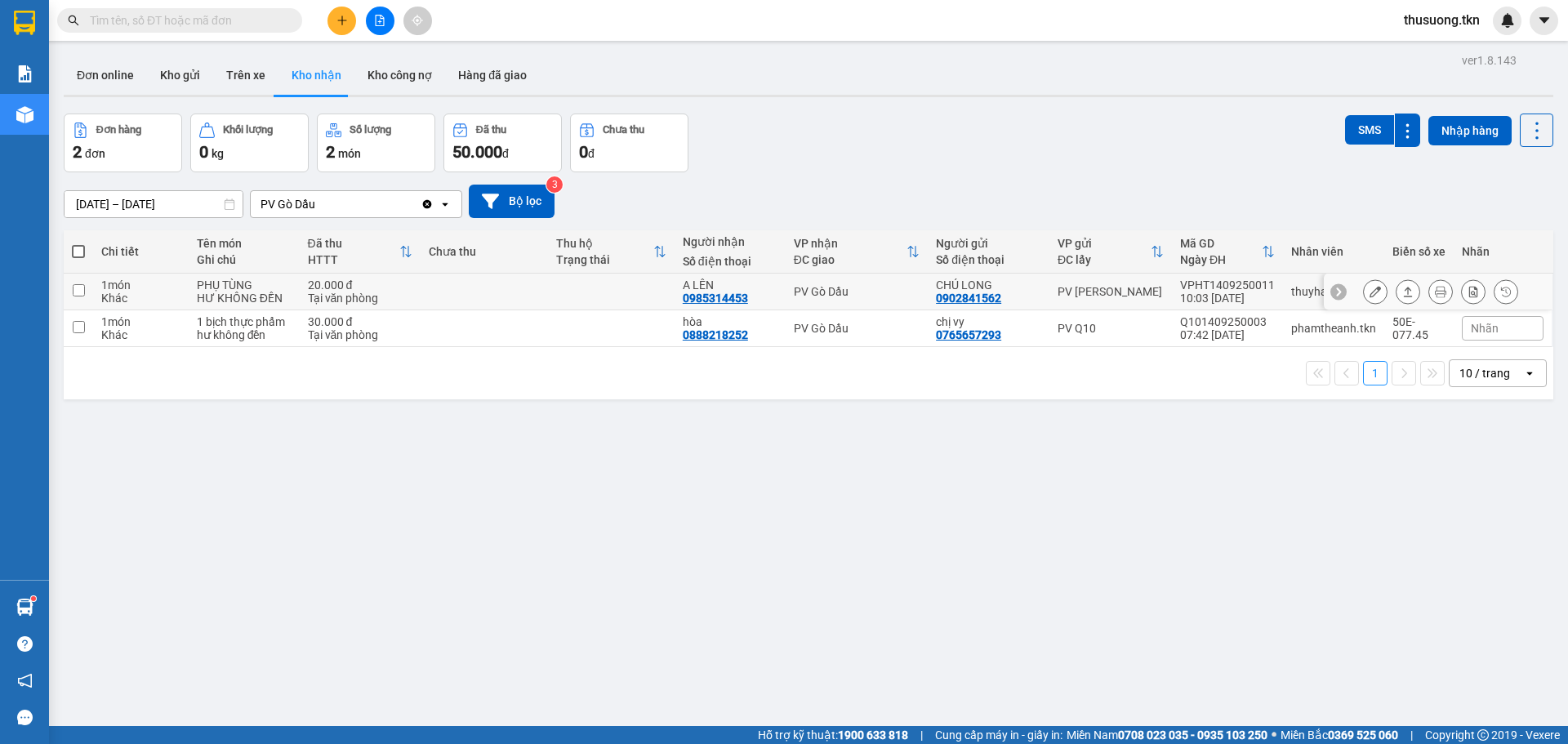
click at [329, 296] on div "Tại văn phòng" at bounding box center [360, 297] width 105 height 13
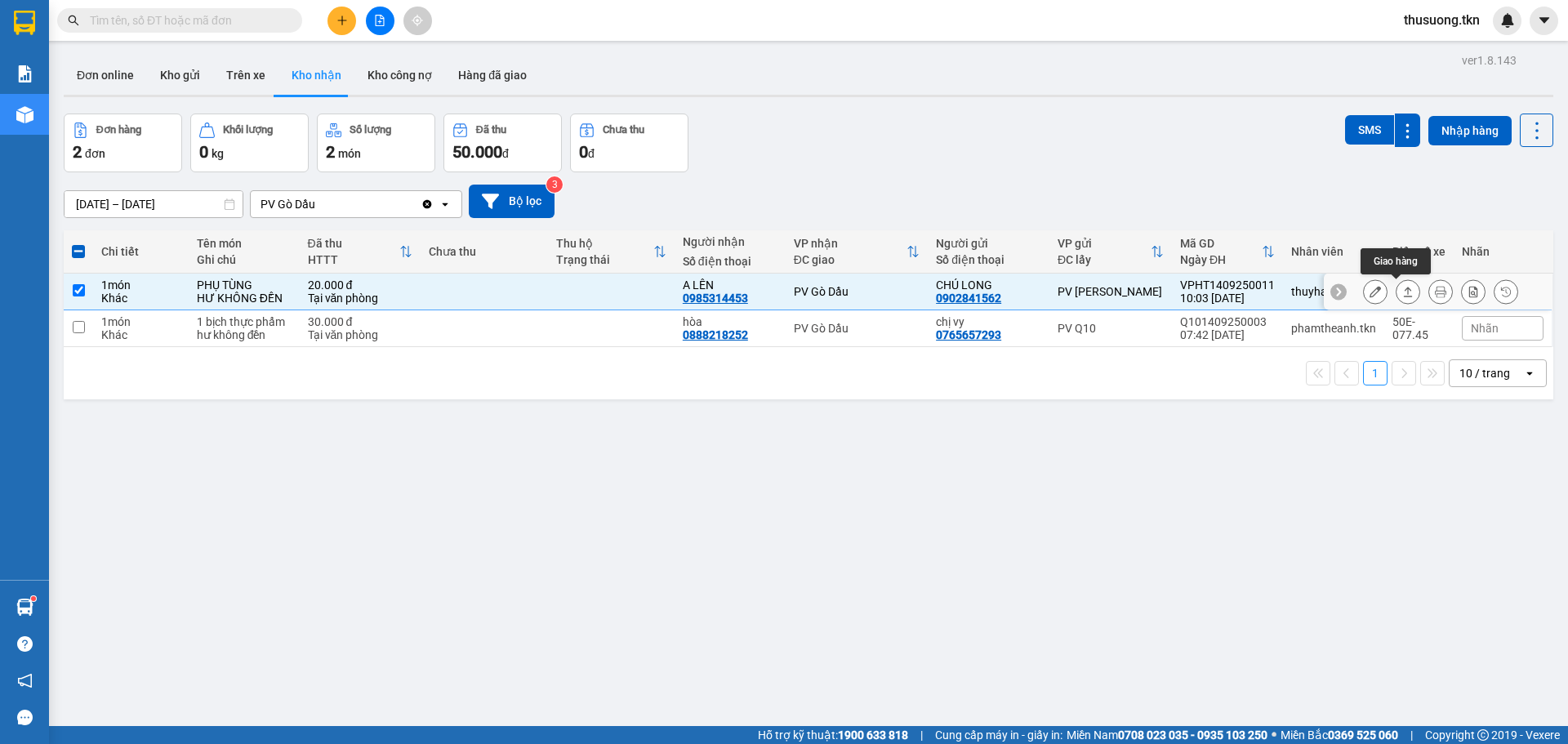
click at [1402, 295] on icon at bounding box center [1408, 291] width 11 height 11
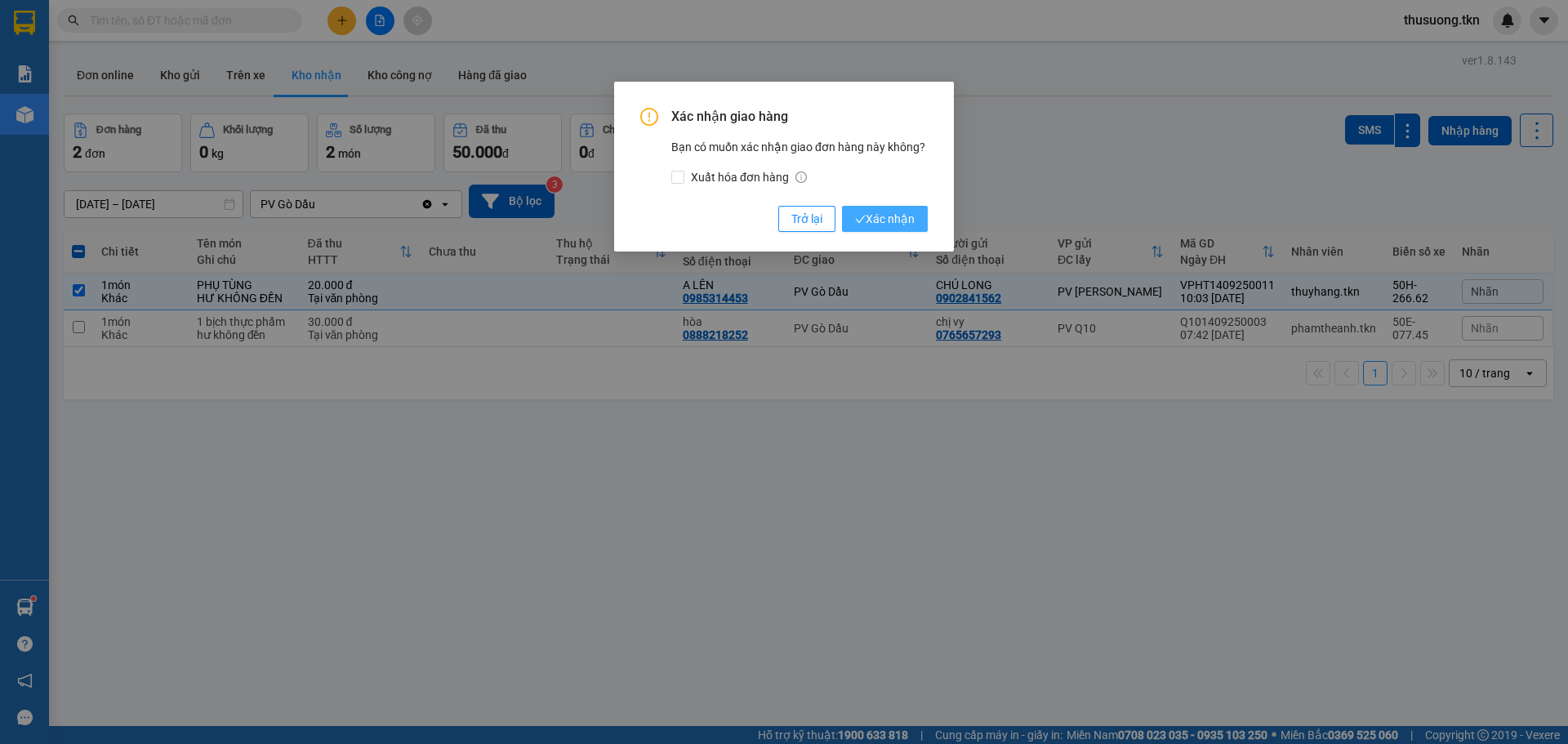
click at [893, 226] on span "Xác nhận" at bounding box center [885, 218] width 60 height 18
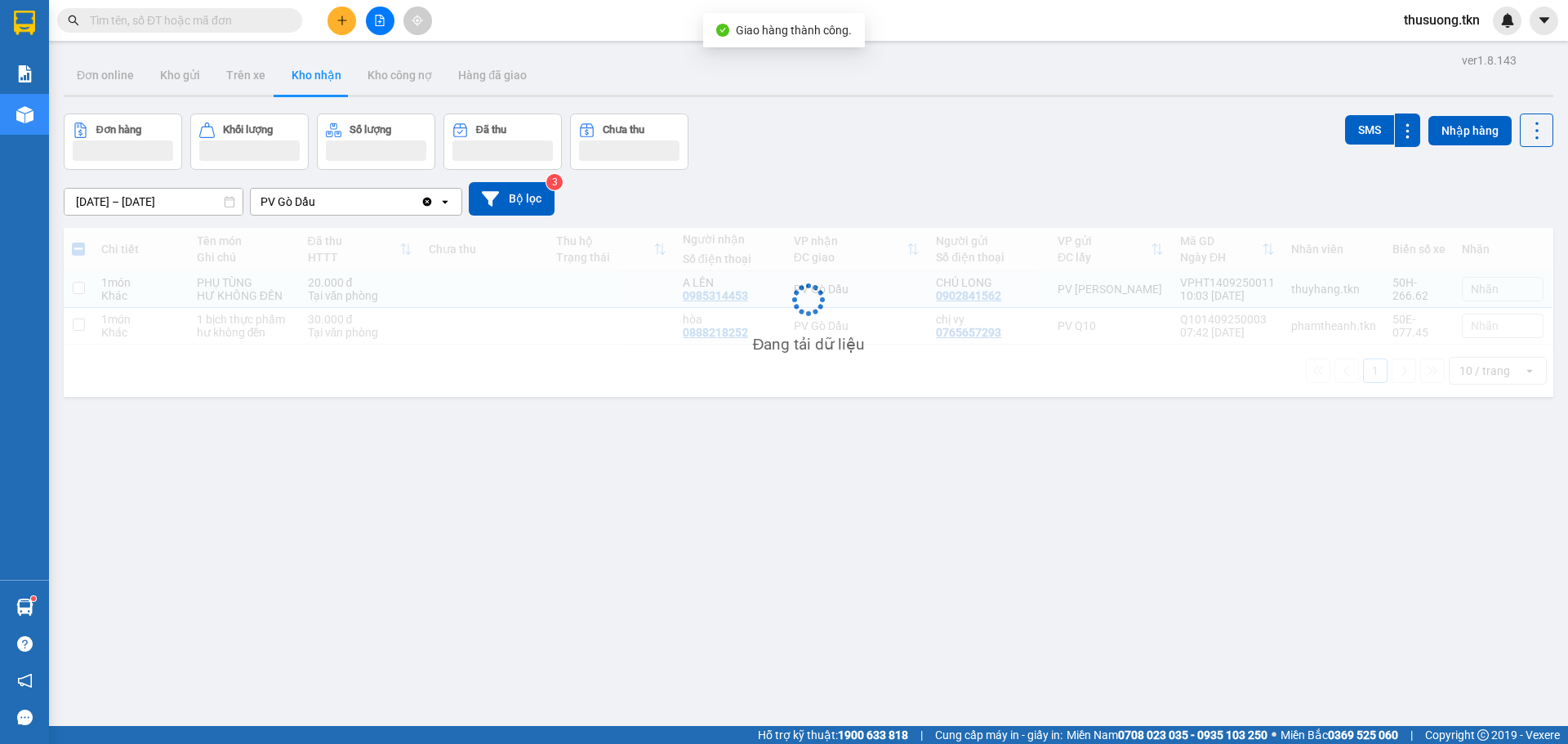
checkbox input "false"
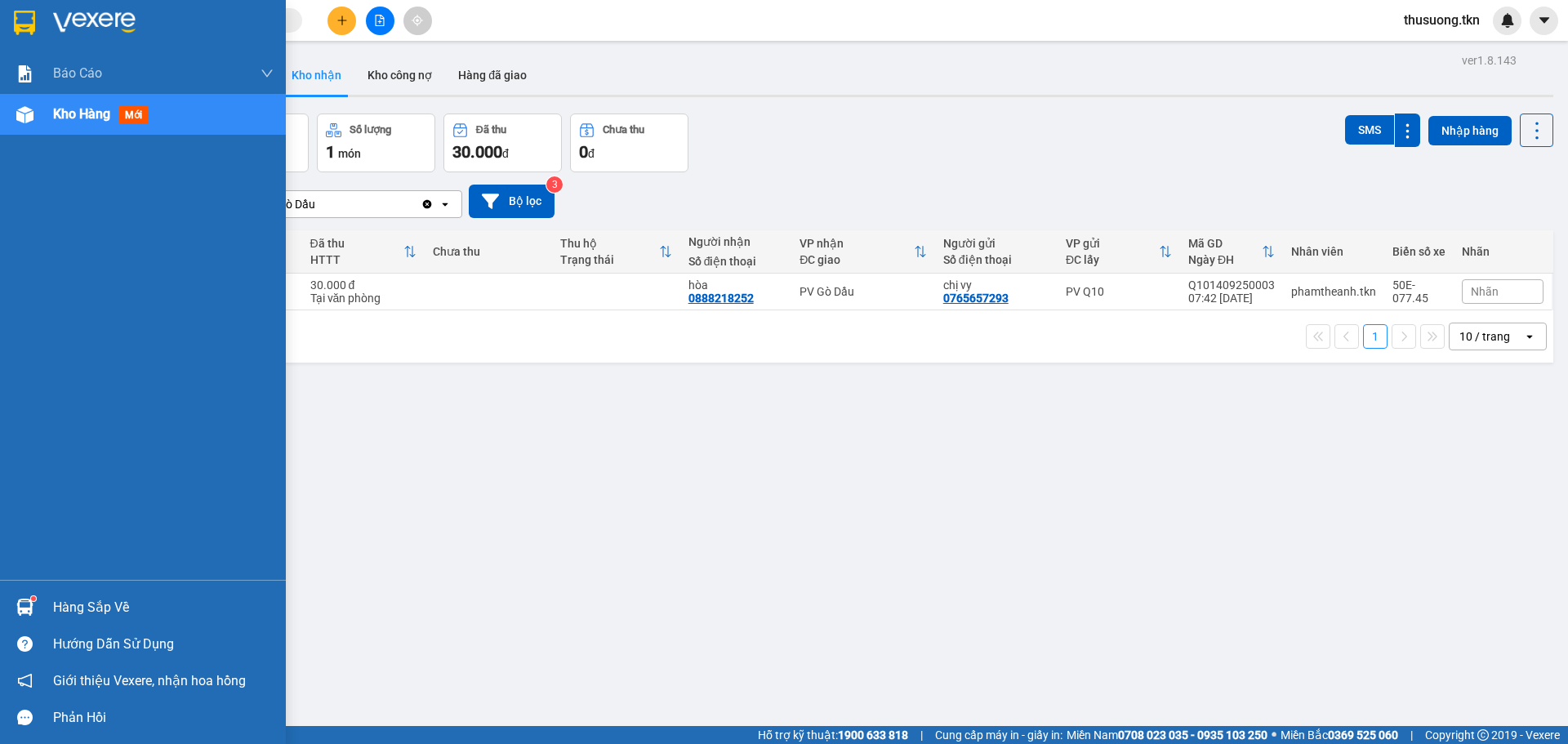
click at [76, 604] on div "Hàng sắp về" at bounding box center [163, 608] width 220 height 25
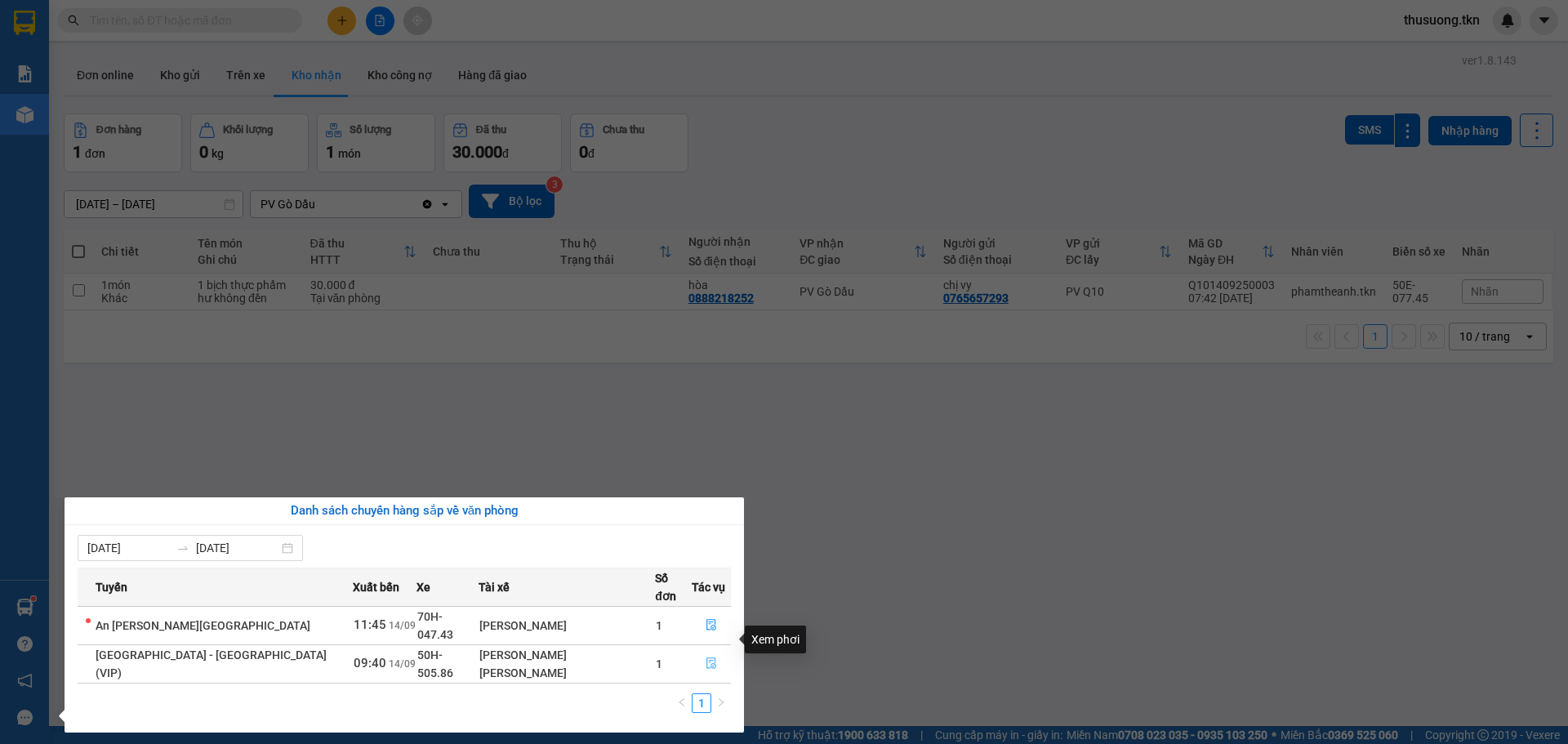
click at [705, 658] on icon "file-done" at bounding box center [710, 663] width 11 height 11
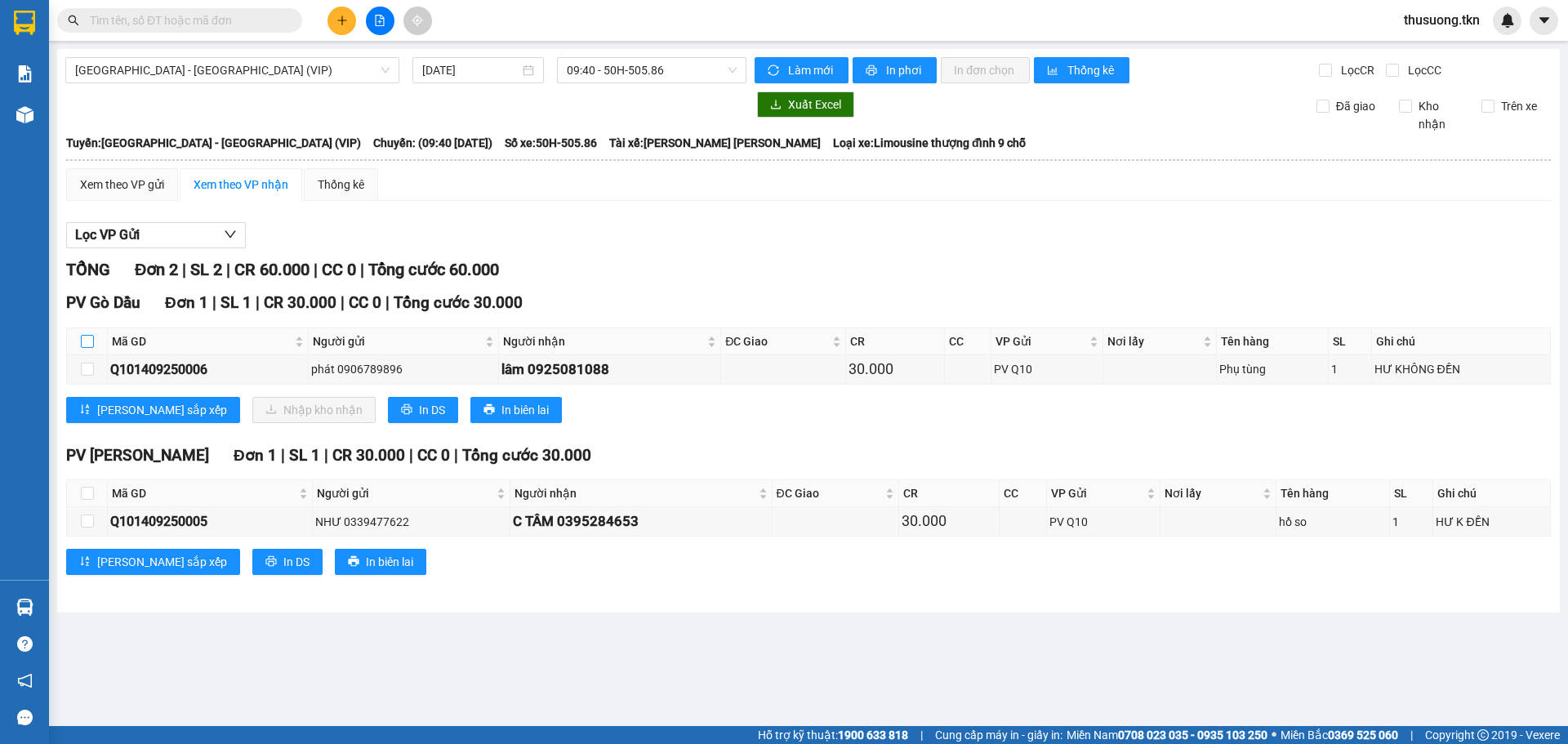
click at [85, 343] on input "checkbox" at bounding box center [87, 341] width 13 height 13
checkbox input "true"
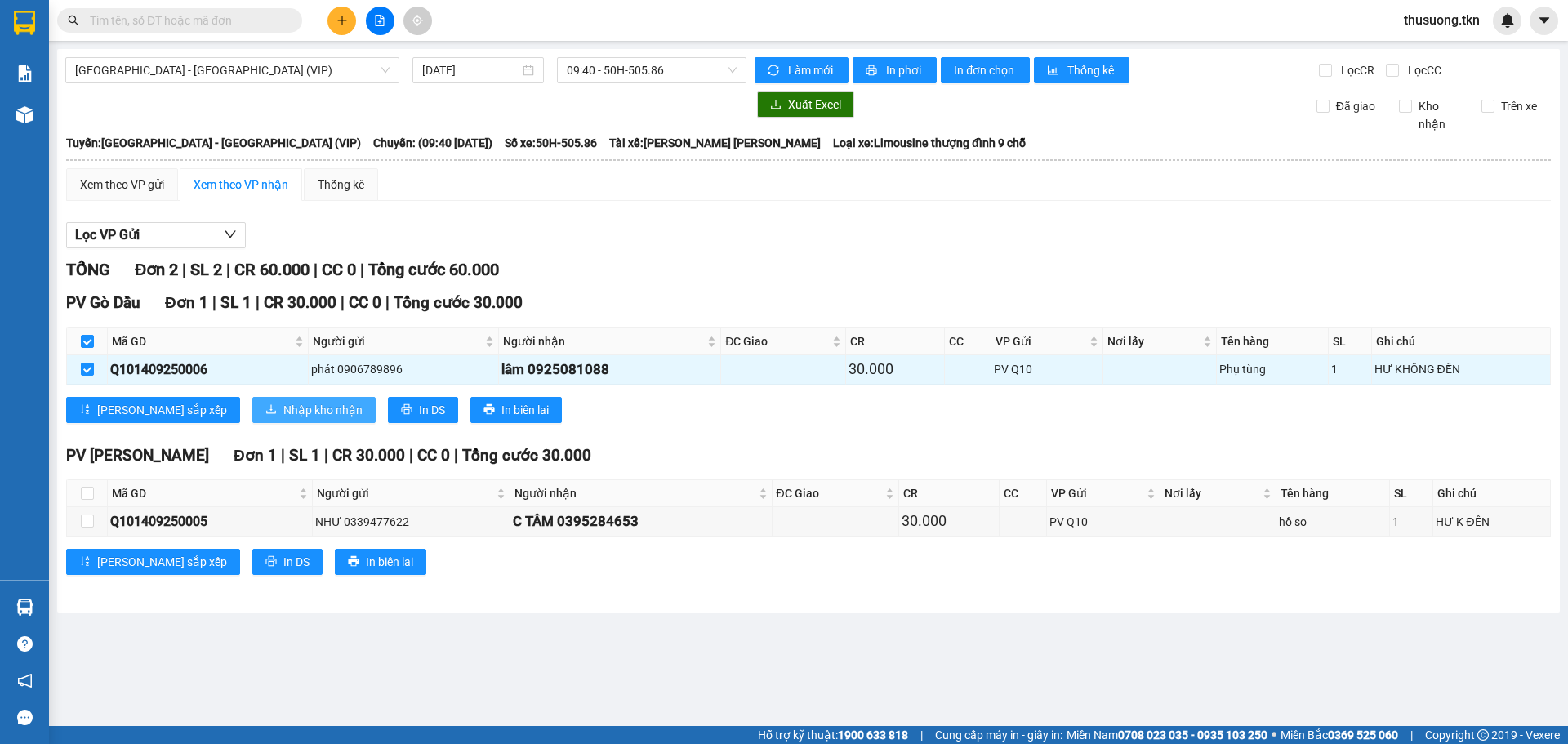
click at [283, 414] on span "Nhập kho nhận" at bounding box center [323, 410] width 79 height 18
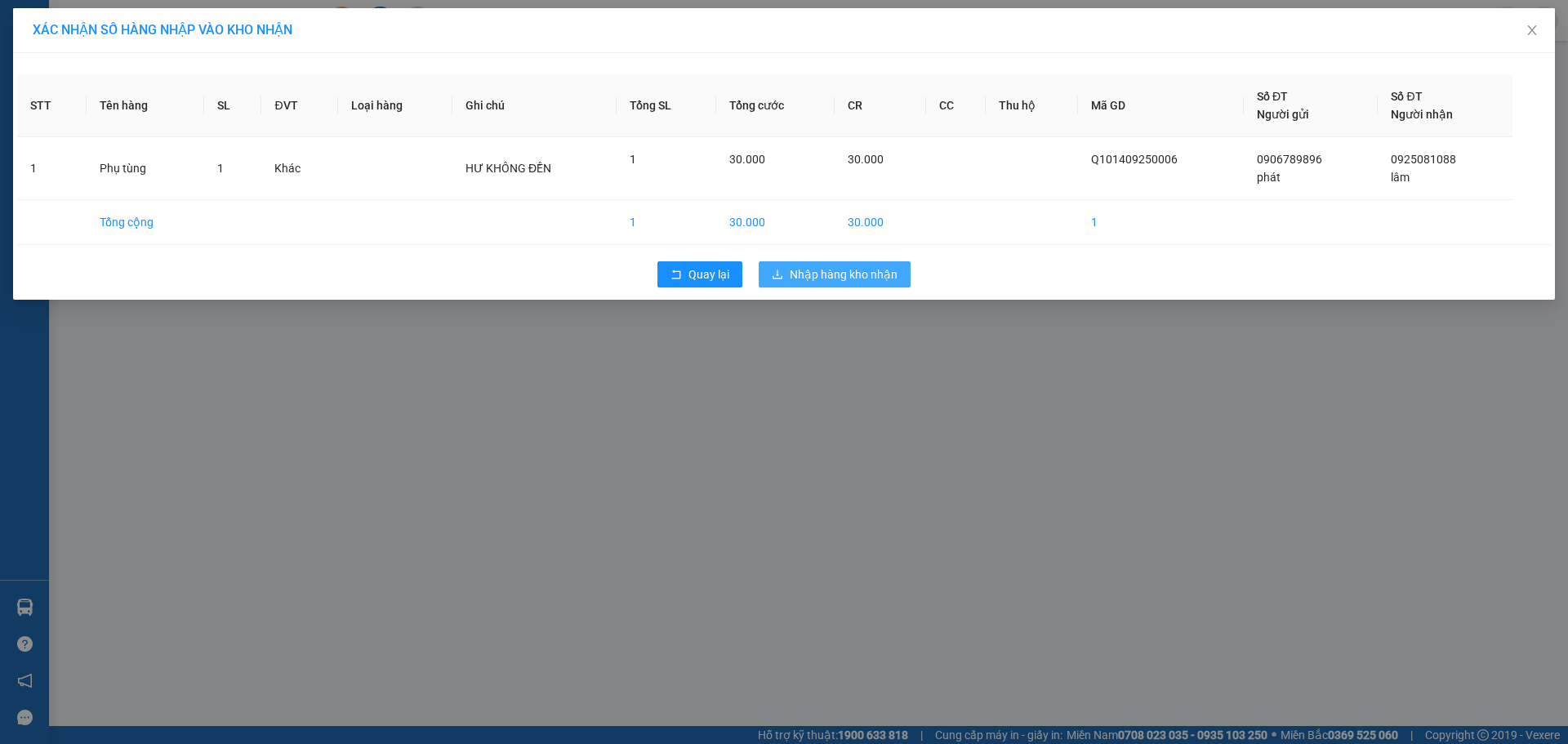
click at [873, 270] on span "Nhập hàng kho nhận" at bounding box center [843, 275] width 108 height 18
